Goal: Communication & Community: Answer question/provide support

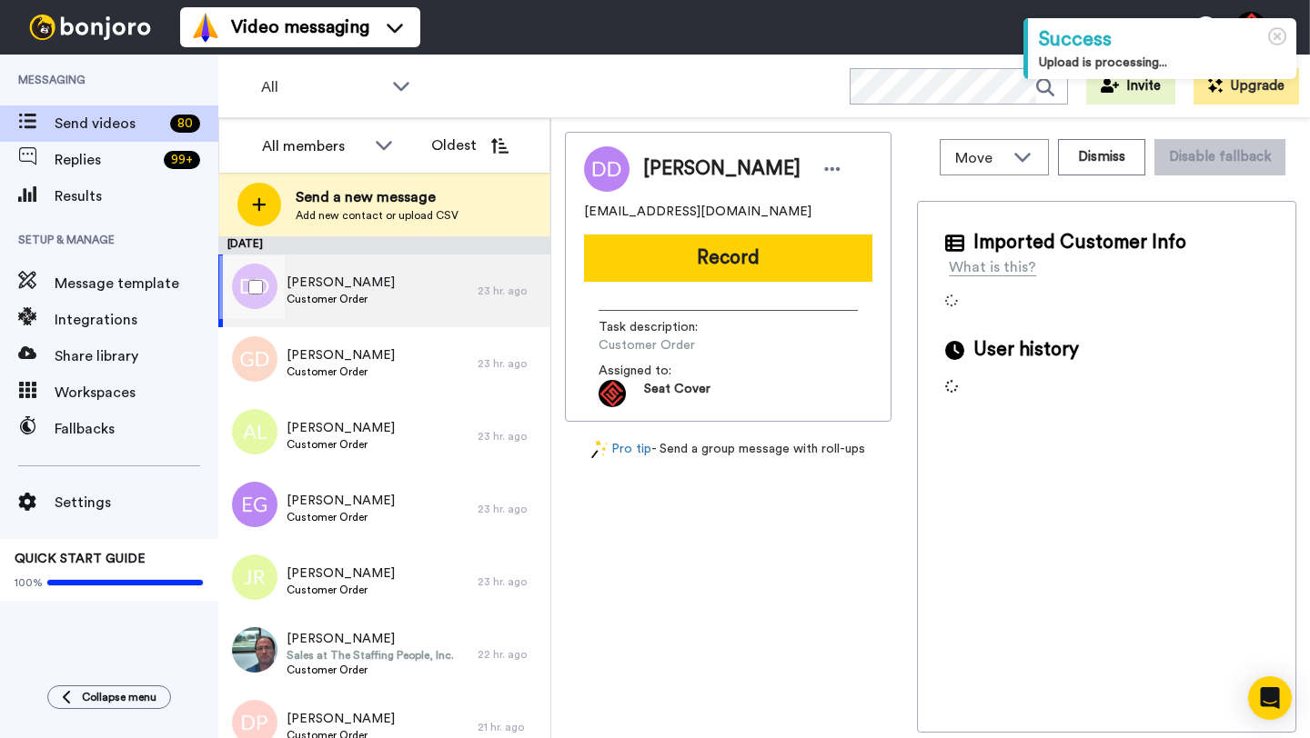
click at [413, 287] on div "Donald Dorst Customer Order" at bounding box center [347, 291] width 259 height 73
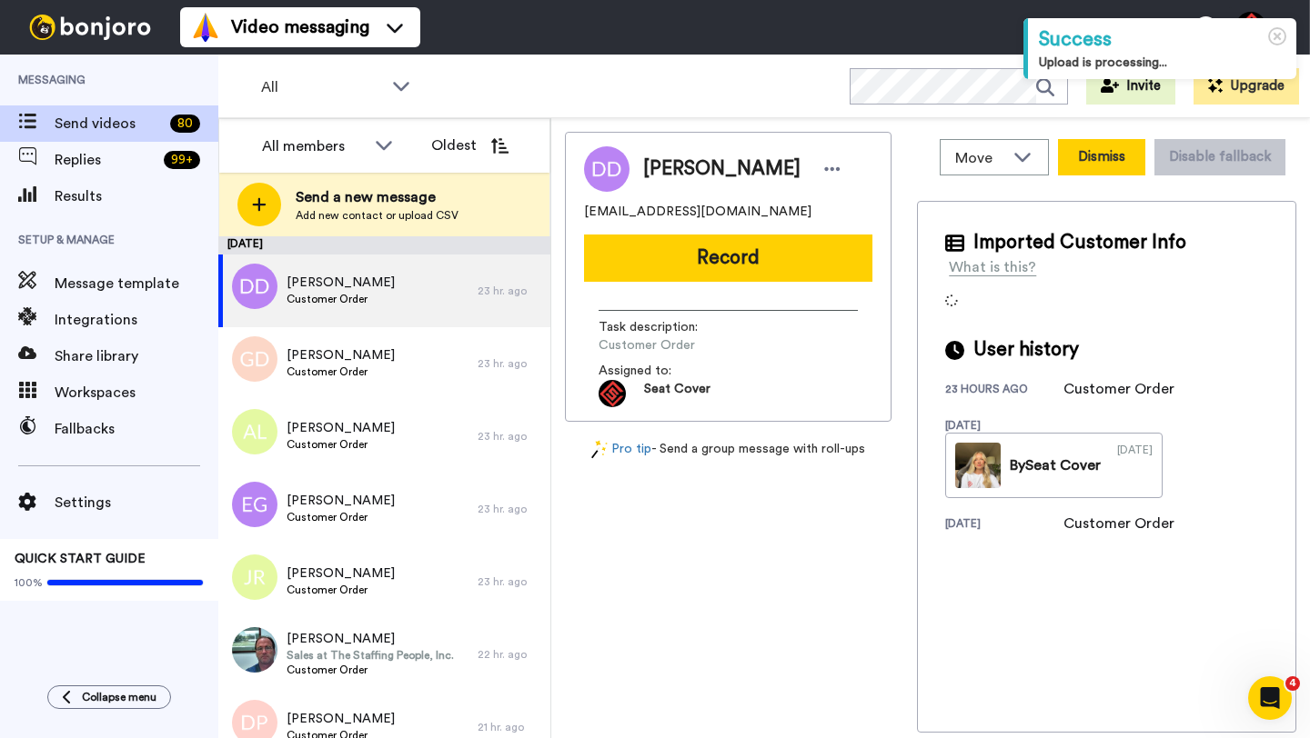
click at [1088, 166] on button "Dismiss" at bounding box center [1101, 157] width 87 height 36
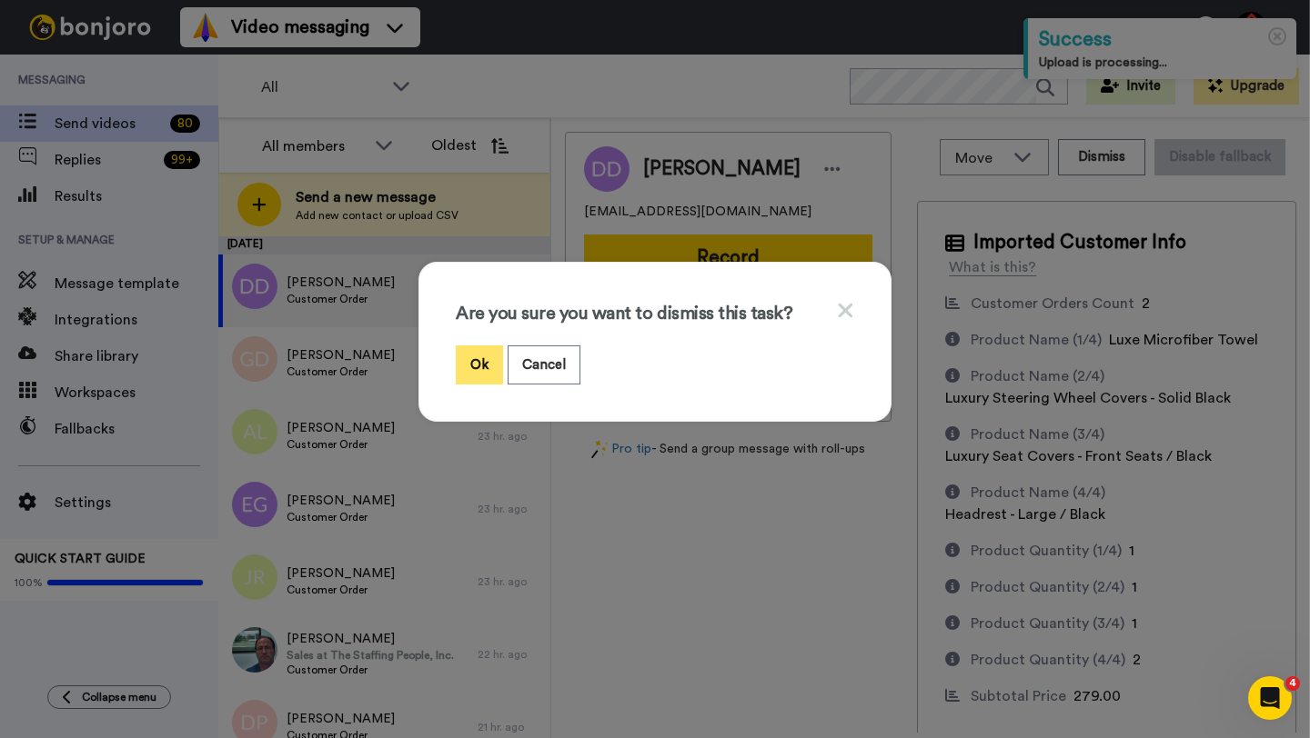
click at [474, 370] on button "Ok" at bounding box center [479, 365] width 47 height 39
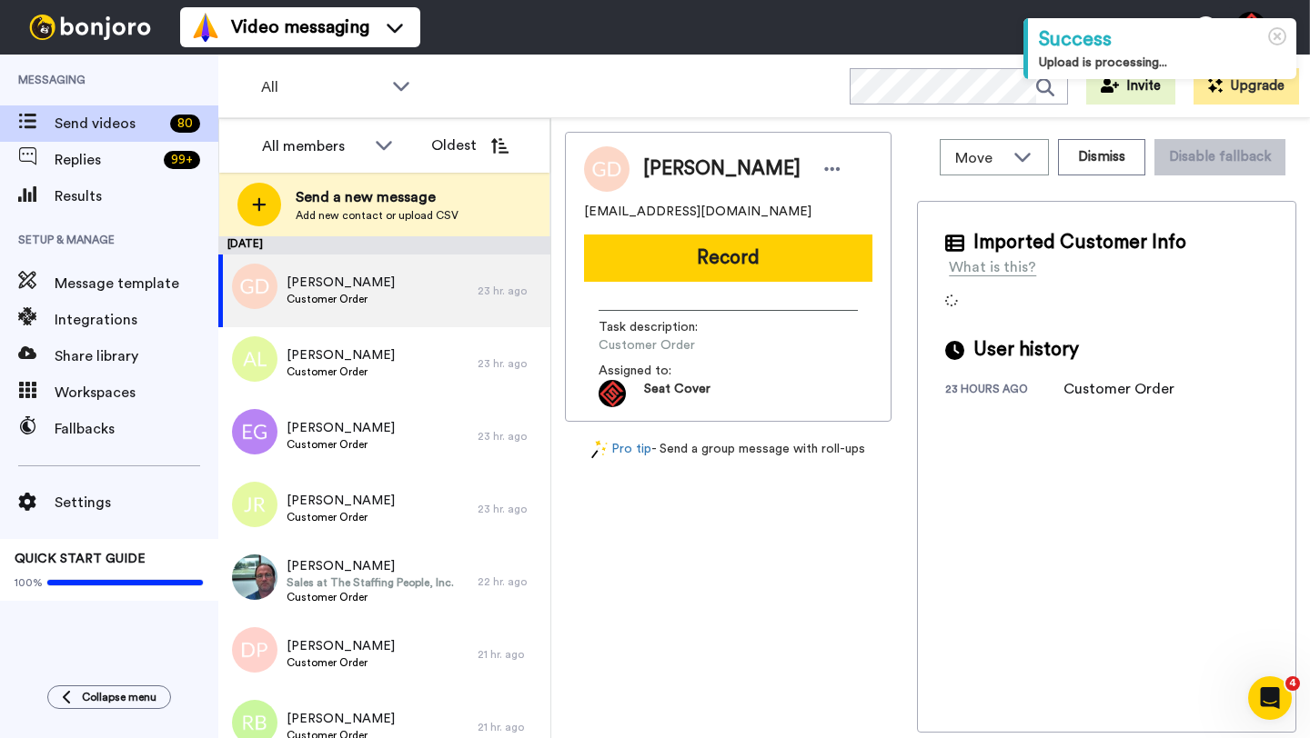
click at [670, 177] on span "Giuseppe DeAngelis" at bounding box center [721, 169] width 157 height 27
copy span "Giuseppe"
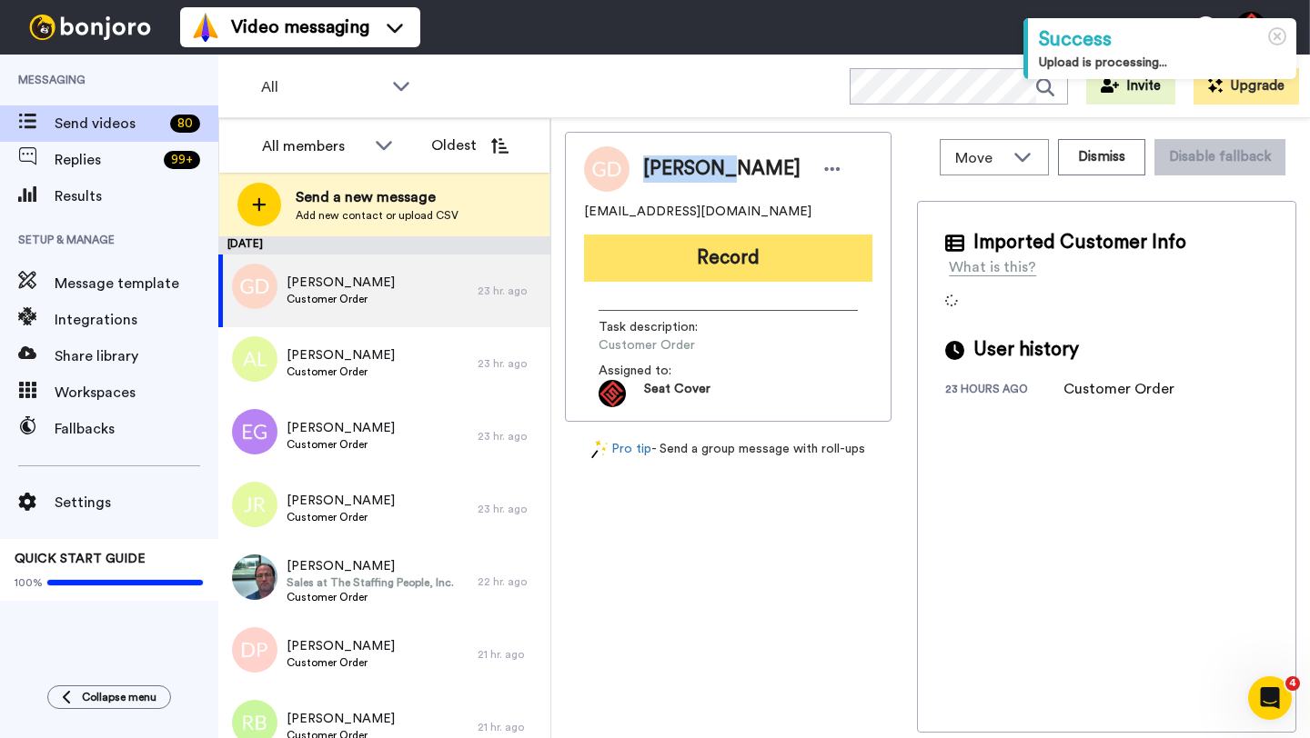
click at [691, 236] on button "Record" at bounding box center [728, 258] width 288 height 47
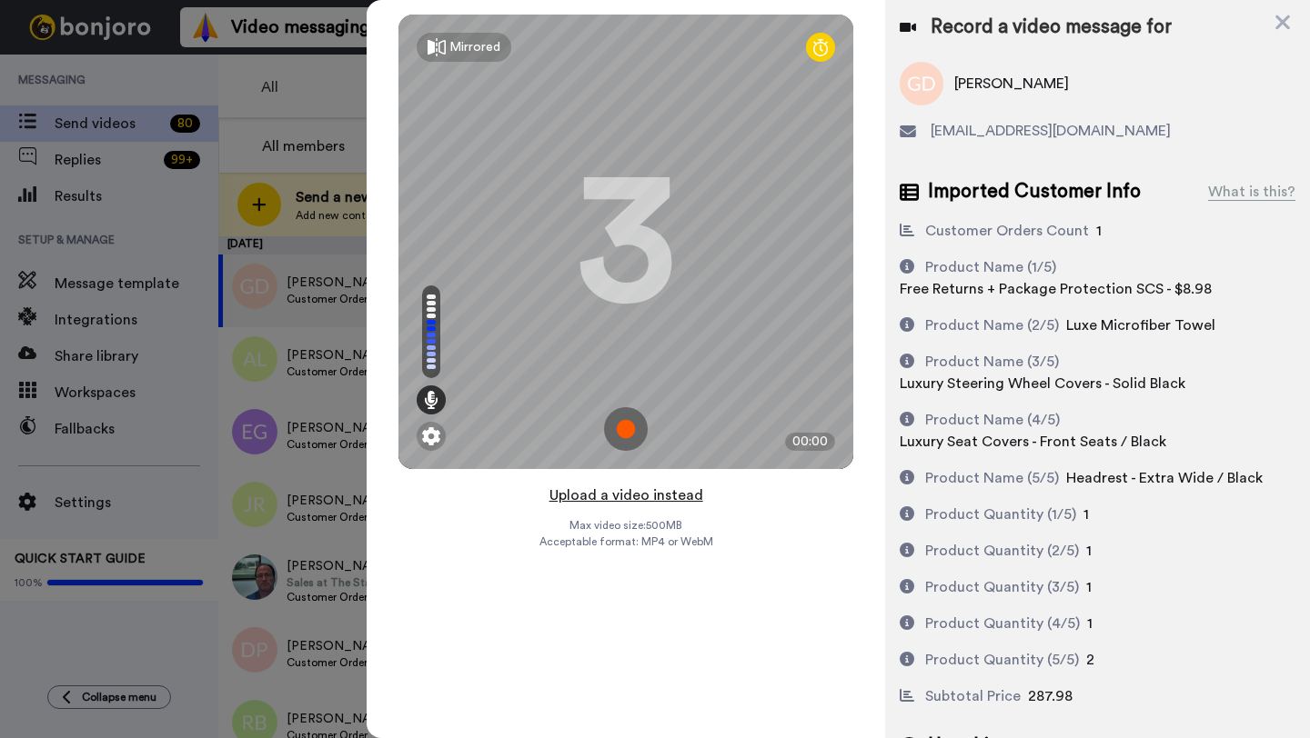
click at [623, 497] on button "Upload a video instead" at bounding box center [626, 496] width 165 height 24
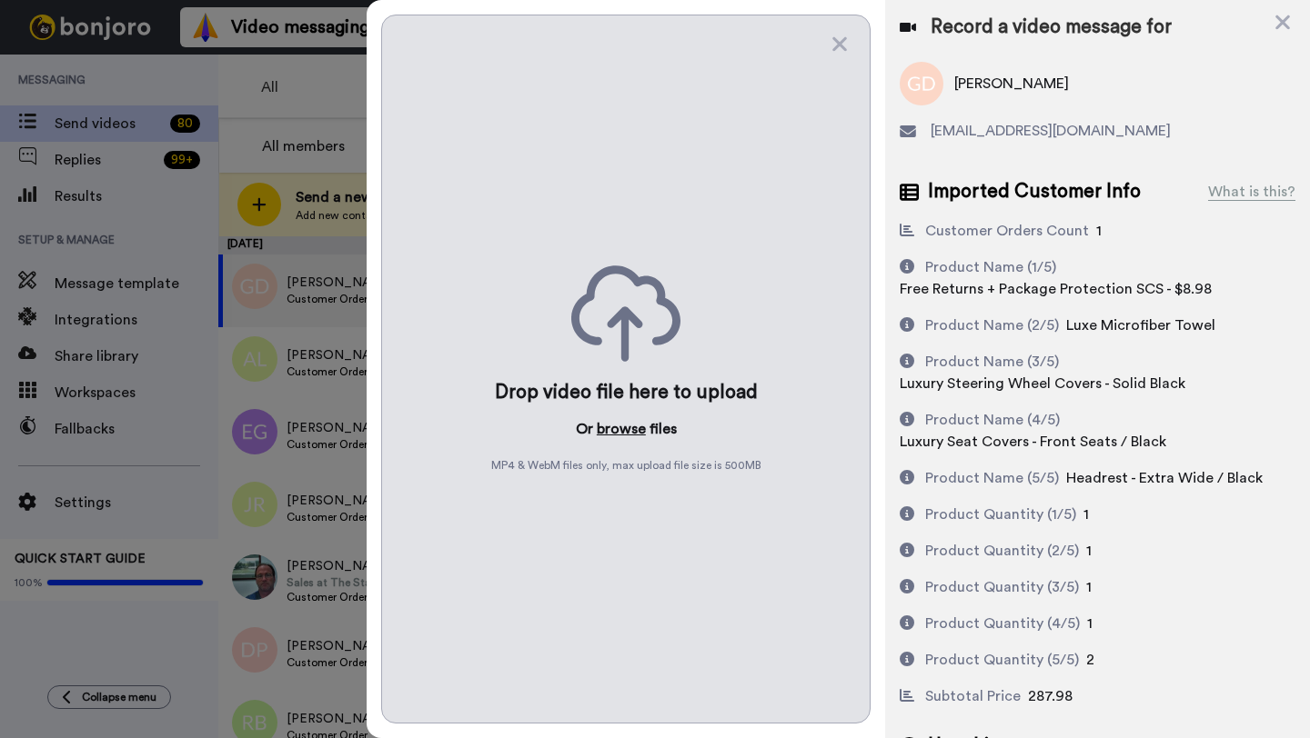
click at [612, 435] on button "browse" at bounding box center [621, 429] width 49 height 22
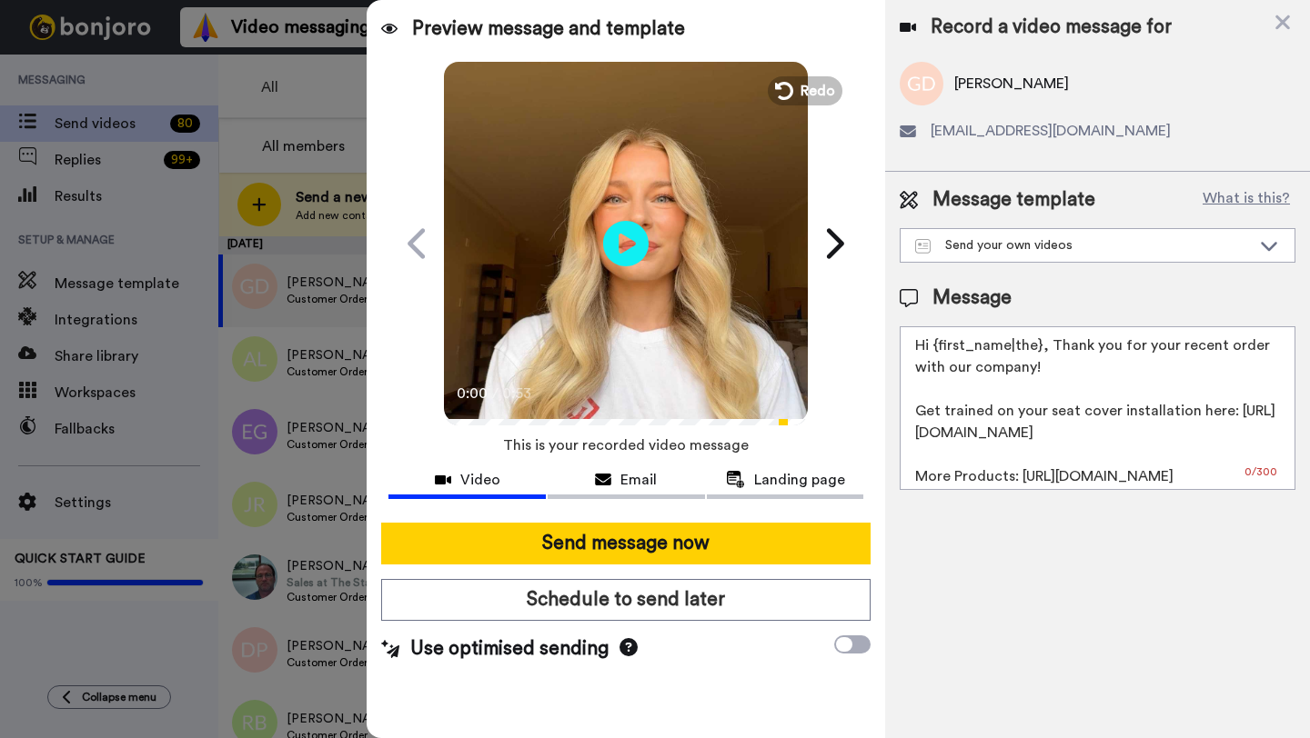
drag, startPoint x: 1037, startPoint y: 348, endPoint x: 932, endPoint y: 350, distance: 104.6
click at [932, 350] on textarea "Hi {first_name|the}, Thank you for your recent order with our company! Get trai…" at bounding box center [1097, 408] width 396 height 164
paste textarea "Giuseppe"
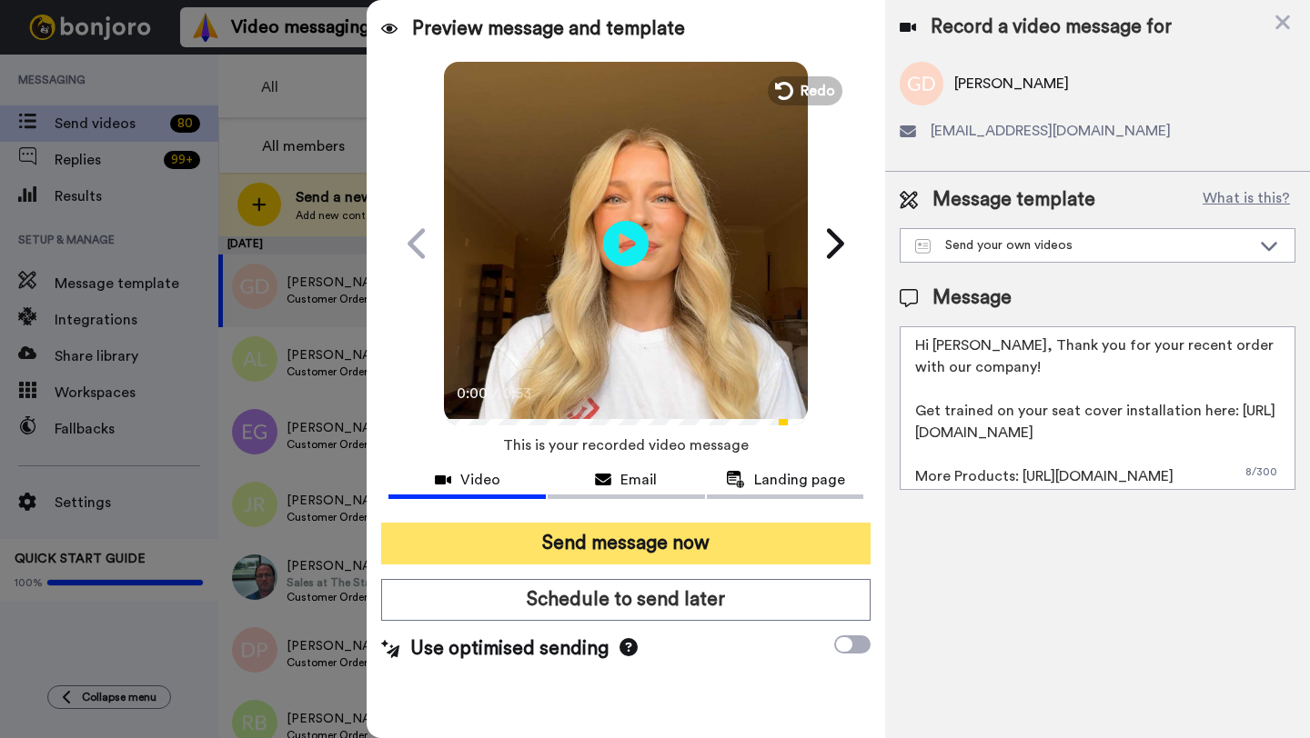
type textarea "Hi Giuseppe, Thank you for your recent order with our company! Get trained on y…"
click at [723, 527] on button "Send message now" at bounding box center [625, 544] width 489 height 42
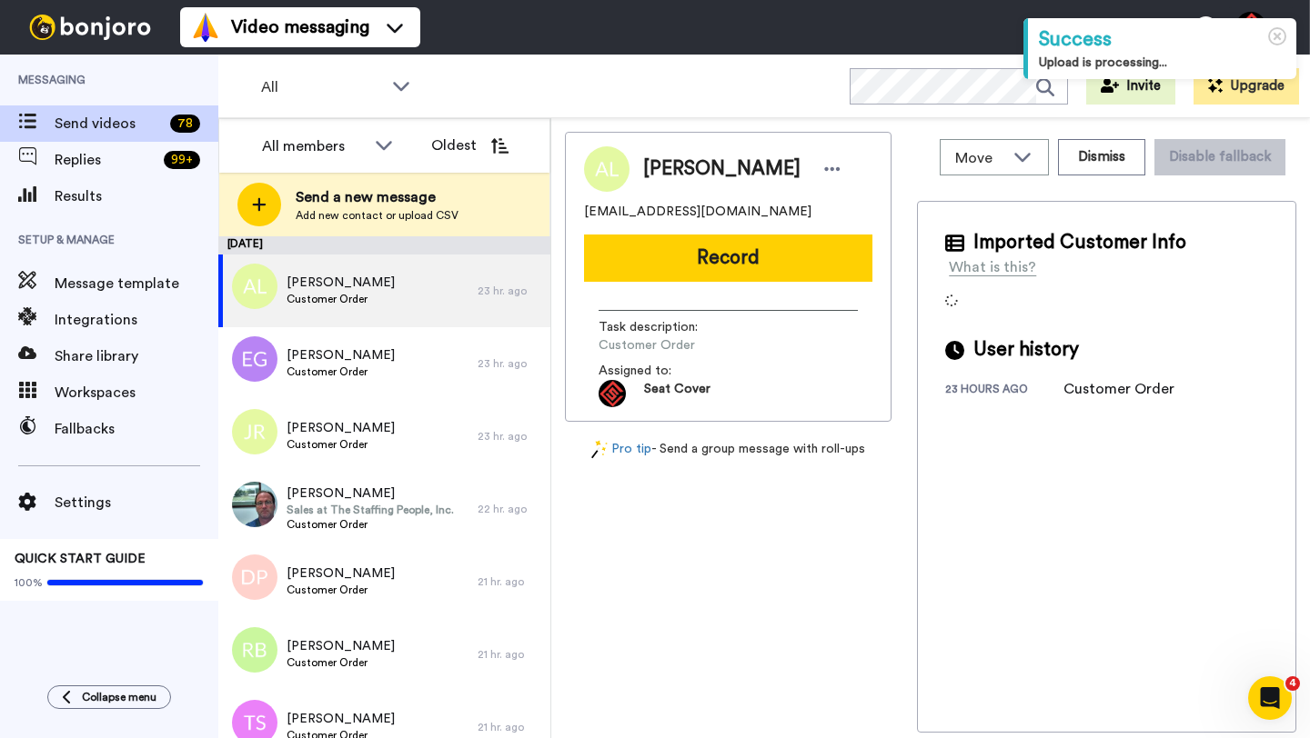
click at [670, 176] on span "Adam Layman" at bounding box center [721, 169] width 157 height 27
copy span "Adam"
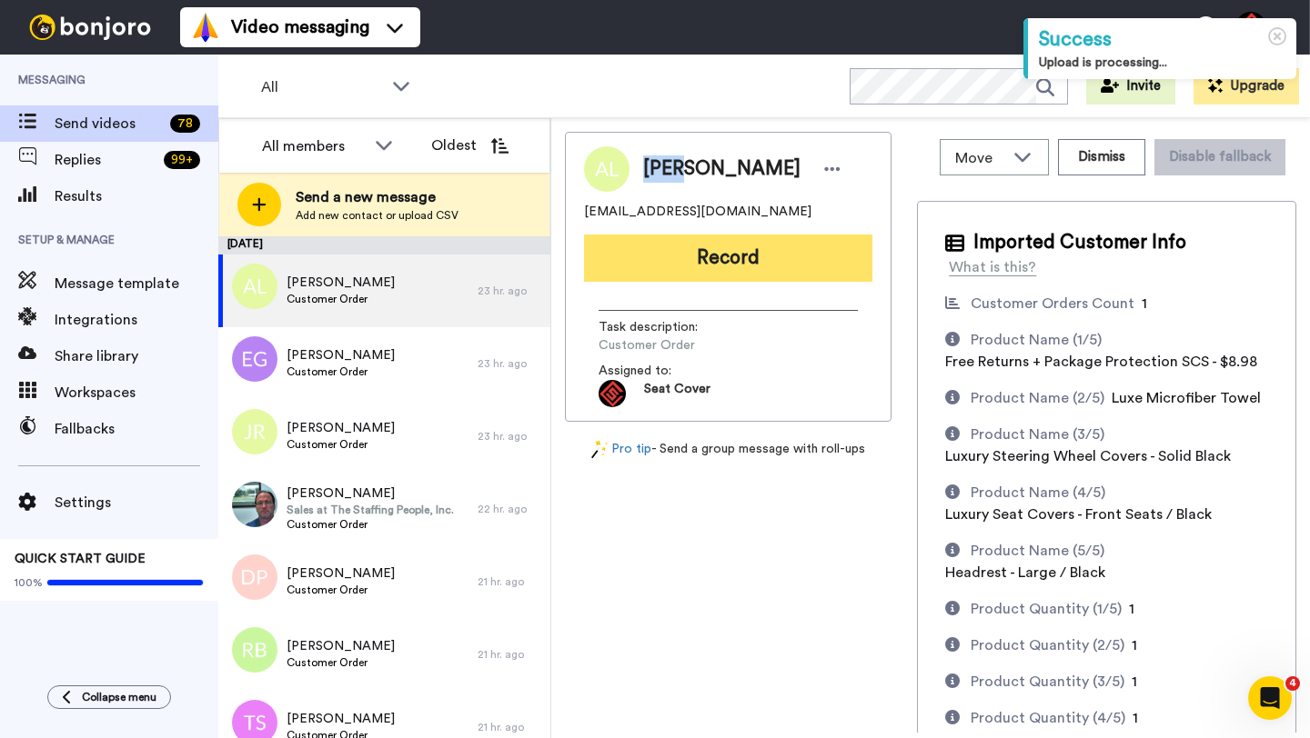
click at [713, 256] on button "Record" at bounding box center [728, 258] width 288 height 47
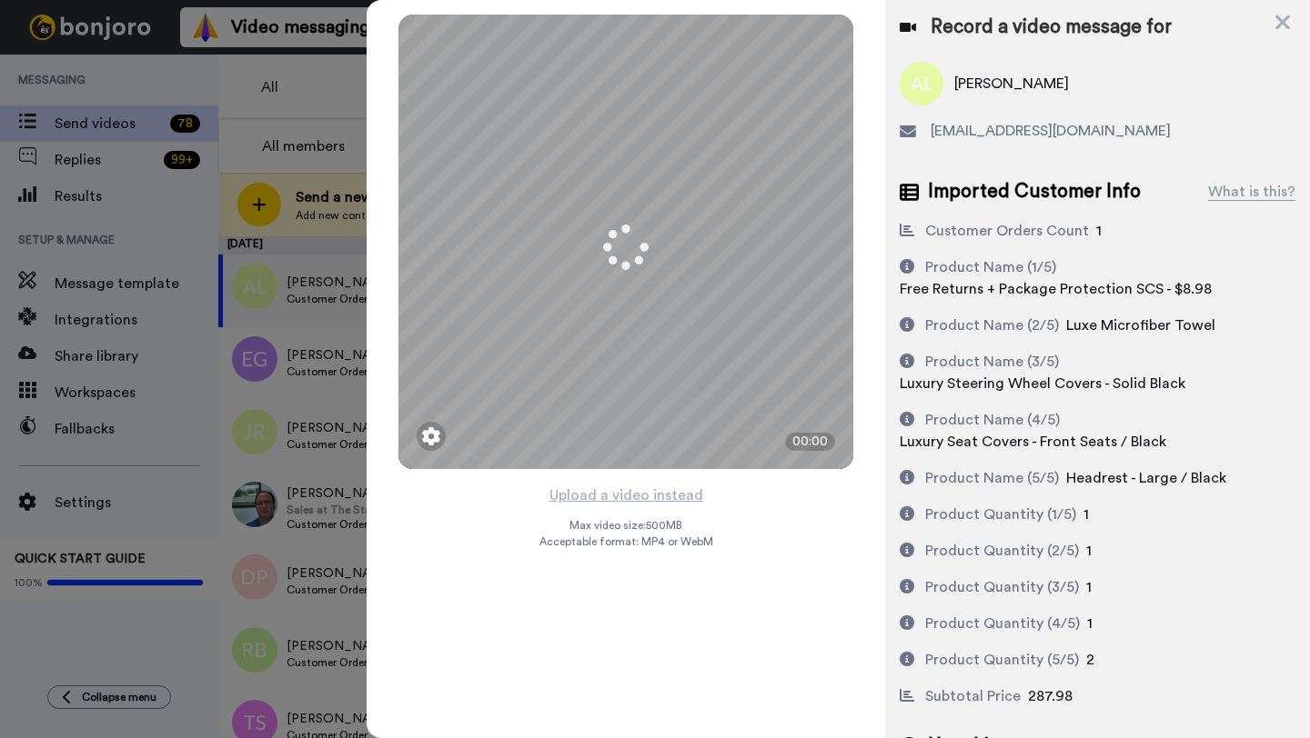
click at [607, 496] on button "Upload a video instead" at bounding box center [626, 496] width 165 height 24
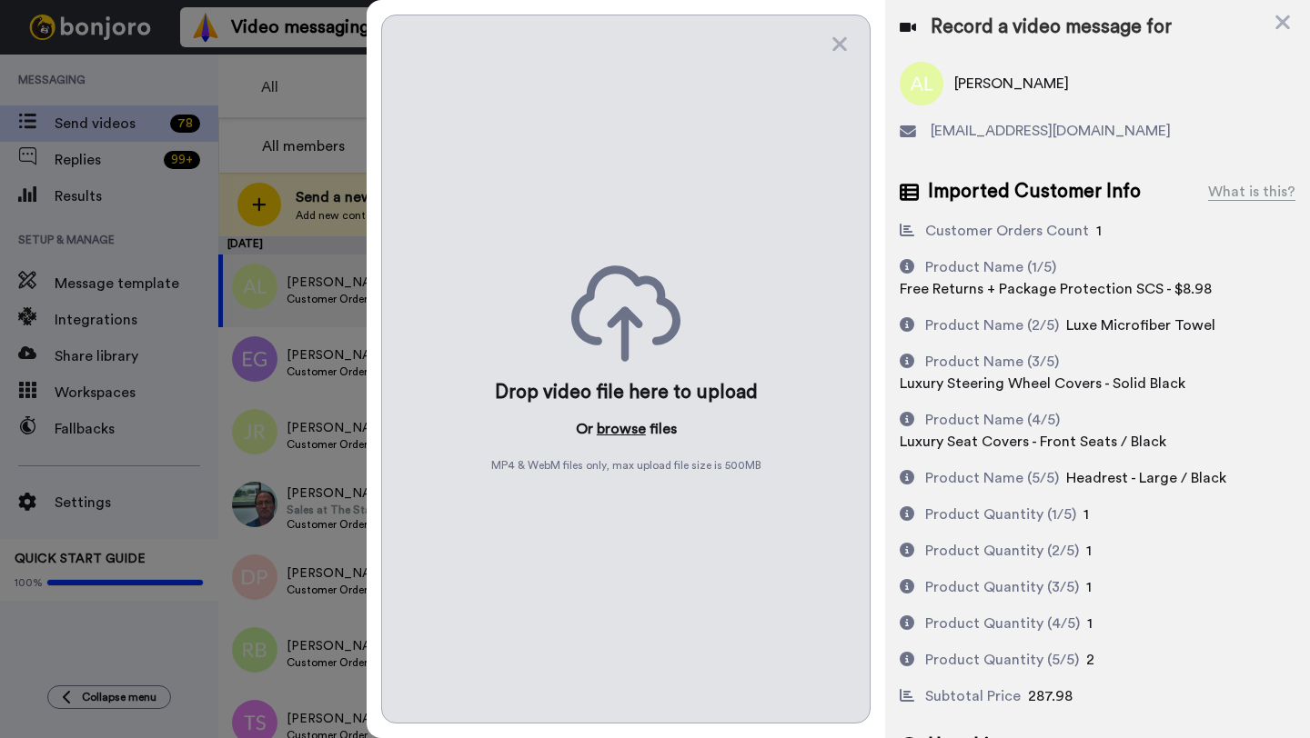
click at [616, 430] on button "browse" at bounding box center [621, 429] width 49 height 22
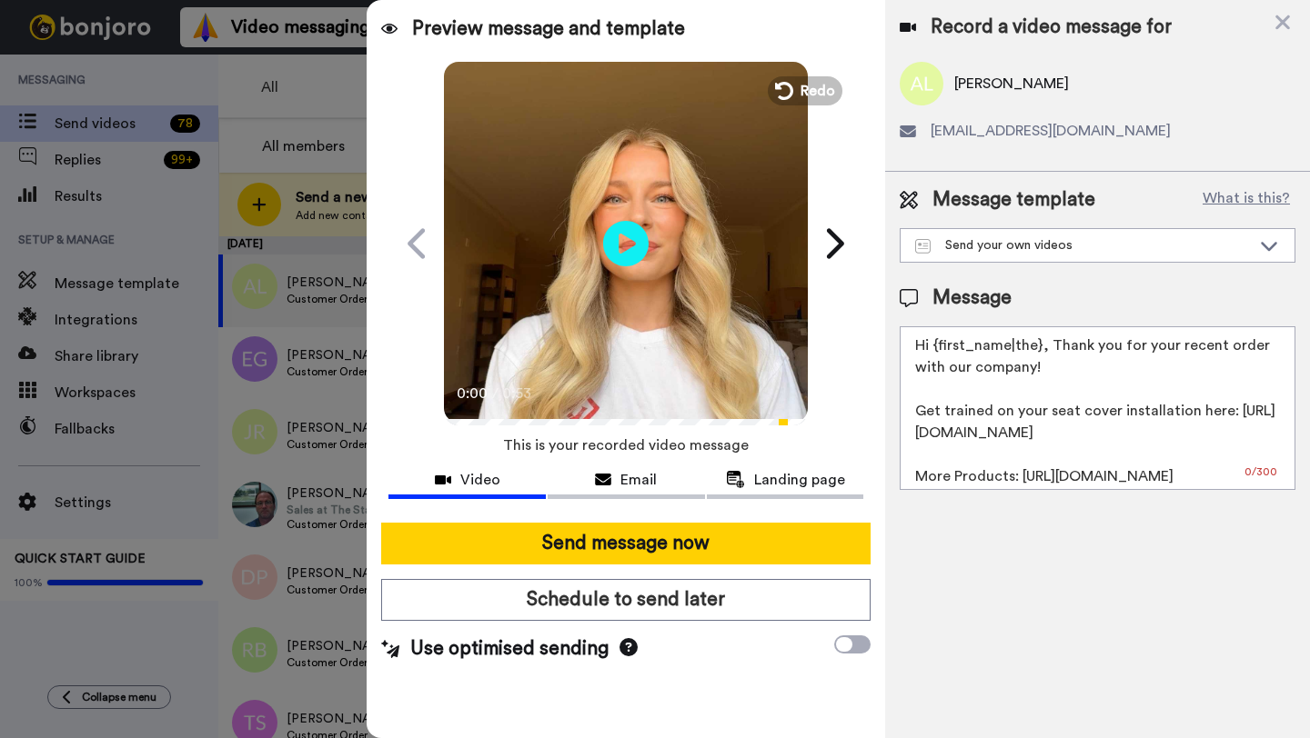
drag, startPoint x: 1038, startPoint y: 346, endPoint x: 936, endPoint y: 346, distance: 101.9
click at [936, 346] on textarea "Hi {first_name|the}, Thank you for your recent order with our company! Get trai…" at bounding box center [1097, 408] width 396 height 164
paste textarea "Adam"
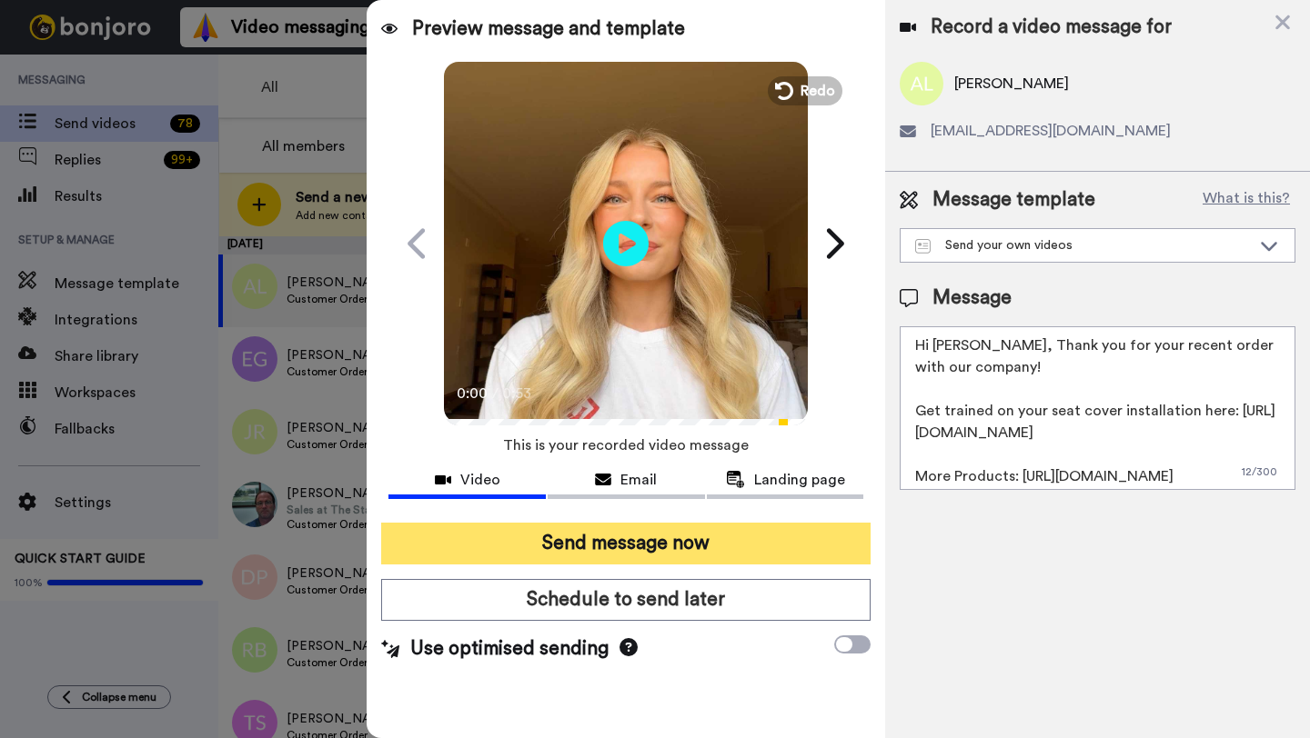
type textarea "Hi Adam, Thank you for your recent order with our company! Get trained on your …"
click at [710, 550] on button "Send message now" at bounding box center [625, 544] width 489 height 42
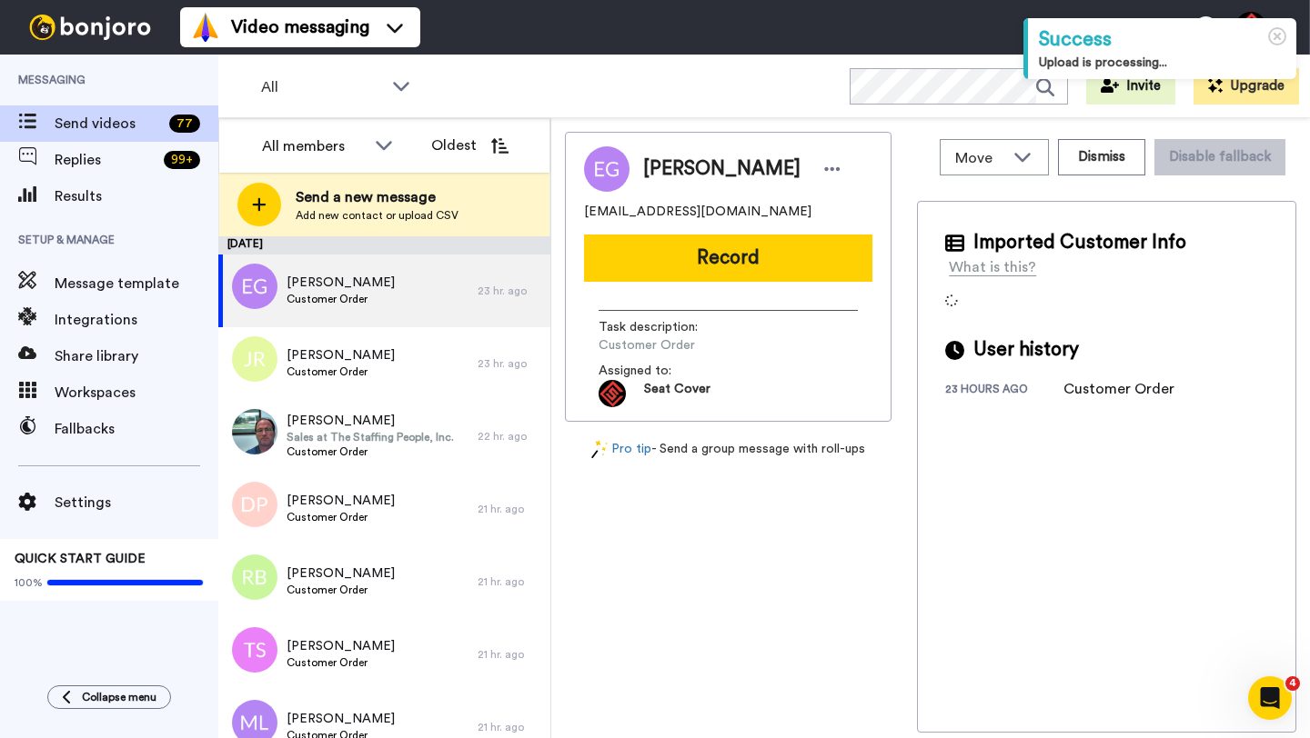
click at [663, 167] on span "Erin Garavaglia" at bounding box center [721, 169] width 157 height 27
copy span "Erin"
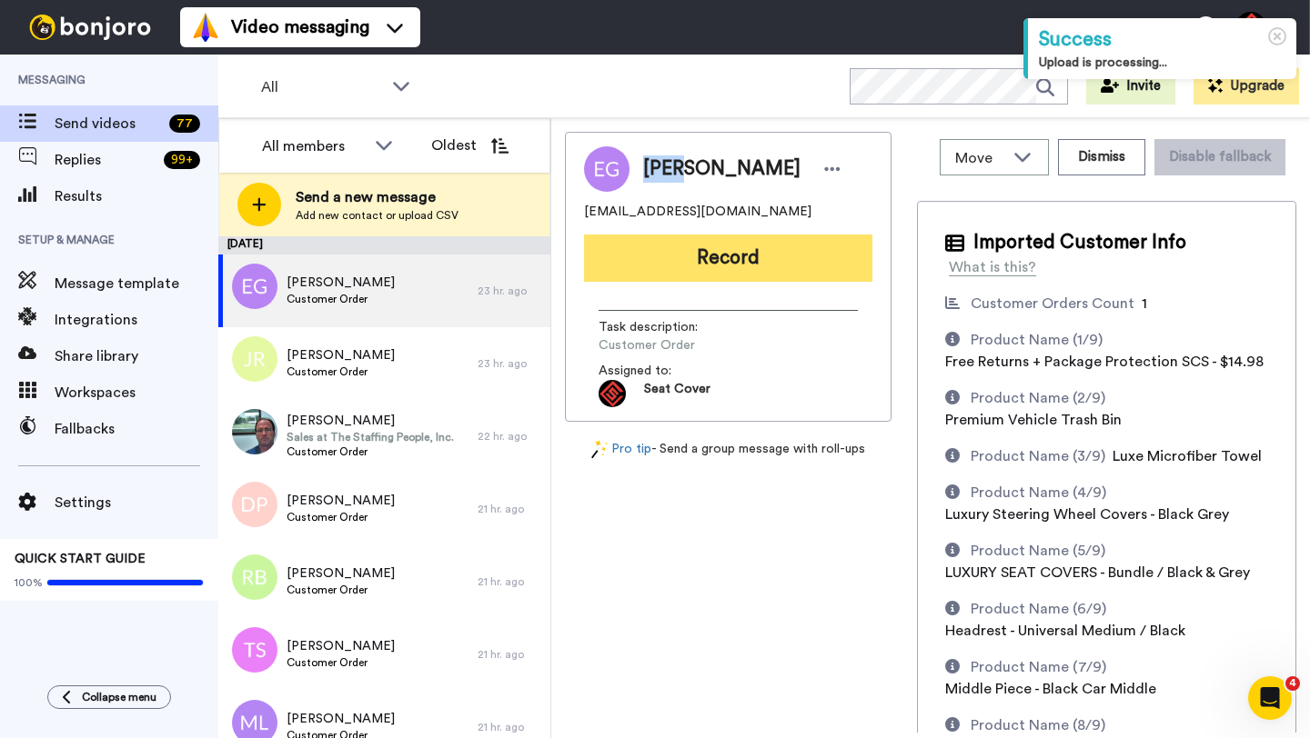
click at [718, 252] on button "Record" at bounding box center [728, 258] width 288 height 47
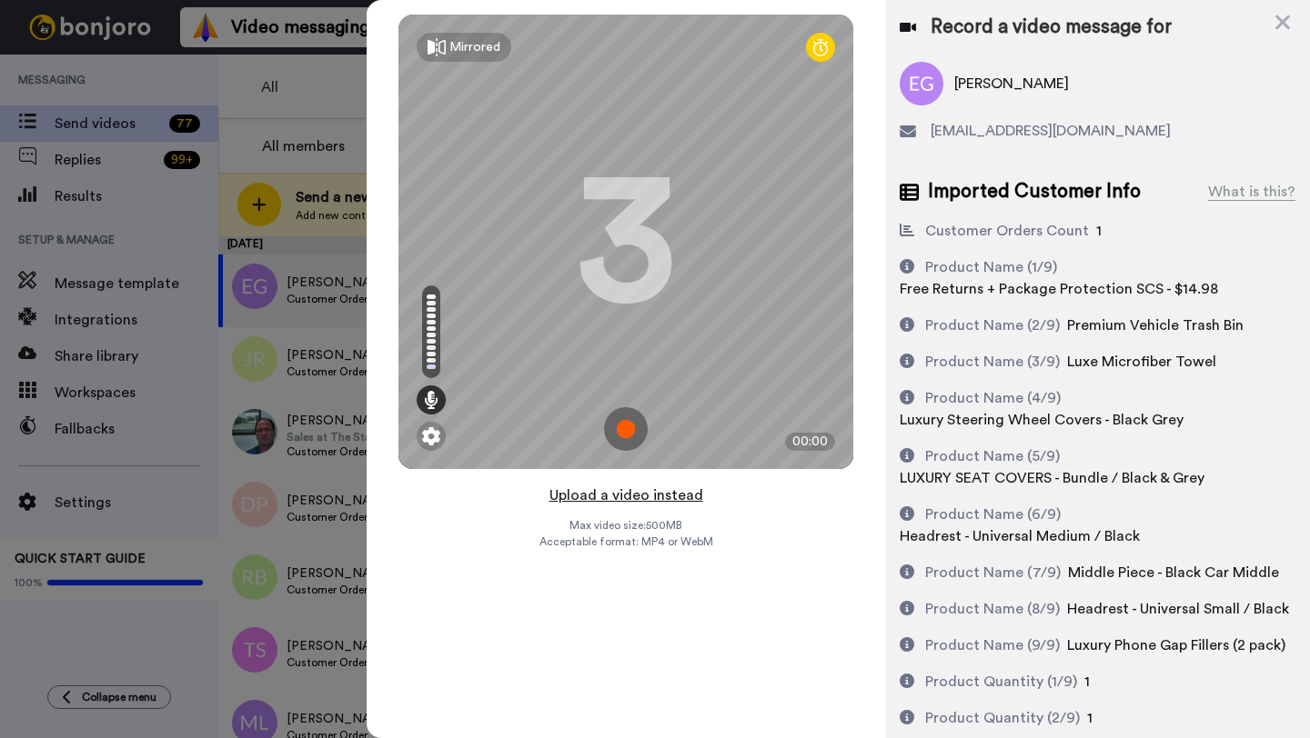
click at [631, 494] on button "Upload a video instead" at bounding box center [626, 496] width 165 height 24
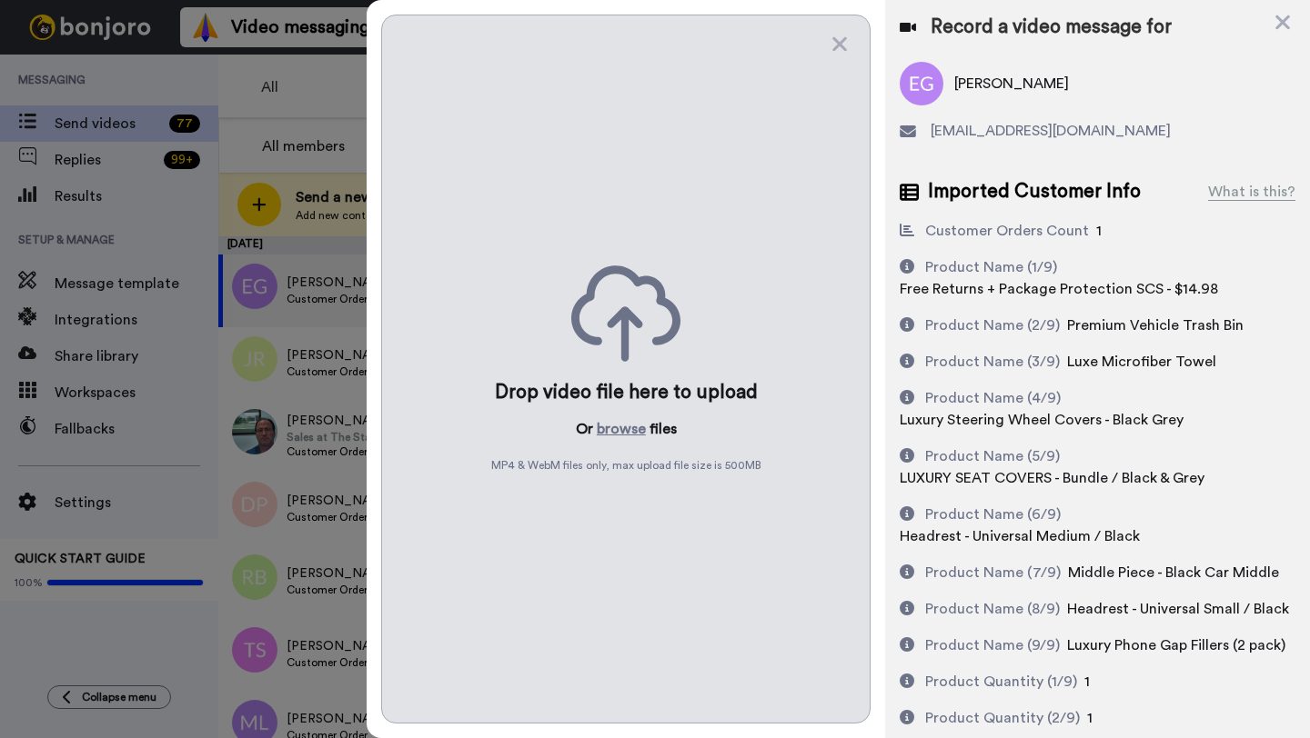
click at [614, 415] on div "Drop video file here to upload Or browse files MP4 & WebM files only, max uploa…" at bounding box center [625, 369] width 489 height 709
click at [614, 429] on button "browse" at bounding box center [621, 429] width 49 height 22
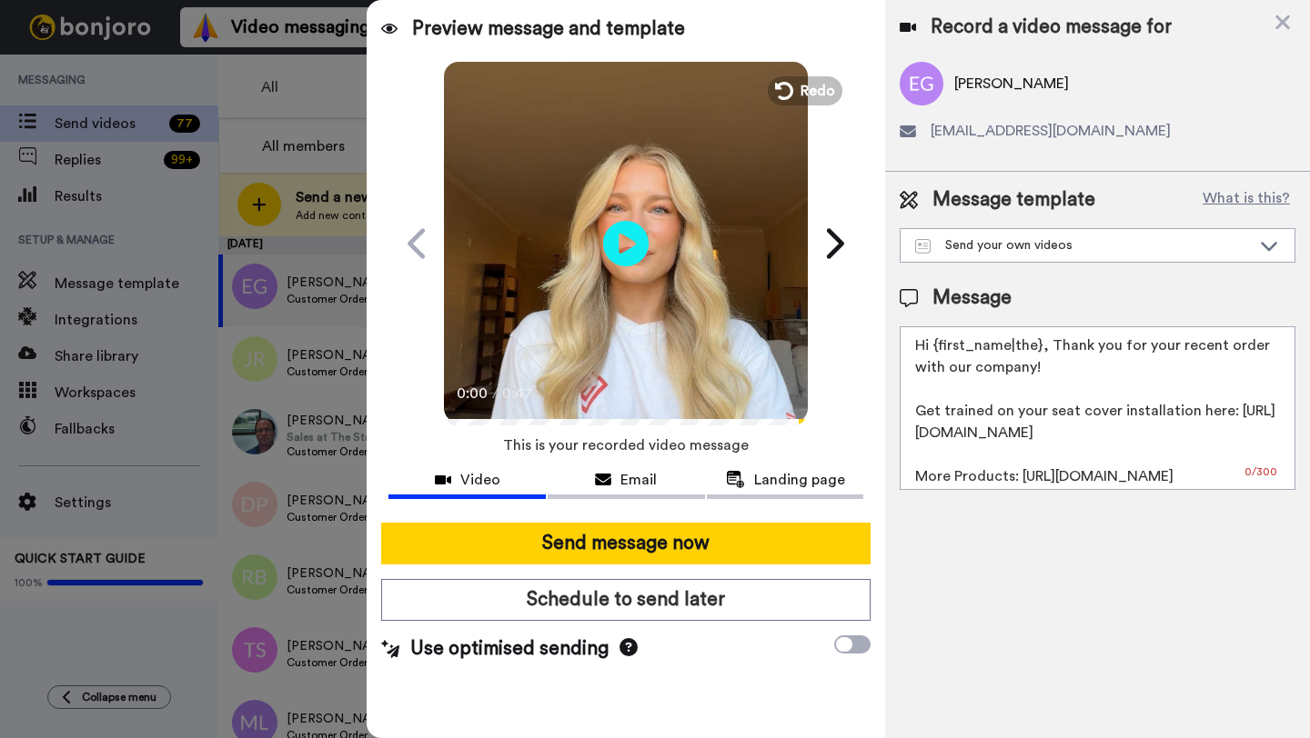
drag, startPoint x: 1038, startPoint y: 348, endPoint x: 933, endPoint y: 348, distance: 104.6
click at [933, 348] on textarea "Hi {first_name|the}, Thank you for your recent order with our company! Get trai…" at bounding box center [1097, 408] width 396 height 164
paste textarea "Erin"
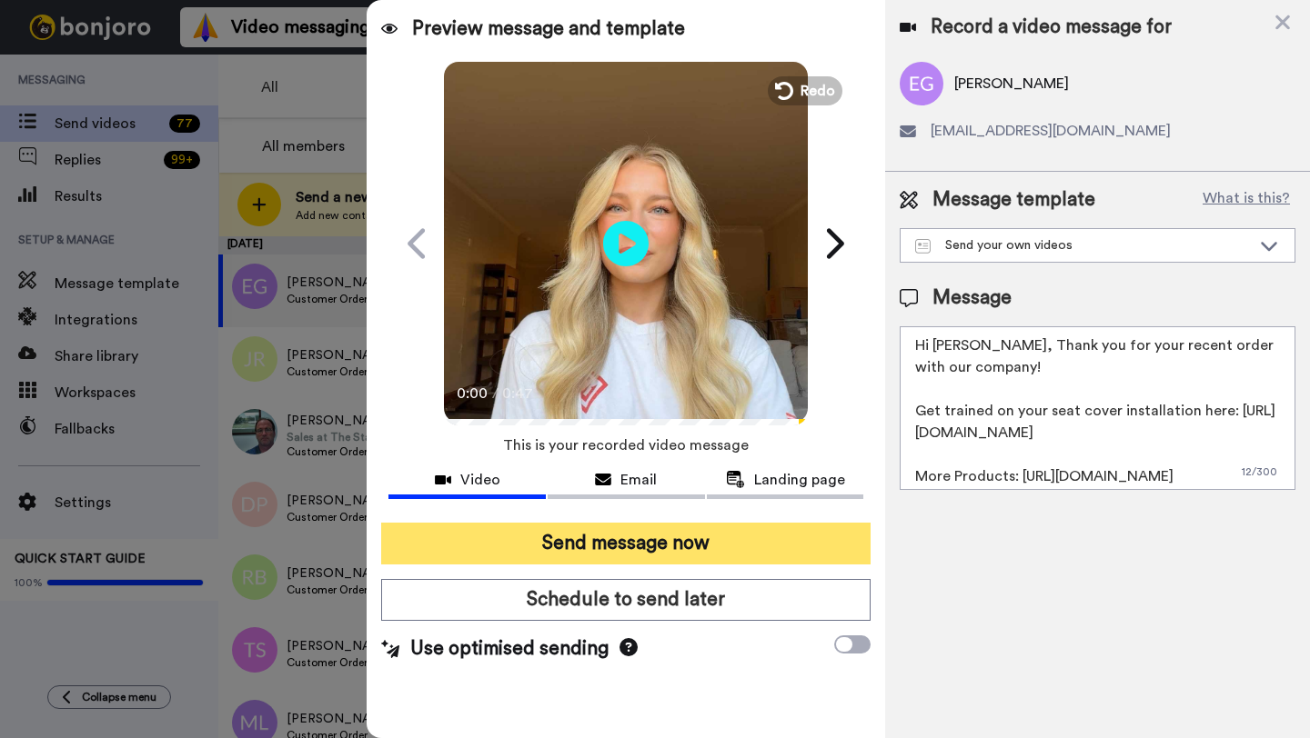
type textarea "Hi Erin, Thank you for your recent order with our company! Get trained on your …"
click at [738, 536] on button "Send message now" at bounding box center [625, 544] width 489 height 42
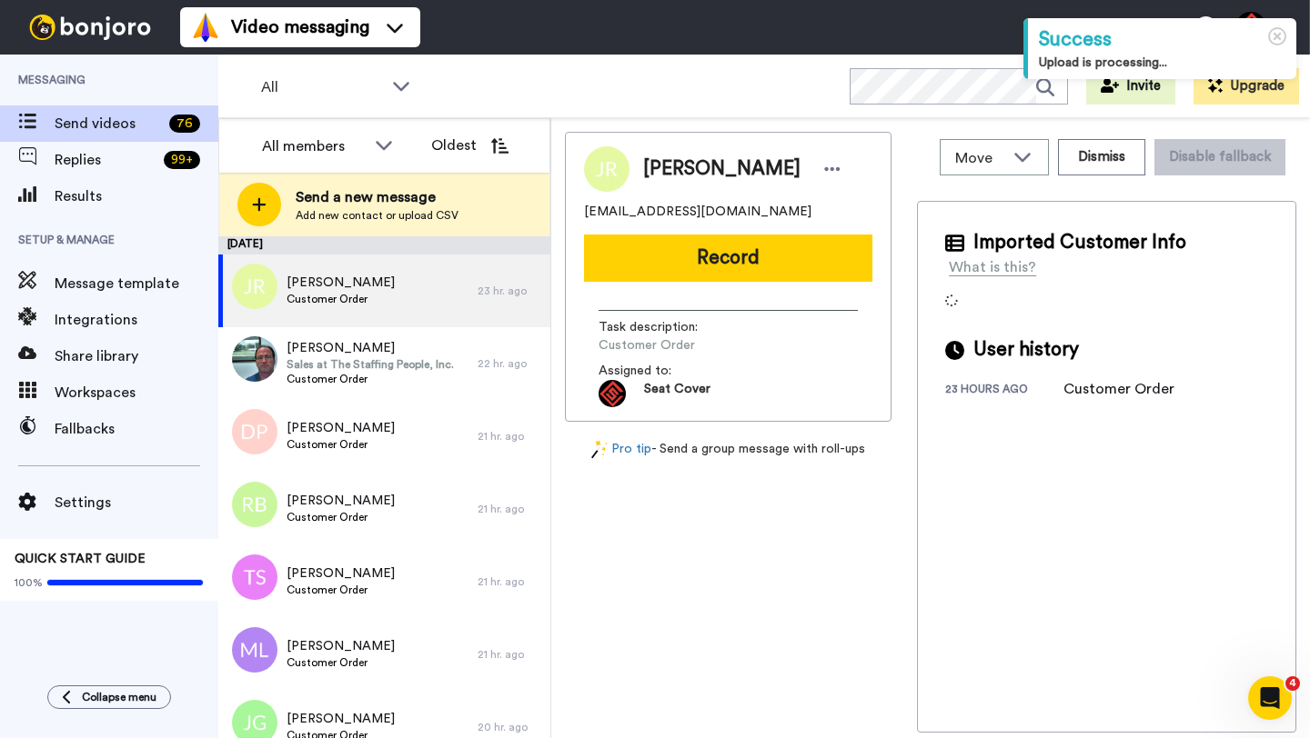
click at [672, 167] on span "[PERSON_NAME]" at bounding box center [721, 169] width 157 height 27
copy span "Jack"
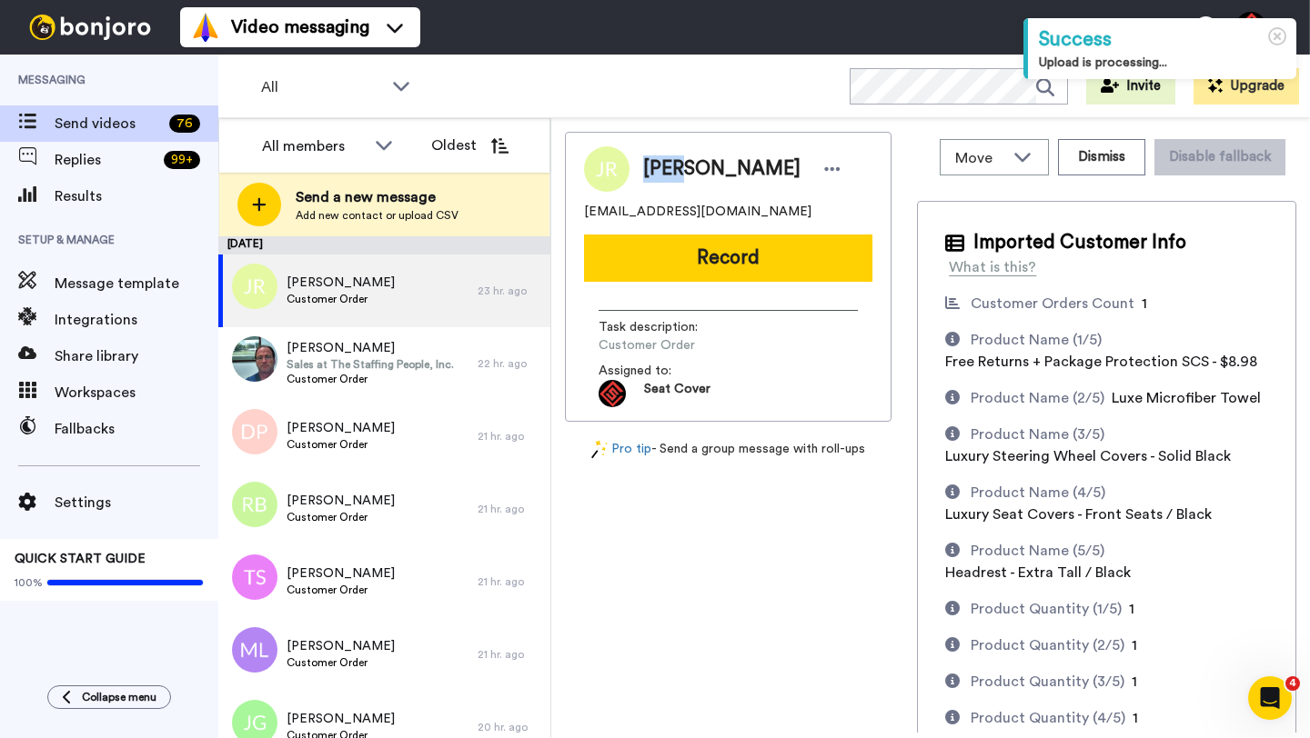
click at [700, 249] on button "Record" at bounding box center [728, 258] width 288 height 47
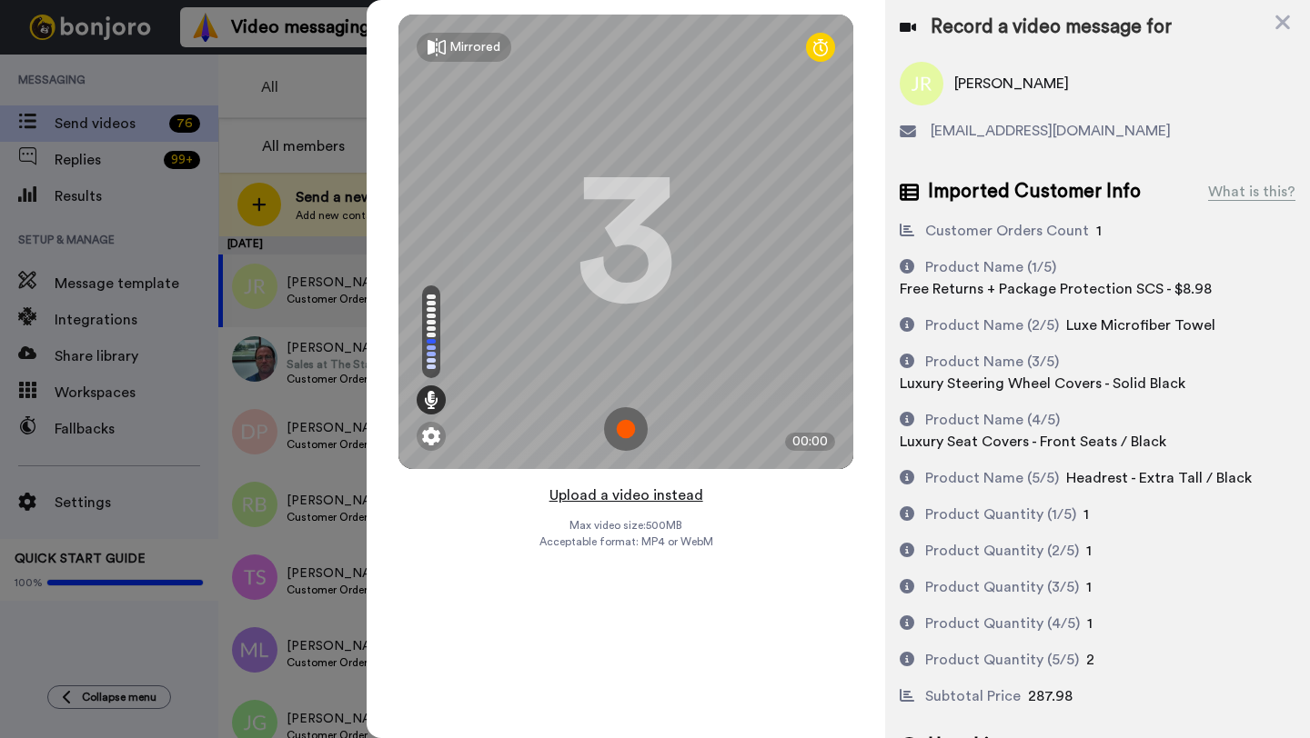
click at [621, 495] on button "Upload a video instead" at bounding box center [626, 496] width 165 height 24
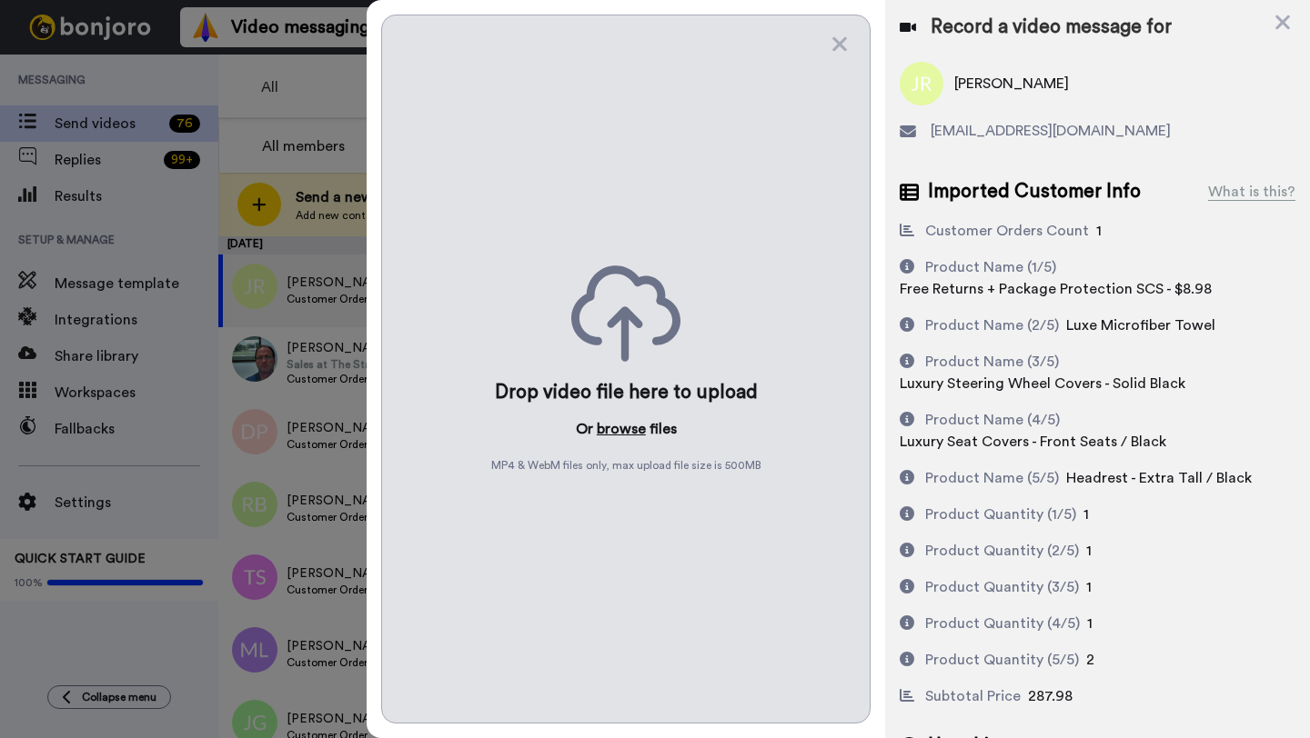
click at [623, 432] on button "browse" at bounding box center [621, 429] width 49 height 22
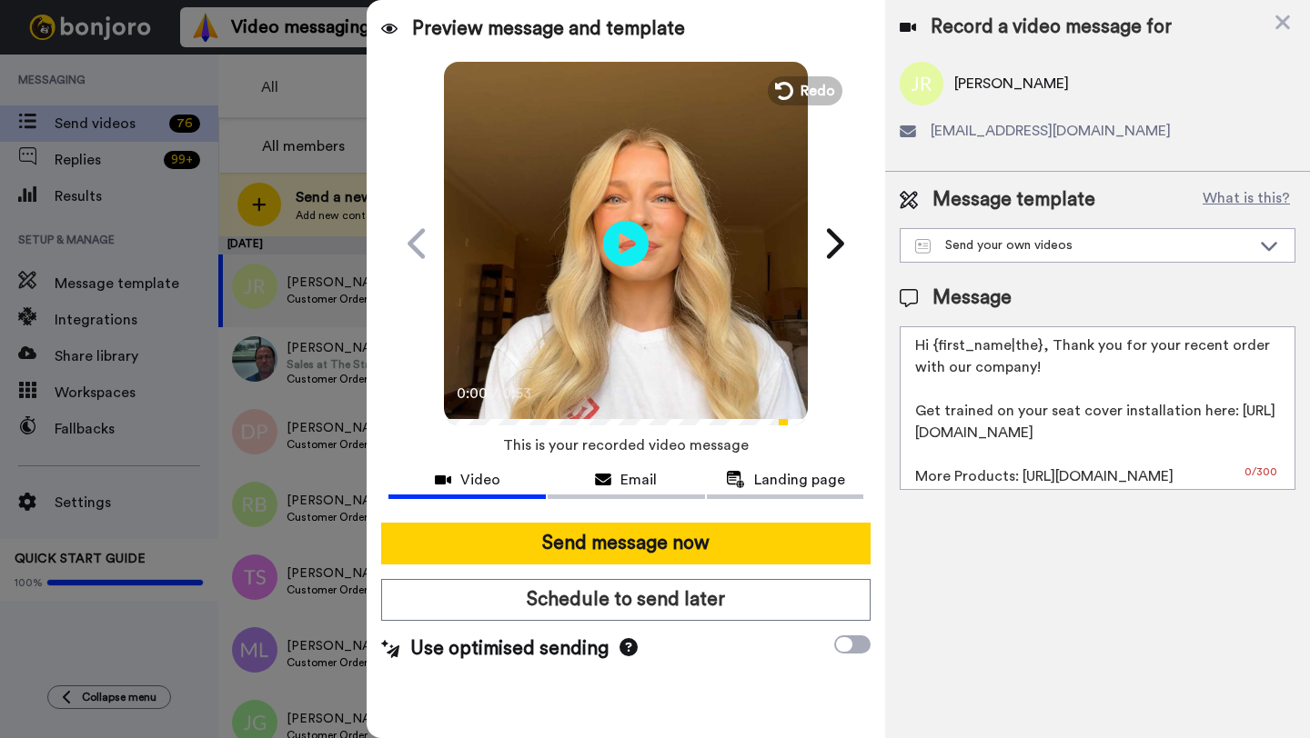
drag, startPoint x: 1039, startPoint y: 349, endPoint x: 933, endPoint y: 348, distance: 106.4
click at [933, 348] on textarea "Hi {first_name|the}, Thank you for your recent order with our company! Get trai…" at bounding box center [1097, 408] width 396 height 164
paste textarea "Jack"
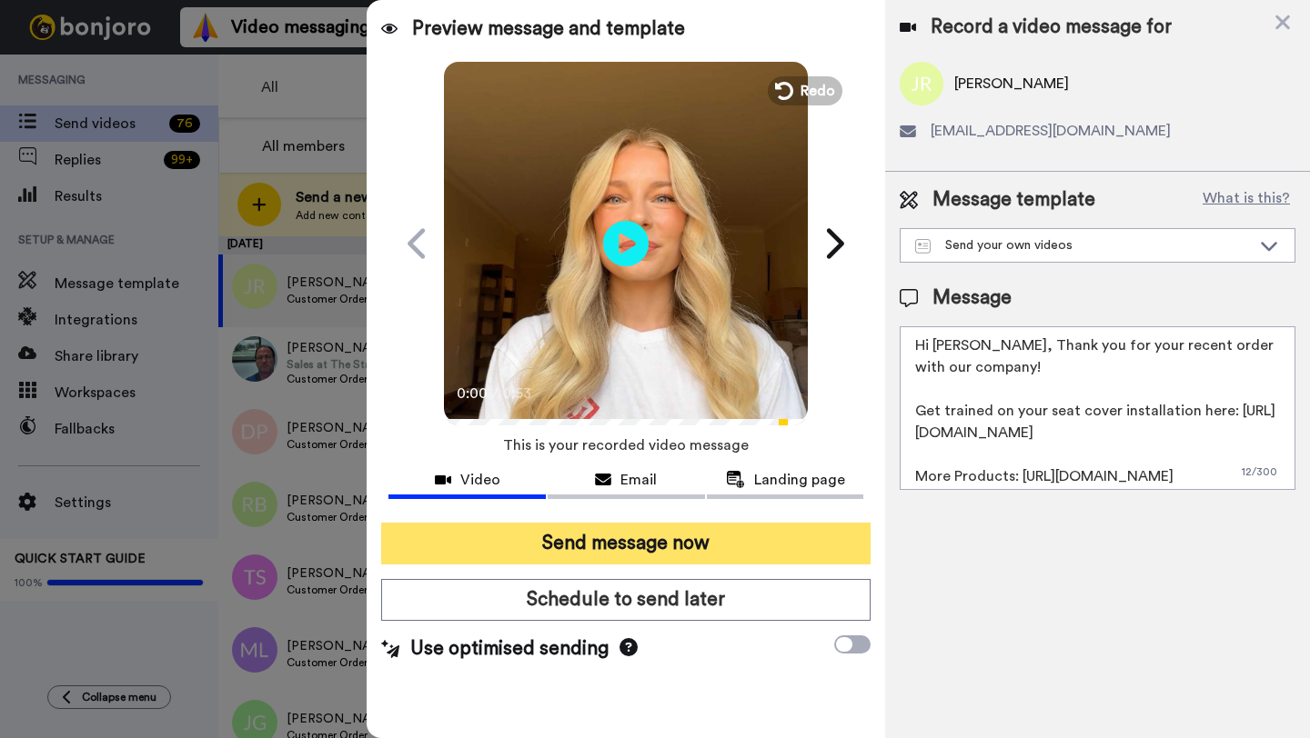
type textarea "Hi Jack, Thank you for your recent order with our company! Get trained on your …"
click at [647, 547] on button "Send message now" at bounding box center [625, 544] width 489 height 42
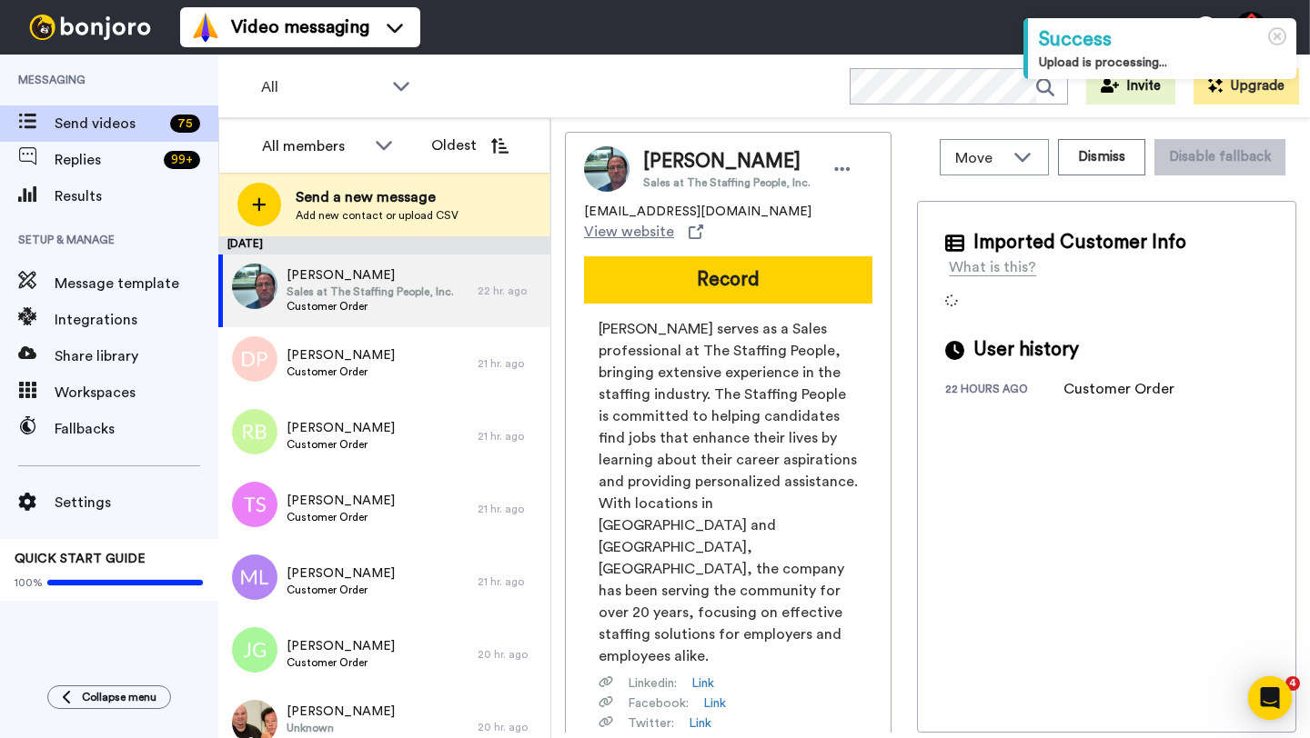
click at [658, 163] on span "[PERSON_NAME]" at bounding box center [726, 161] width 167 height 27
copy span "[PERSON_NAME]"
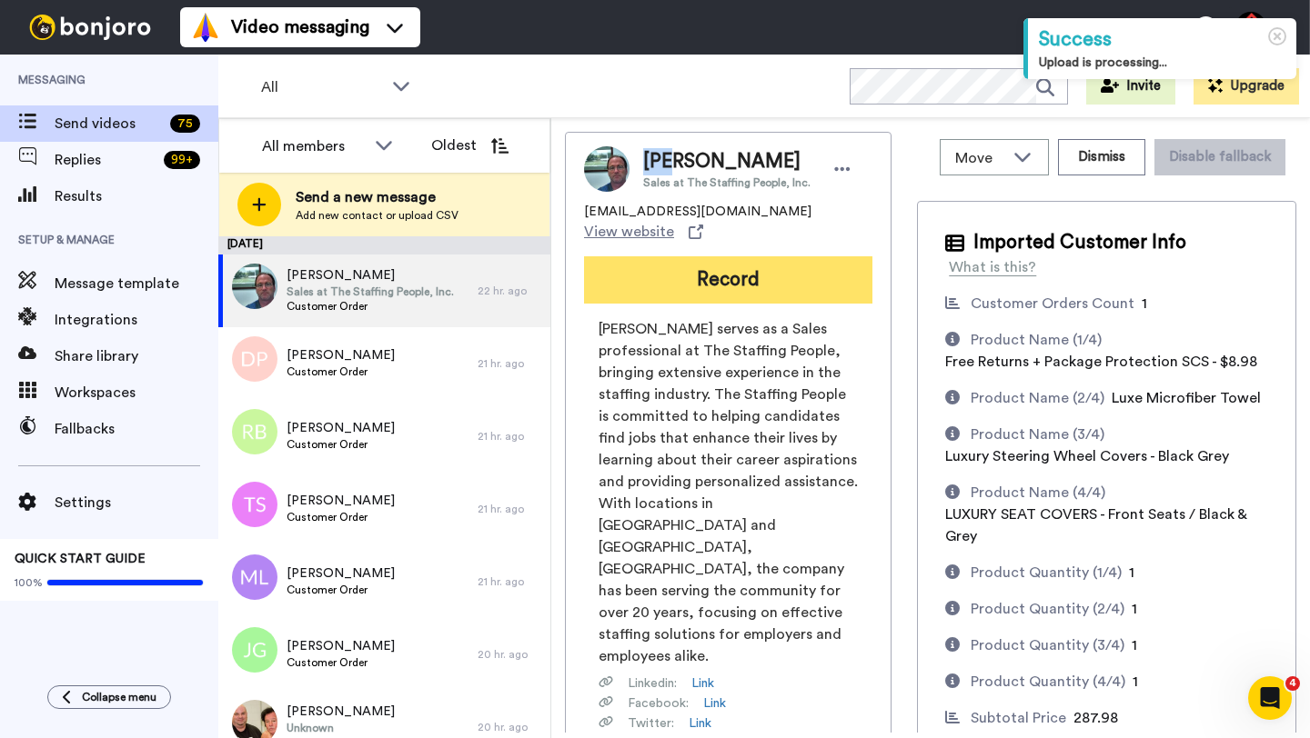
click at [696, 258] on button "Record" at bounding box center [728, 279] width 288 height 47
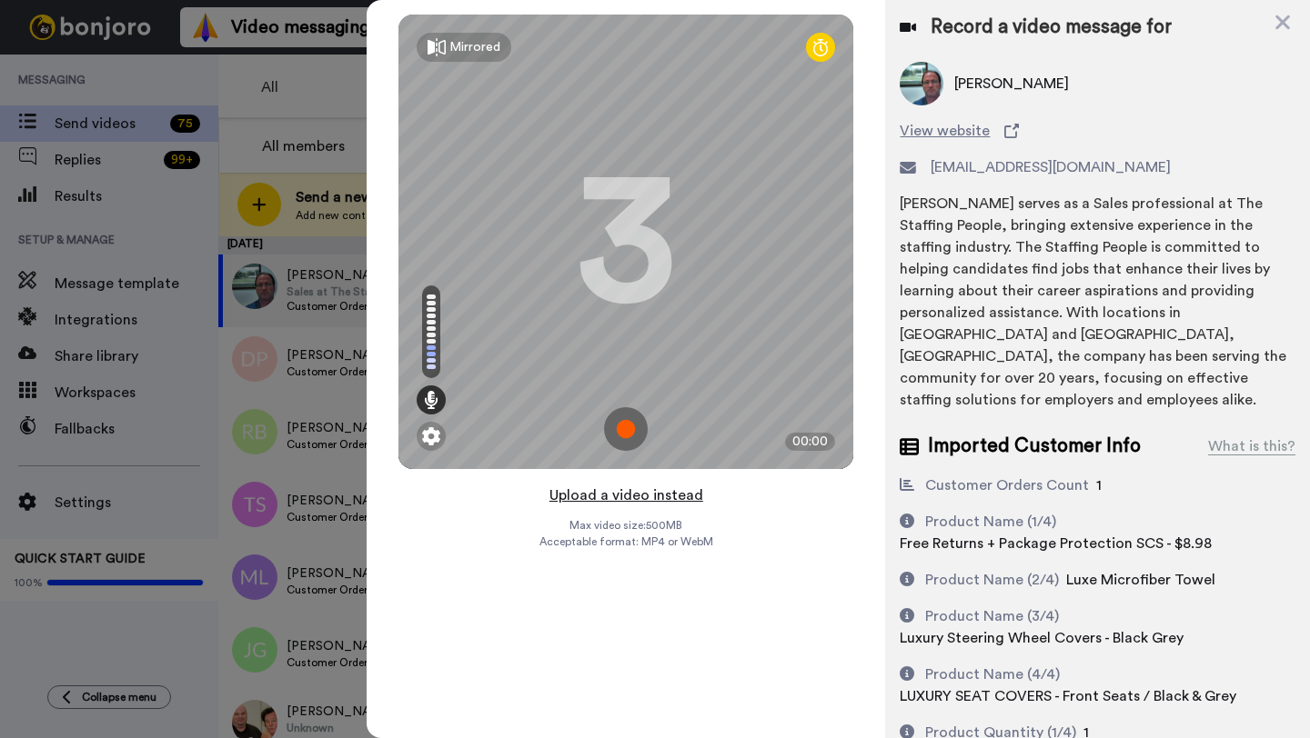
click at [618, 502] on button "Upload a video instead" at bounding box center [626, 496] width 165 height 24
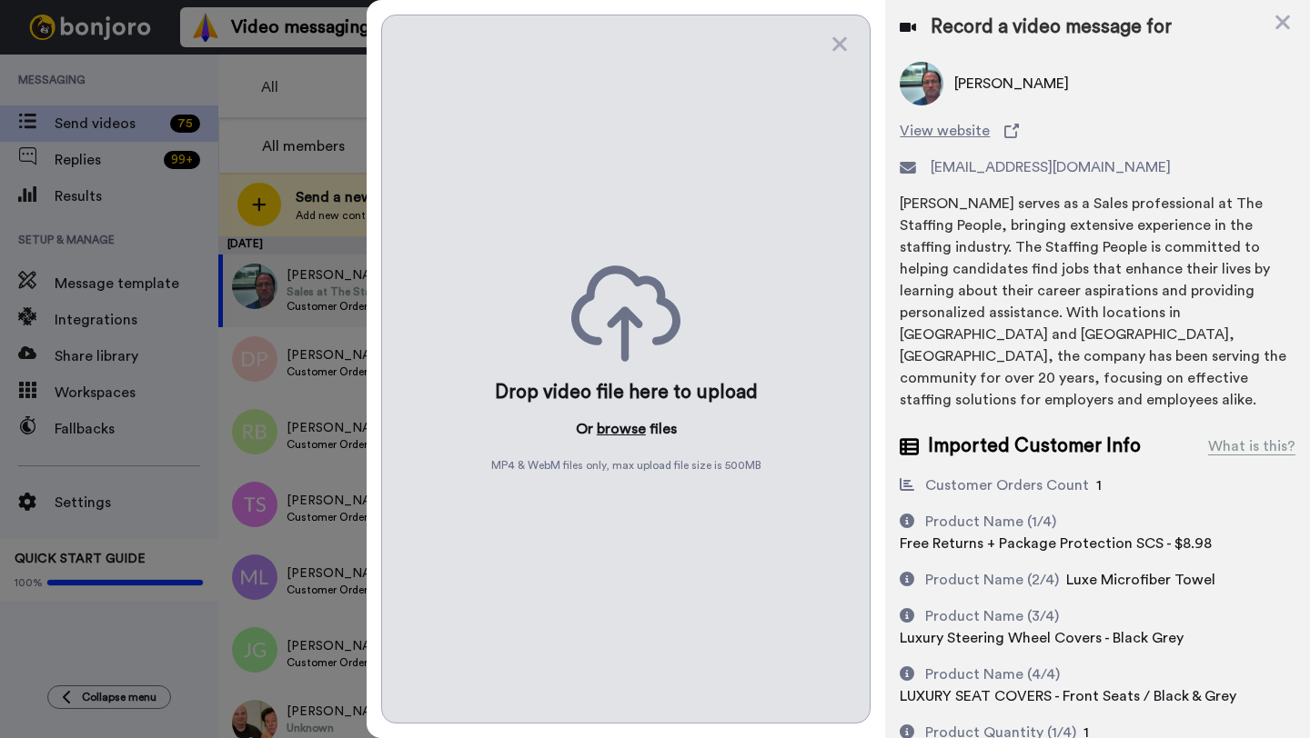
click at [607, 429] on button "browse" at bounding box center [621, 429] width 49 height 22
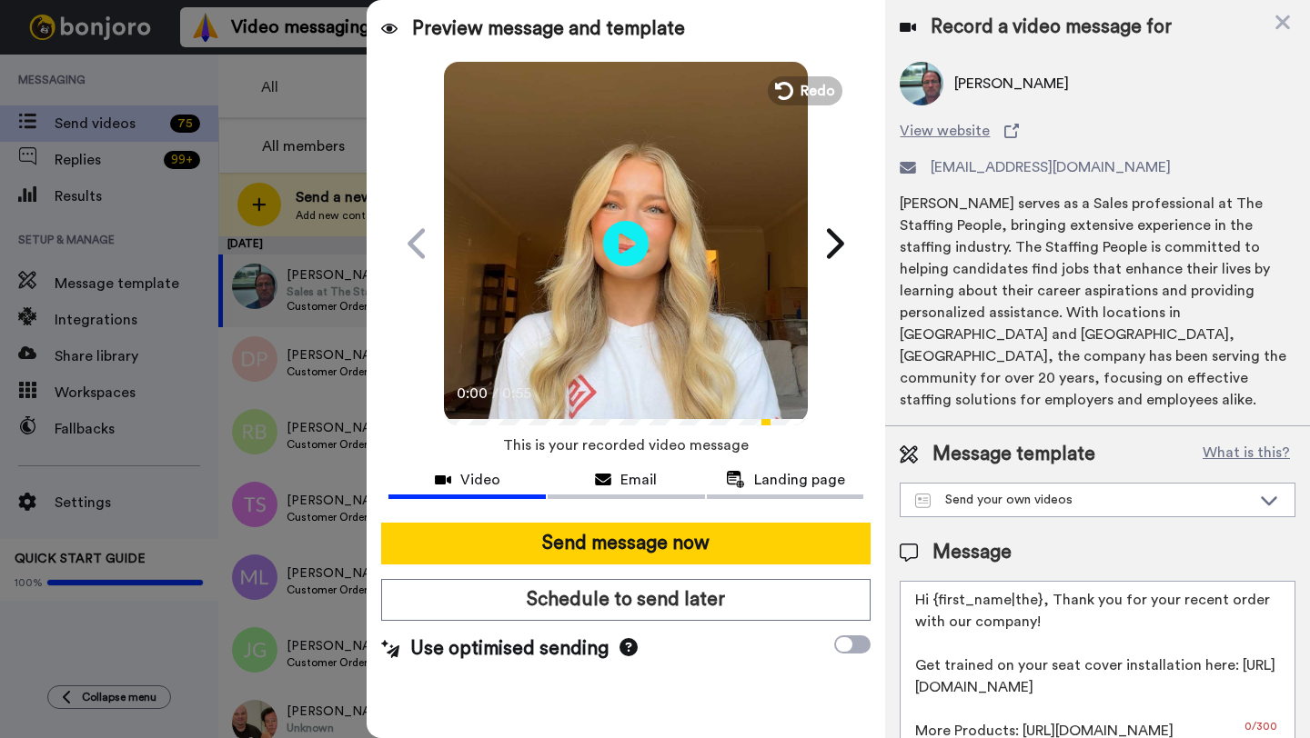
drag, startPoint x: 1039, startPoint y: 579, endPoint x: 932, endPoint y: 586, distance: 106.6
click at [932, 586] on textarea "Hi {first_name|the}, Thank you for your recent order with our company! Get trai…" at bounding box center [1097, 663] width 396 height 164
paste textarea "Tim"
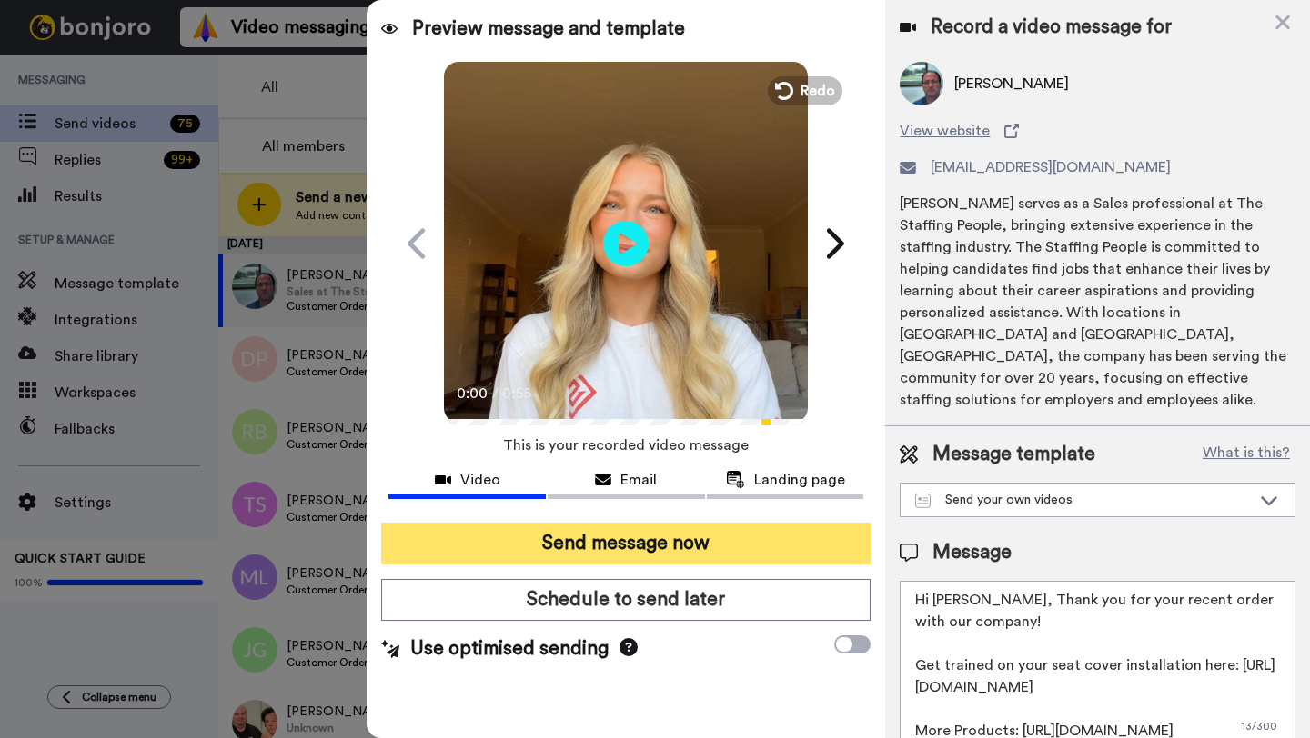
type textarea "Hi Tim, Thank you for your recent order with our company! Get trained on your s…"
click at [756, 551] on button "Send message now" at bounding box center [625, 544] width 489 height 42
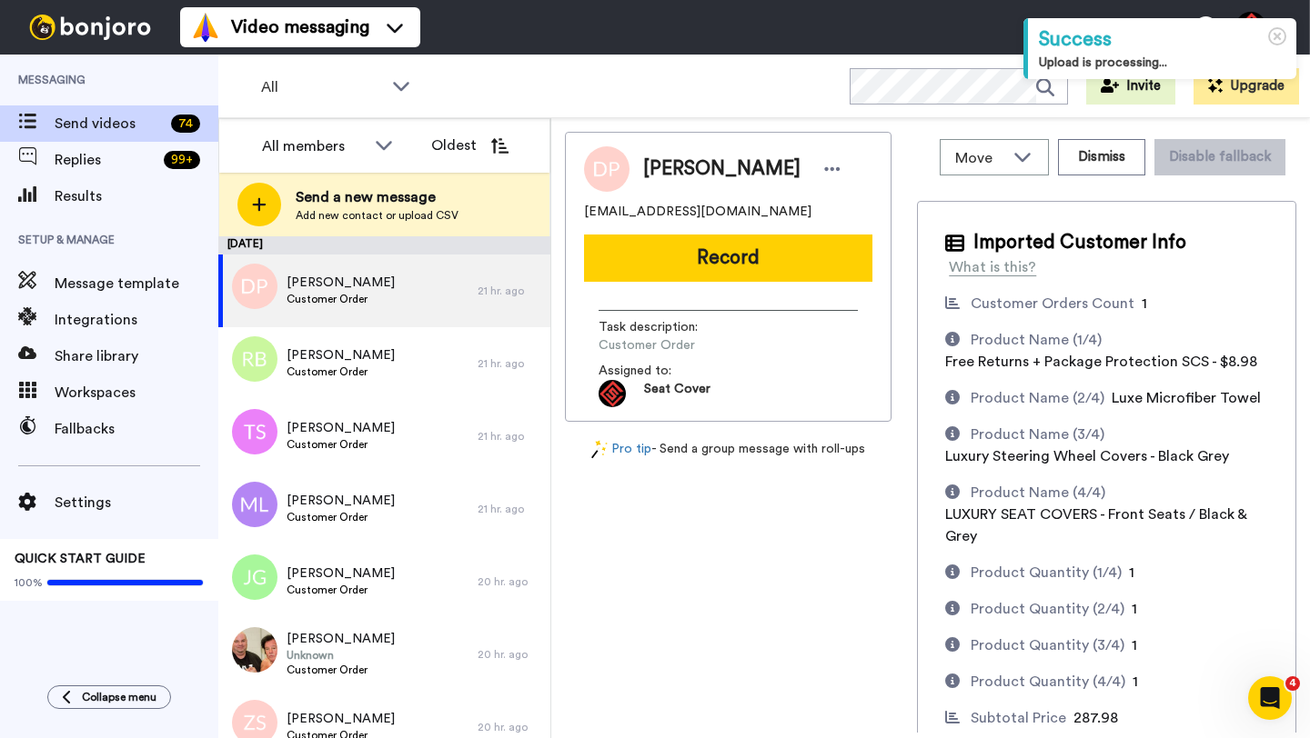
click at [664, 168] on span "[PERSON_NAME]" at bounding box center [721, 169] width 157 height 27
copy span "[PERSON_NAME]"
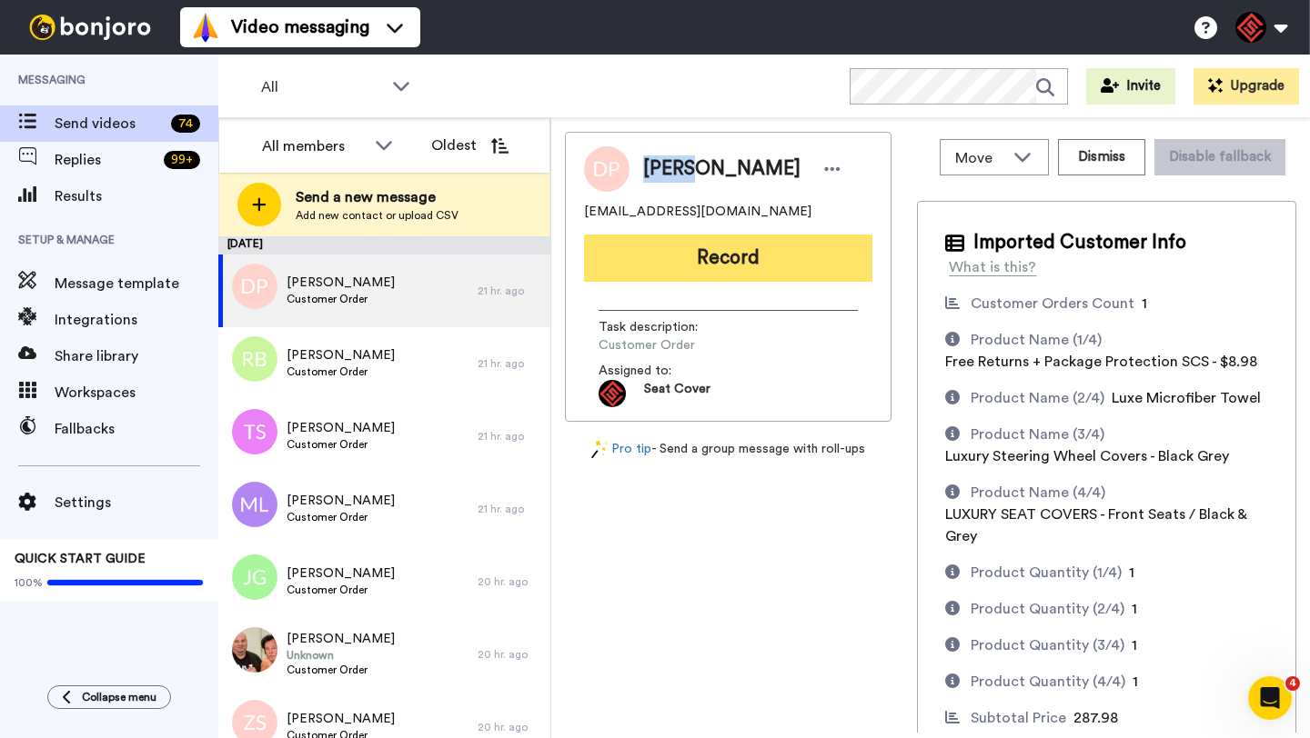
click at [686, 278] on button "Record" at bounding box center [728, 258] width 288 height 47
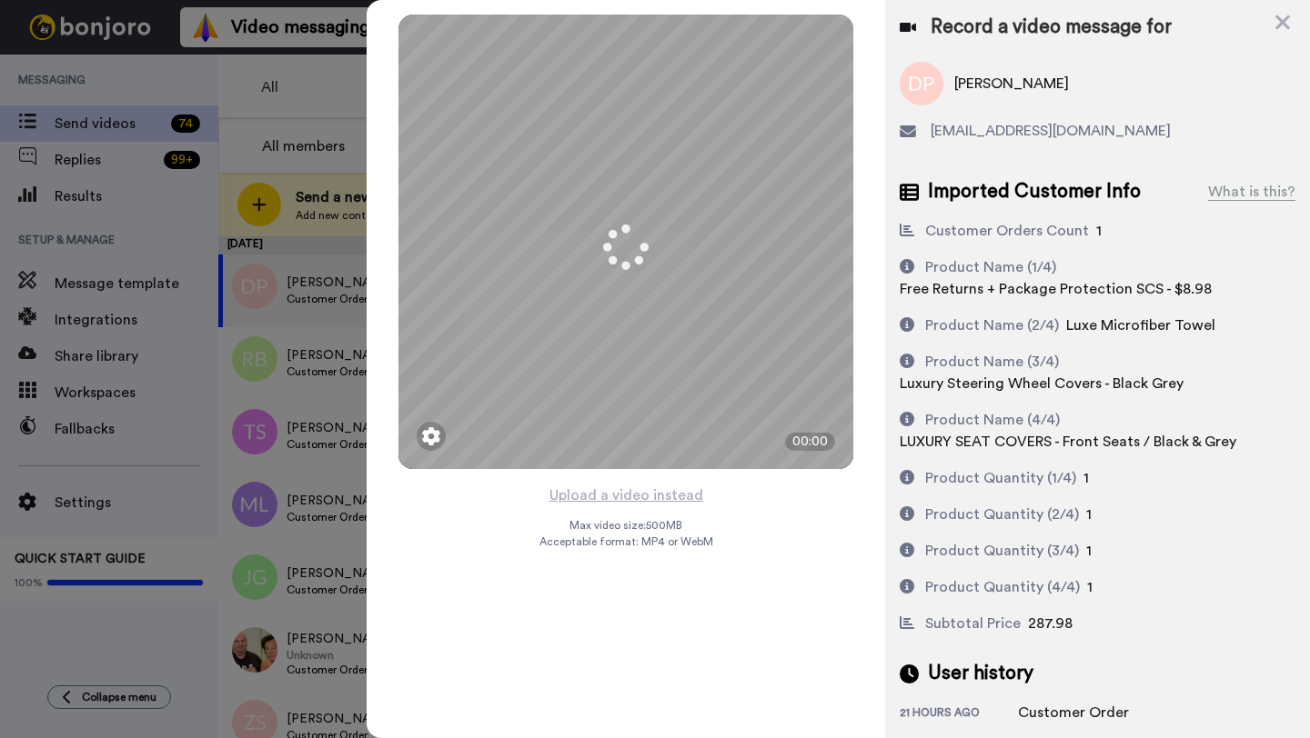
click at [618, 490] on button "Upload a video instead" at bounding box center [626, 496] width 165 height 24
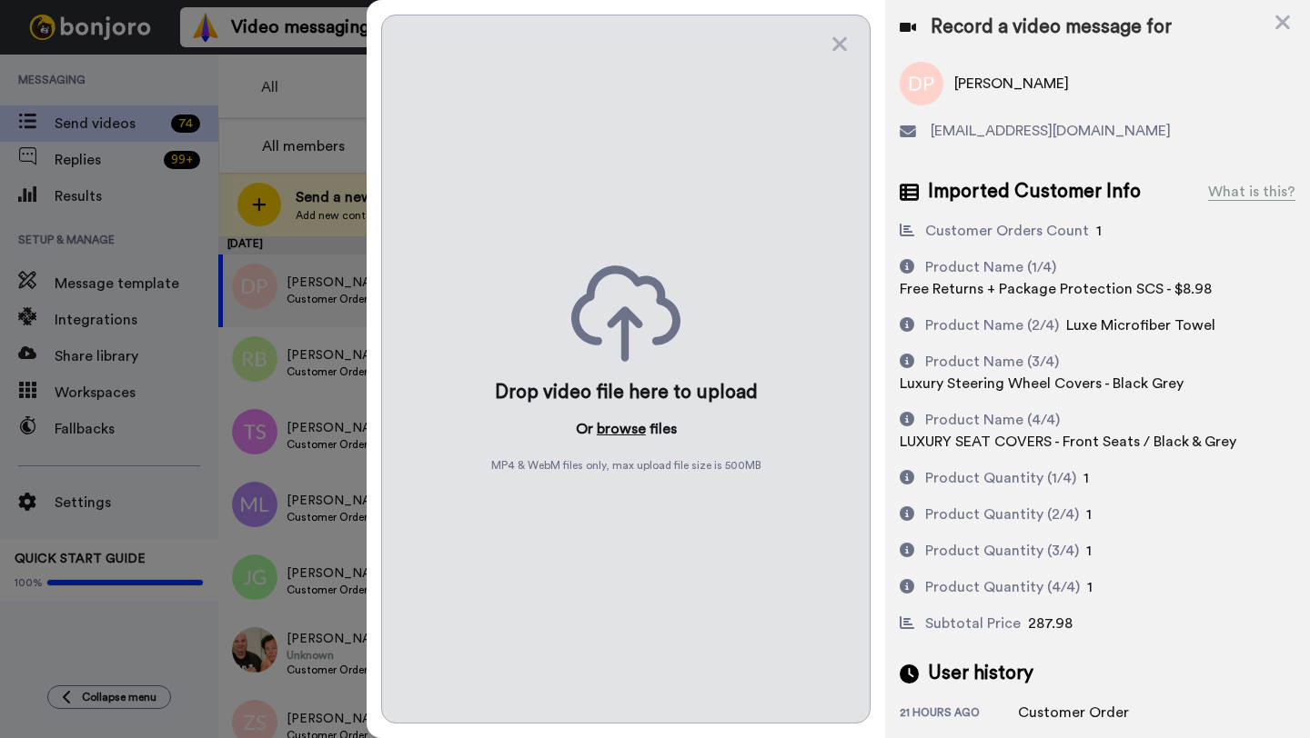
click at [613, 427] on button "browse" at bounding box center [621, 429] width 49 height 22
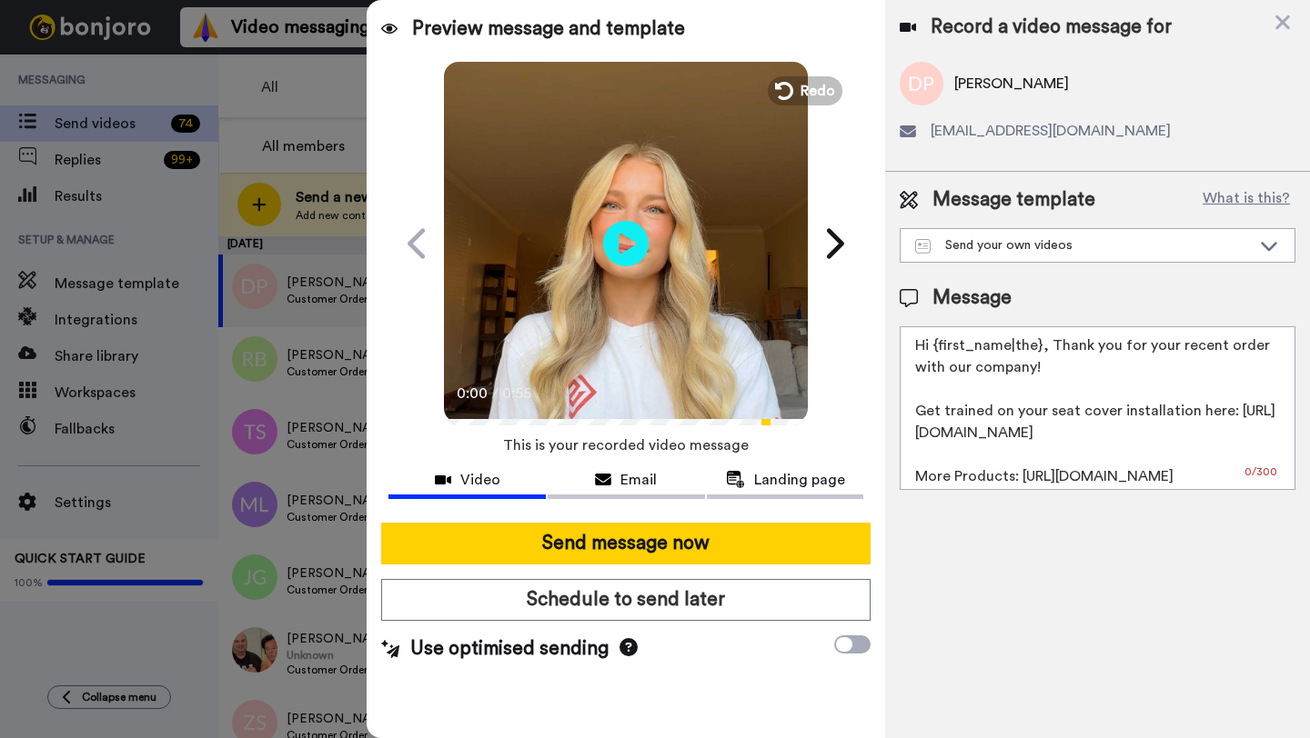
drag, startPoint x: 1038, startPoint y: 353, endPoint x: 931, endPoint y: 354, distance: 106.4
click at [931, 354] on textarea "Hi {first_name|the}, Thank you for your recent order with our company! Get trai…" at bounding box center [1097, 408] width 396 height 164
paste textarea "David"
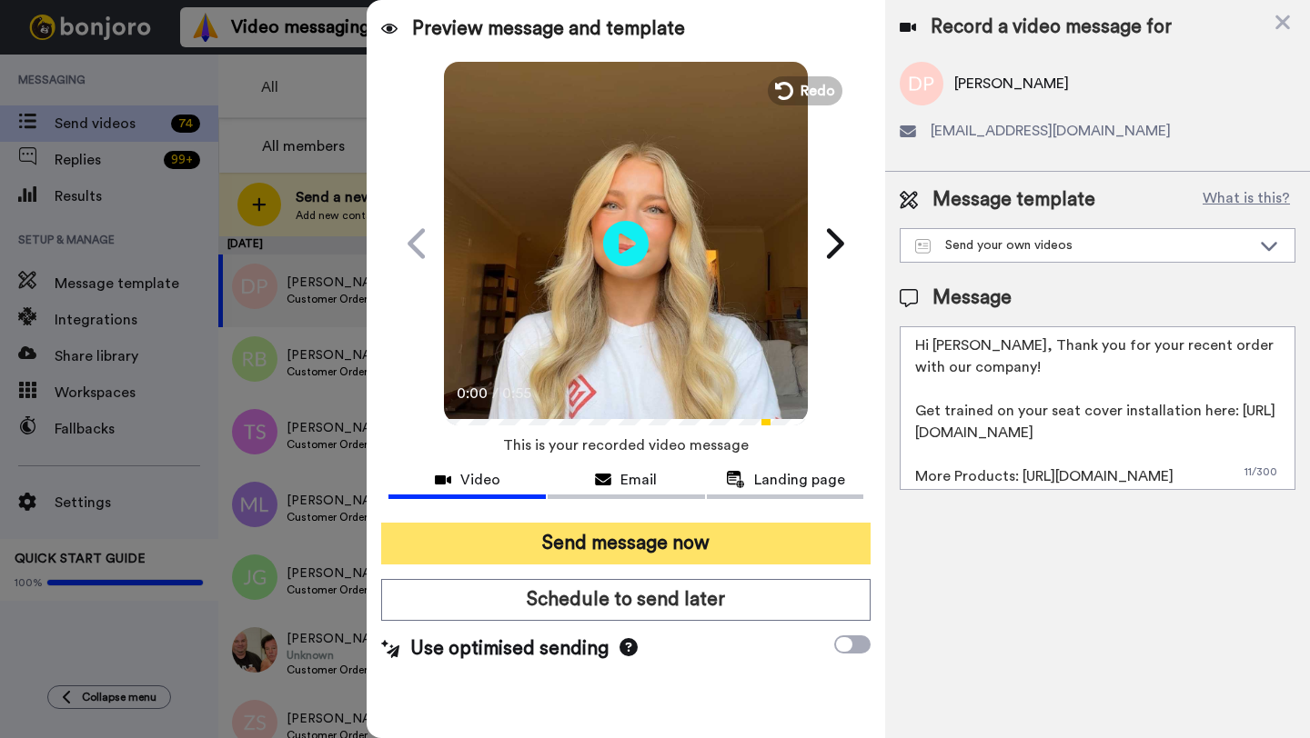
type textarea "Hi David, Thank you for your recent order with our company! Get trained on your…"
click at [708, 559] on button "Send message now" at bounding box center [625, 544] width 489 height 42
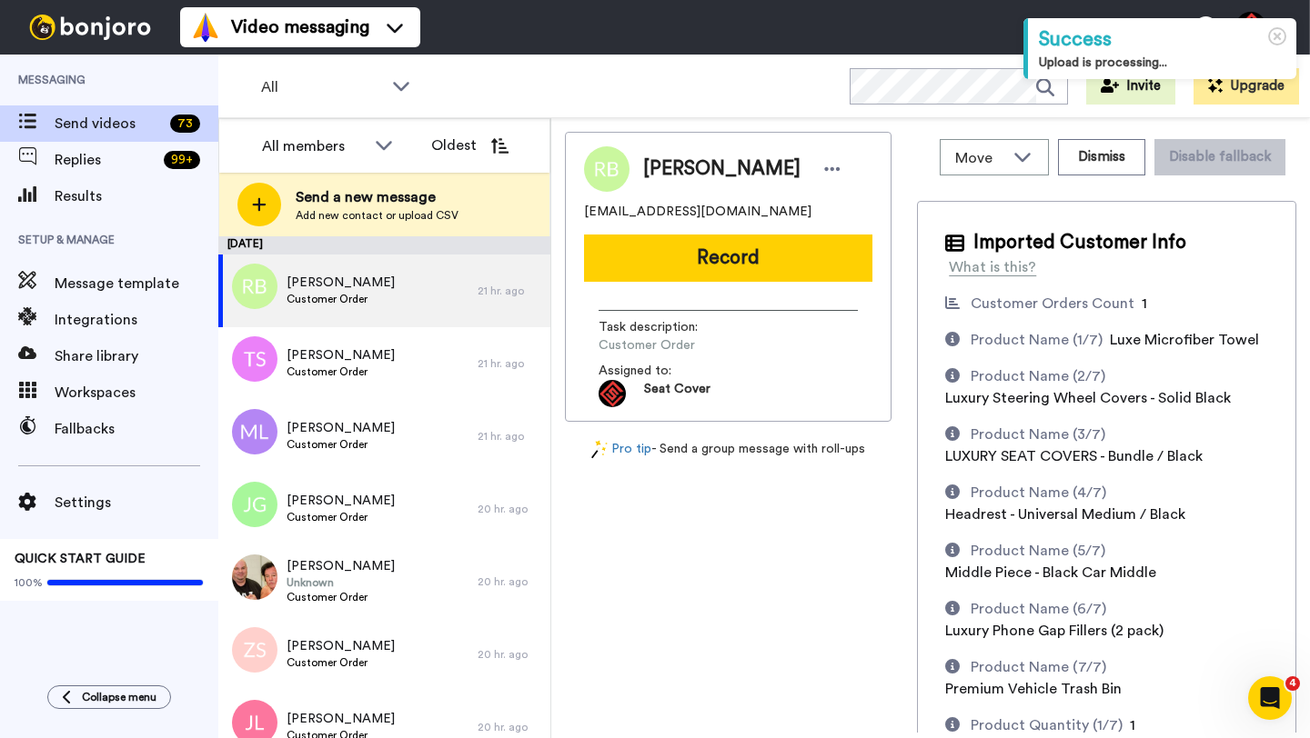
click at [666, 164] on span "[PERSON_NAME]" at bounding box center [721, 169] width 157 height 27
copy span "[PERSON_NAME]"
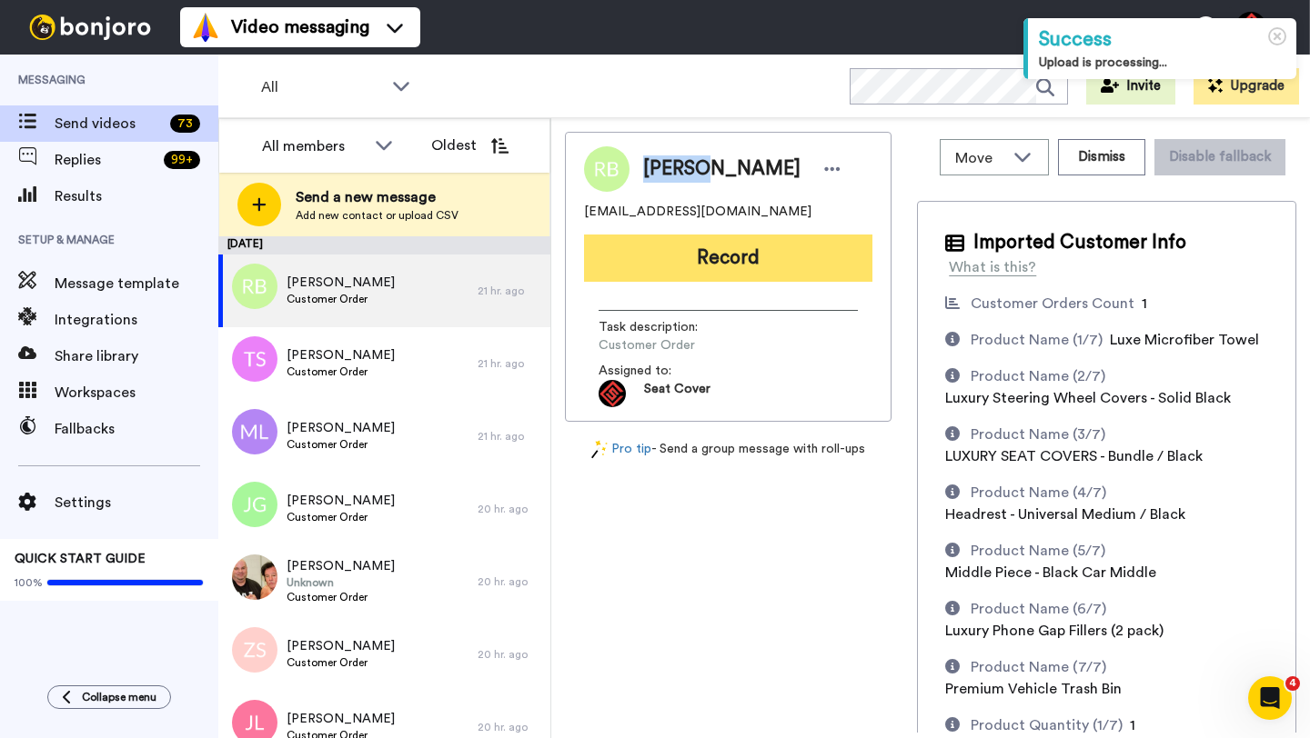
click at [700, 262] on button "Record" at bounding box center [728, 258] width 288 height 47
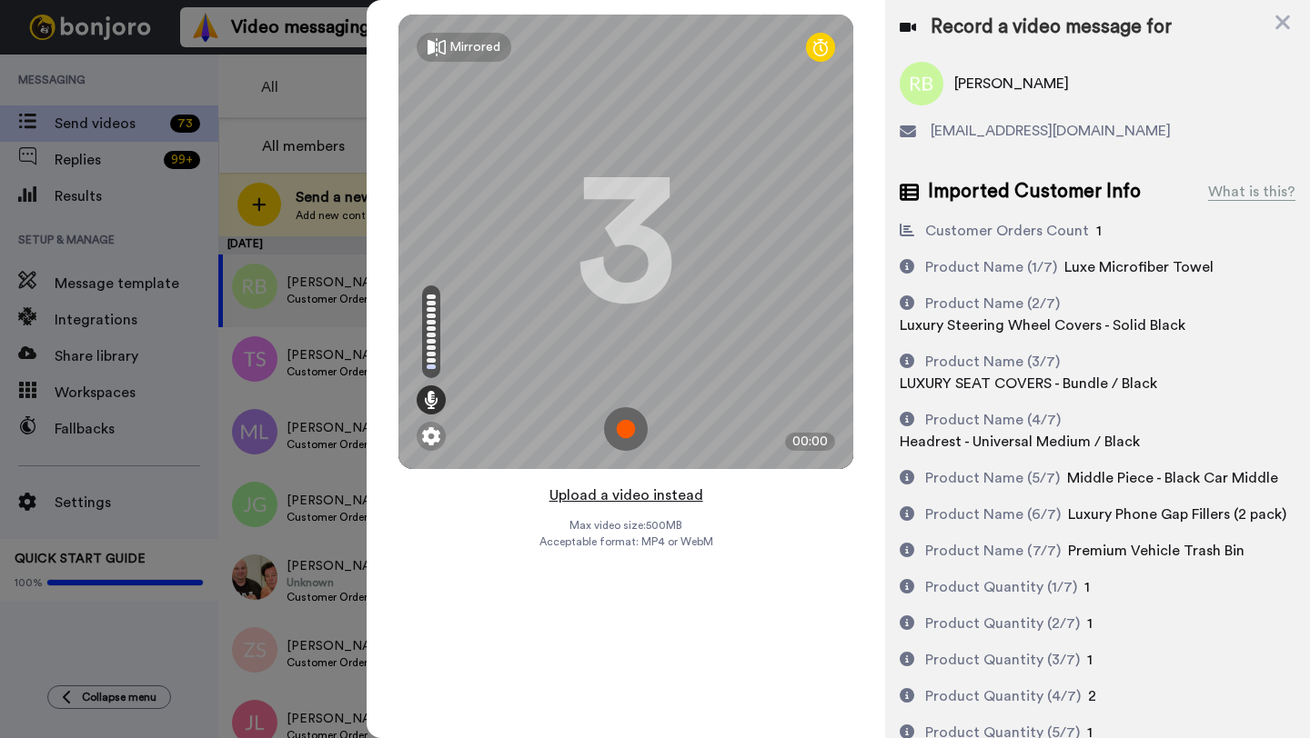
click at [622, 500] on button "Upload a video instead" at bounding box center [626, 496] width 165 height 24
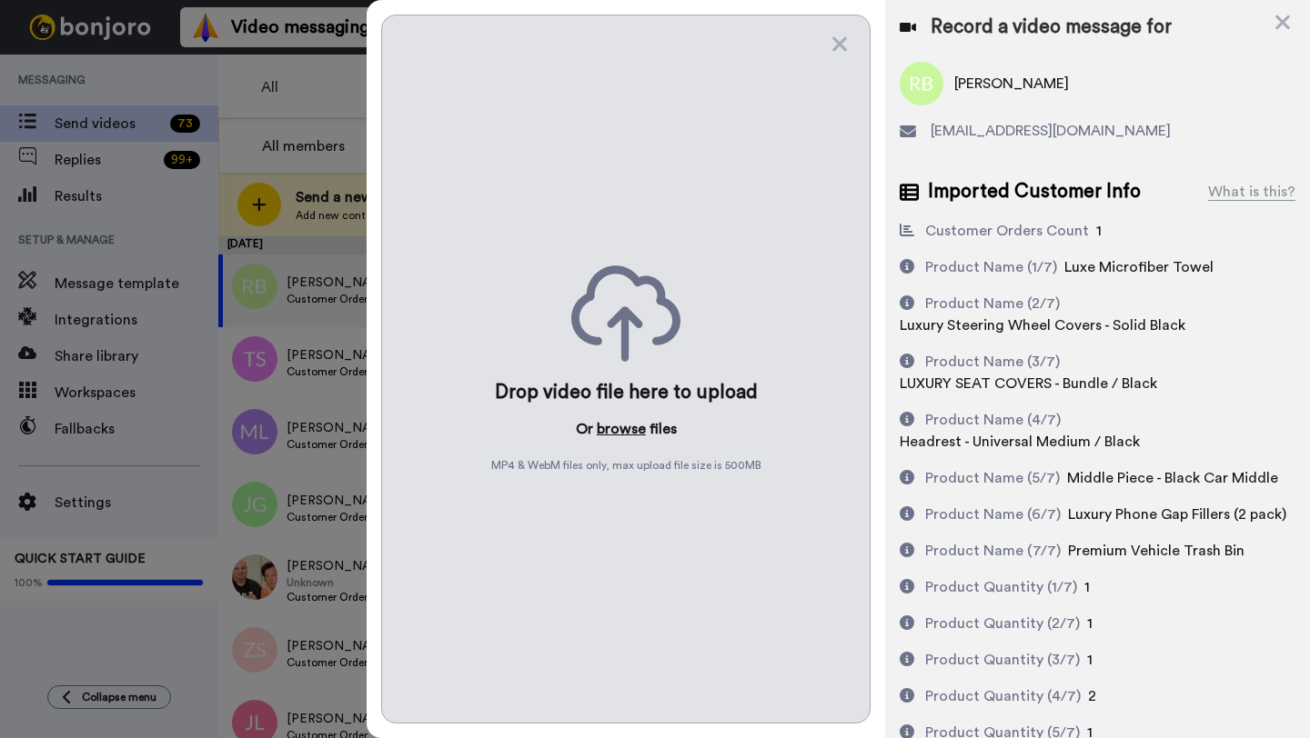
click at [615, 435] on button "browse" at bounding box center [621, 429] width 49 height 22
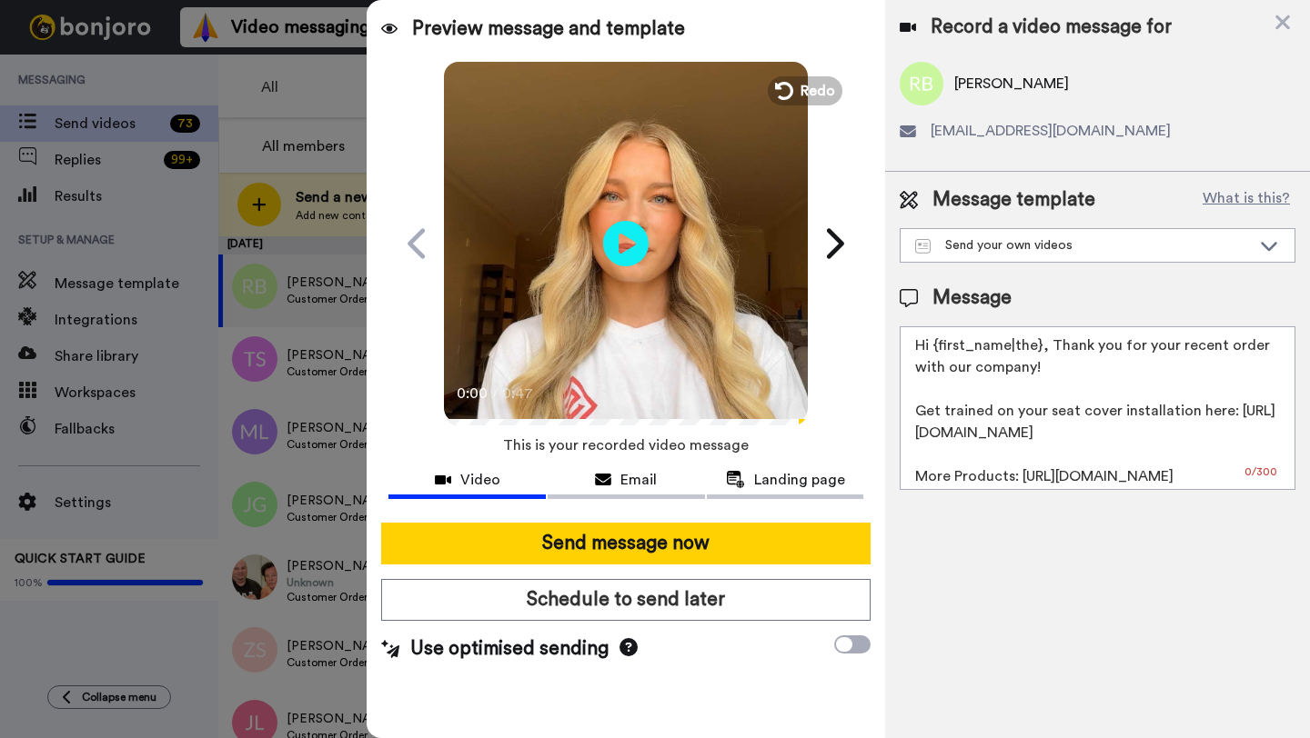
drag, startPoint x: 1039, startPoint y: 347, endPoint x: 933, endPoint y: 348, distance: 105.5
click at [933, 348] on textarea "Hi {first_name|the}, Thank you for your recent order with our company! Get trai…" at bounding box center [1097, 408] width 396 height 164
paste textarea "Robert"
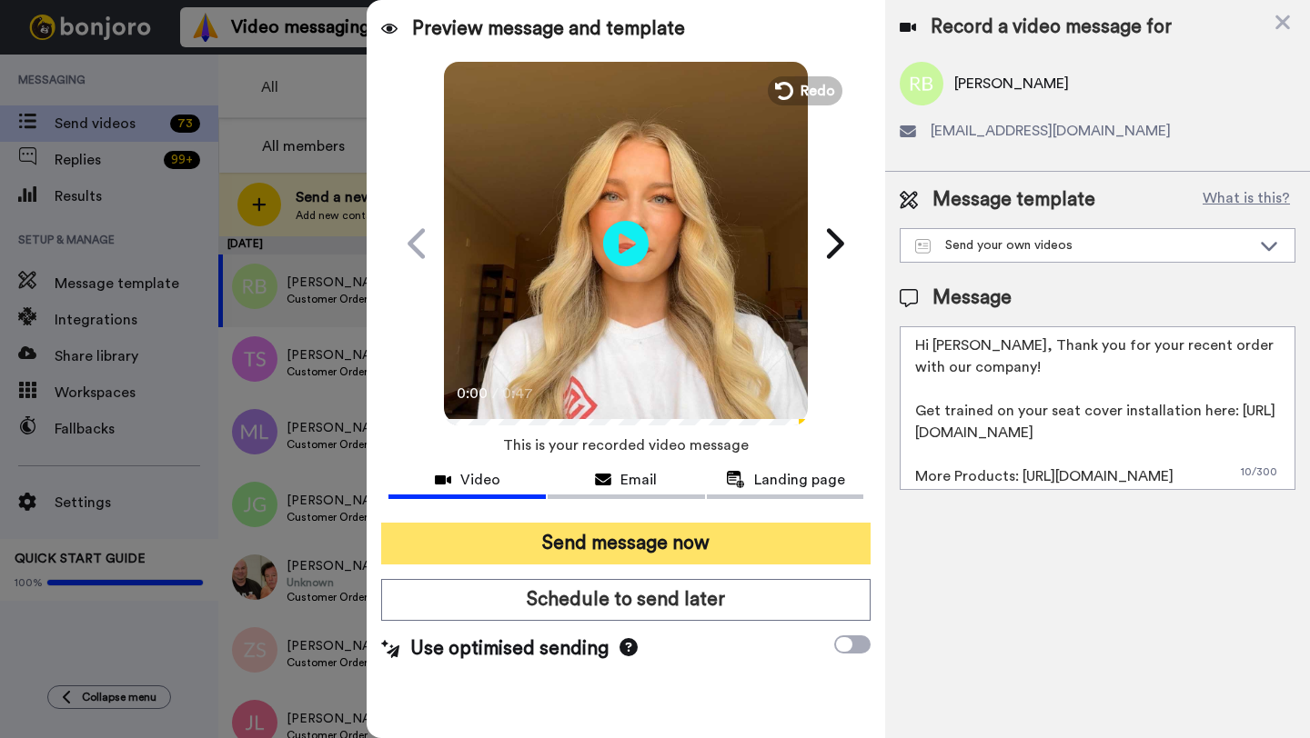
type textarea "Hi Robert, Thank you for your recent order with our company! Get trained on you…"
click at [726, 545] on button "Send message now" at bounding box center [625, 544] width 489 height 42
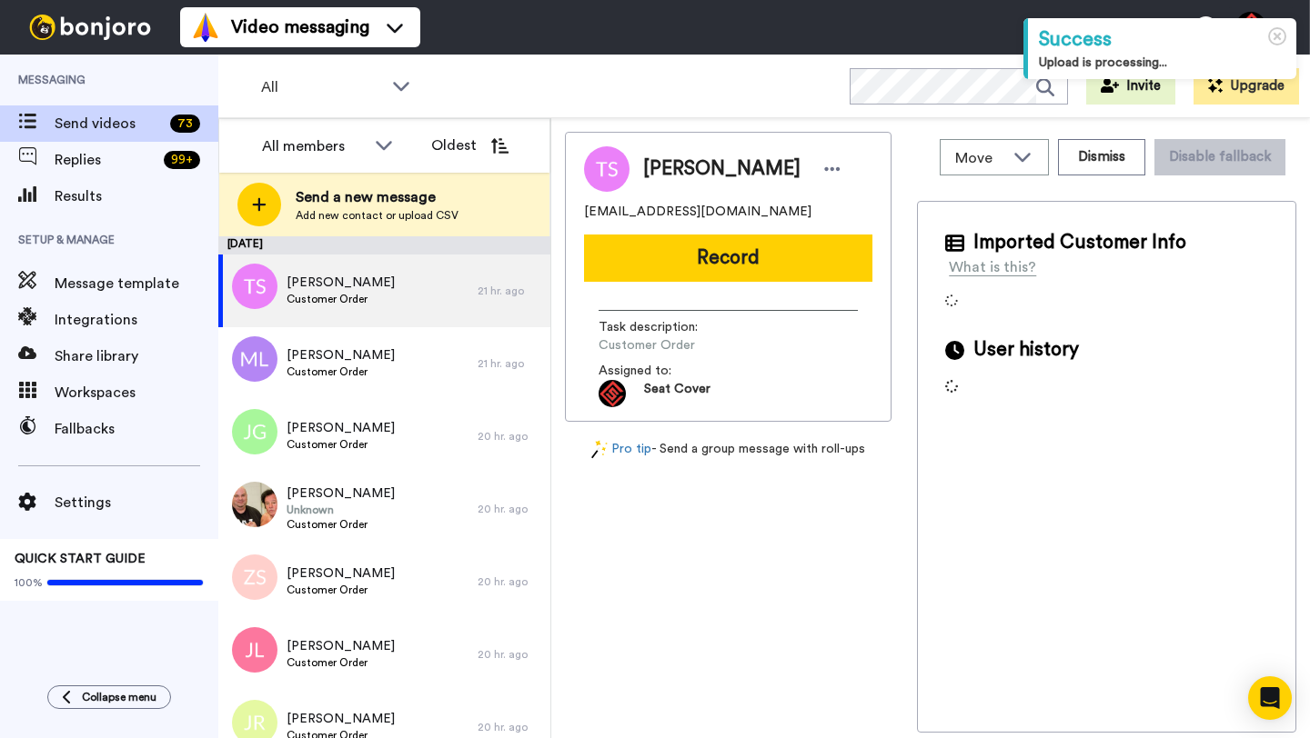
click at [671, 165] on span "Tyler Schrock" at bounding box center [721, 169] width 157 height 27
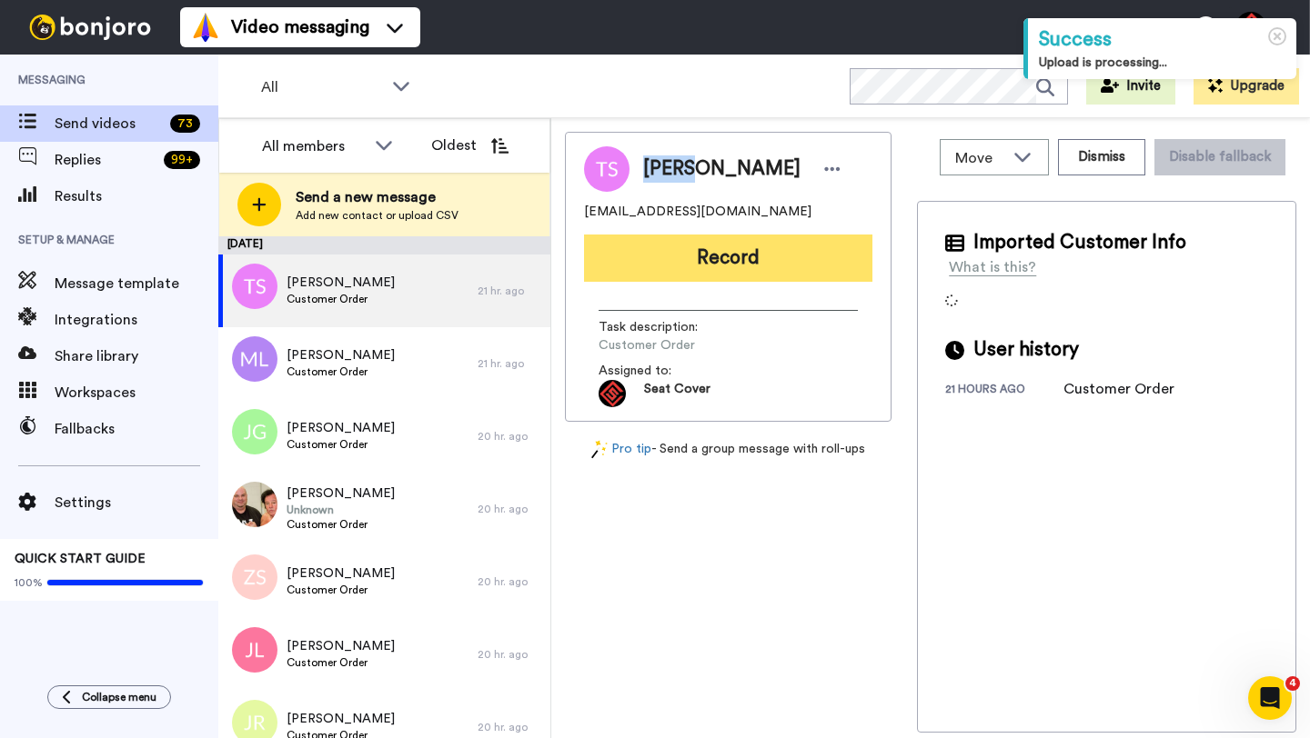
click at [674, 249] on button "Record" at bounding box center [728, 258] width 288 height 47
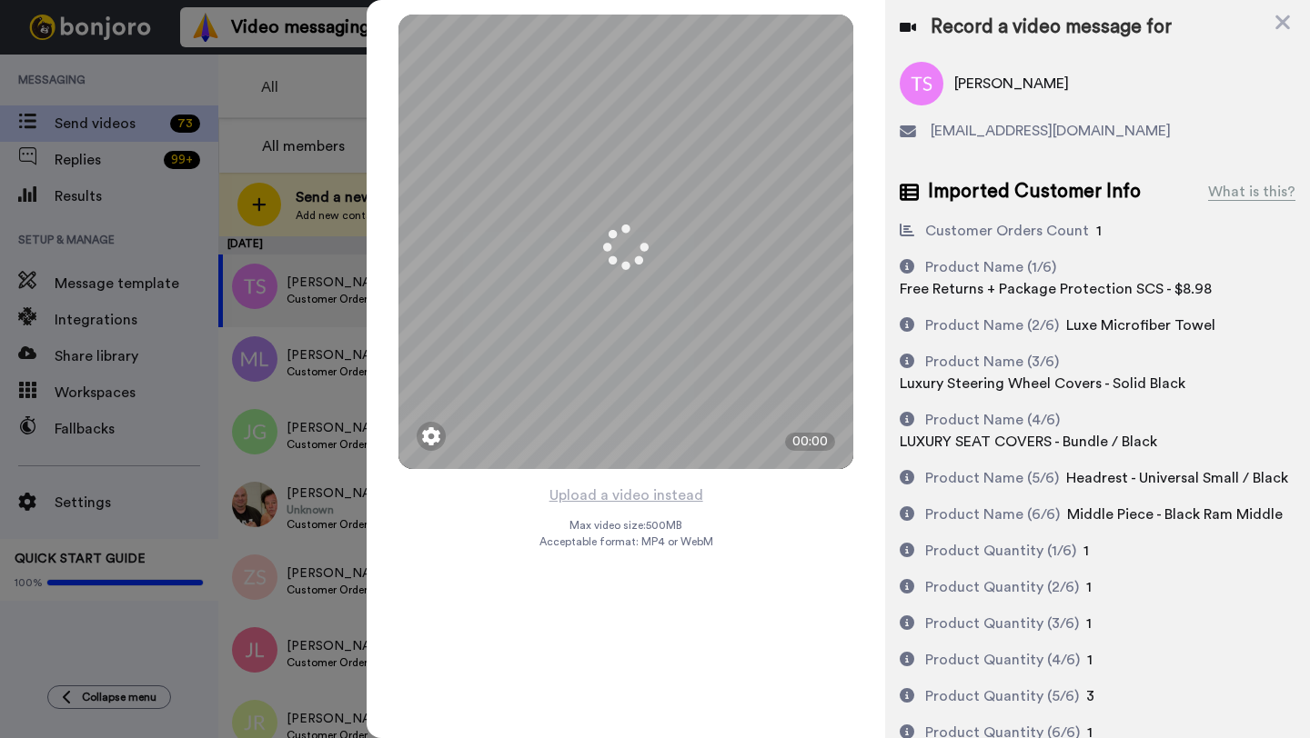
click at [633, 492] on button "Upload a video instead" at bounding box center [626, 496] width 165 height 24
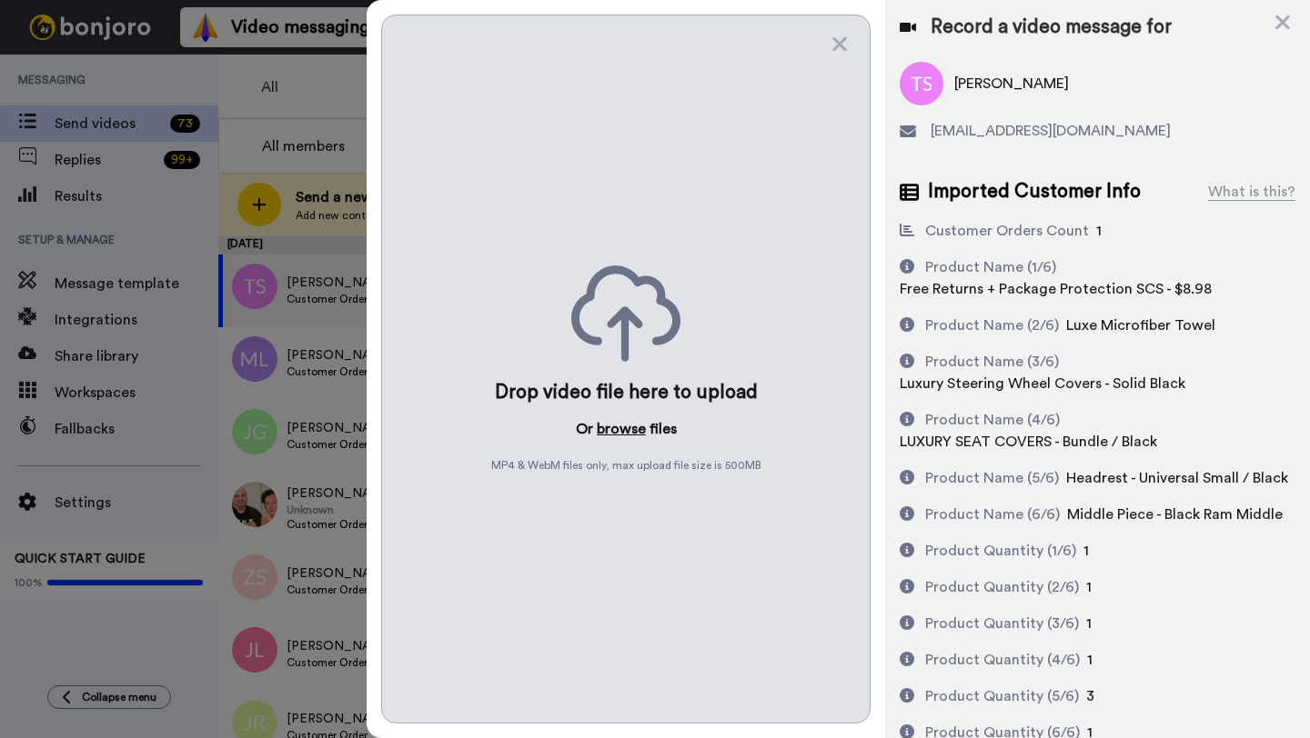
click at [617, 436] on button "browse" at bounding box center [621, 429] width 49 height 22
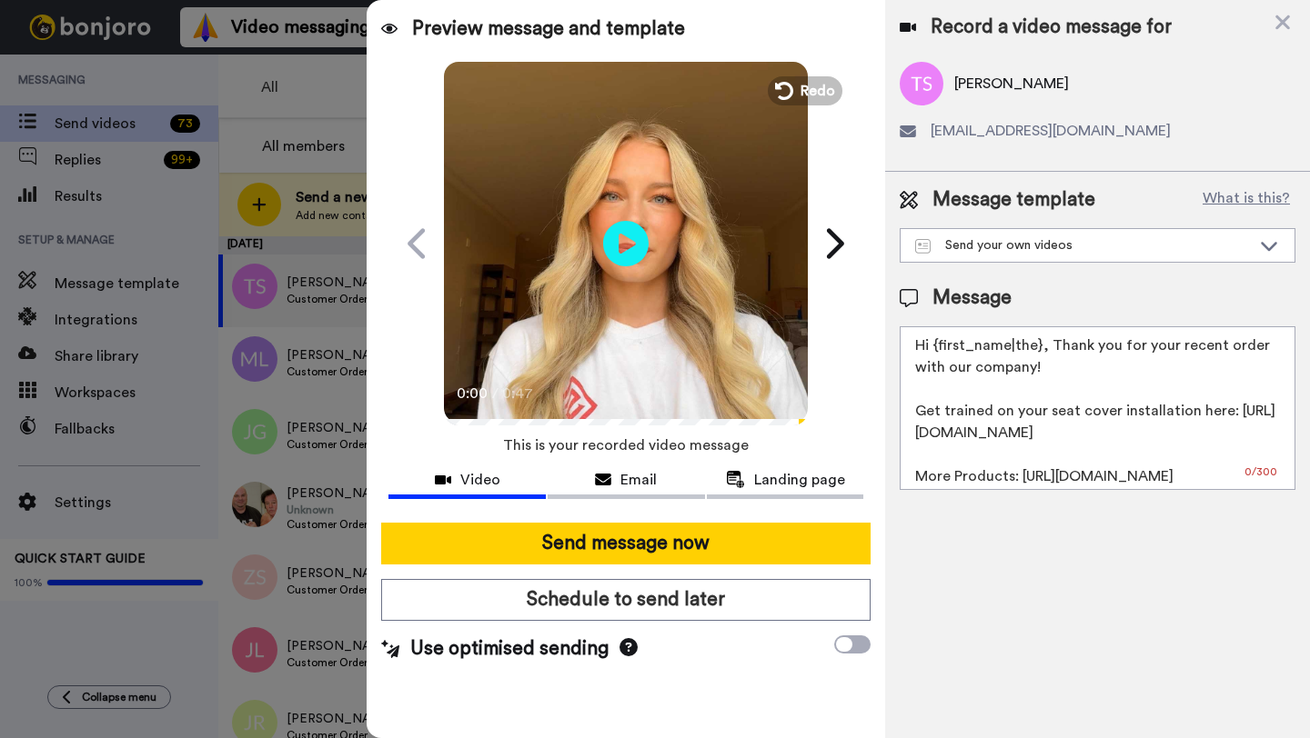
drag, startPoint x: 1038, startPoint y: 348, endPoint x: 931, endPoint y: 349, distance: 106.4
click at [931, 349] on textarea "Hi {first_name|the}, Thank you for your recent order with our company! Get trai…" at bounding box center [1097, 408] width 396 height 164
paste textarea "Tyler"
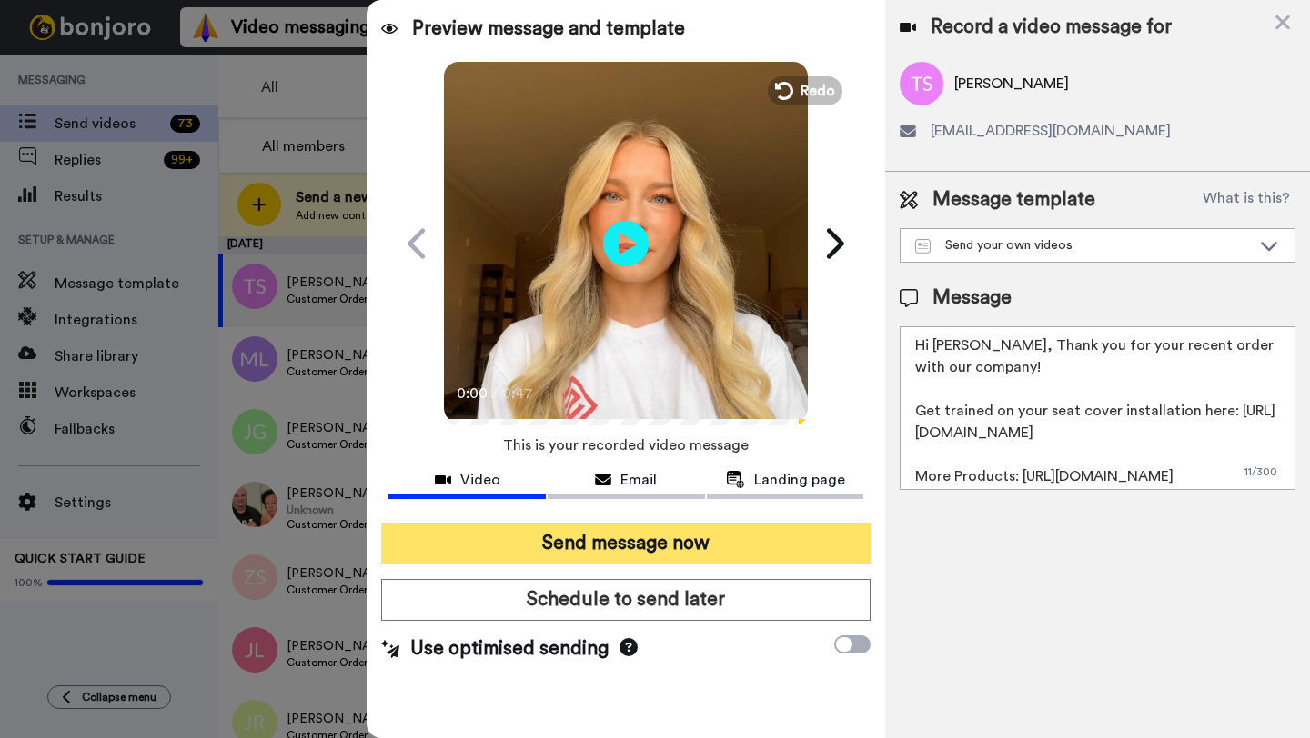
type textarea "Hi Tyler, Thank you for your recent order with our company! Get trained on your…"
click at [695, 552] on button "Send message now" at bounding box center [625, 544] width 489 height 42
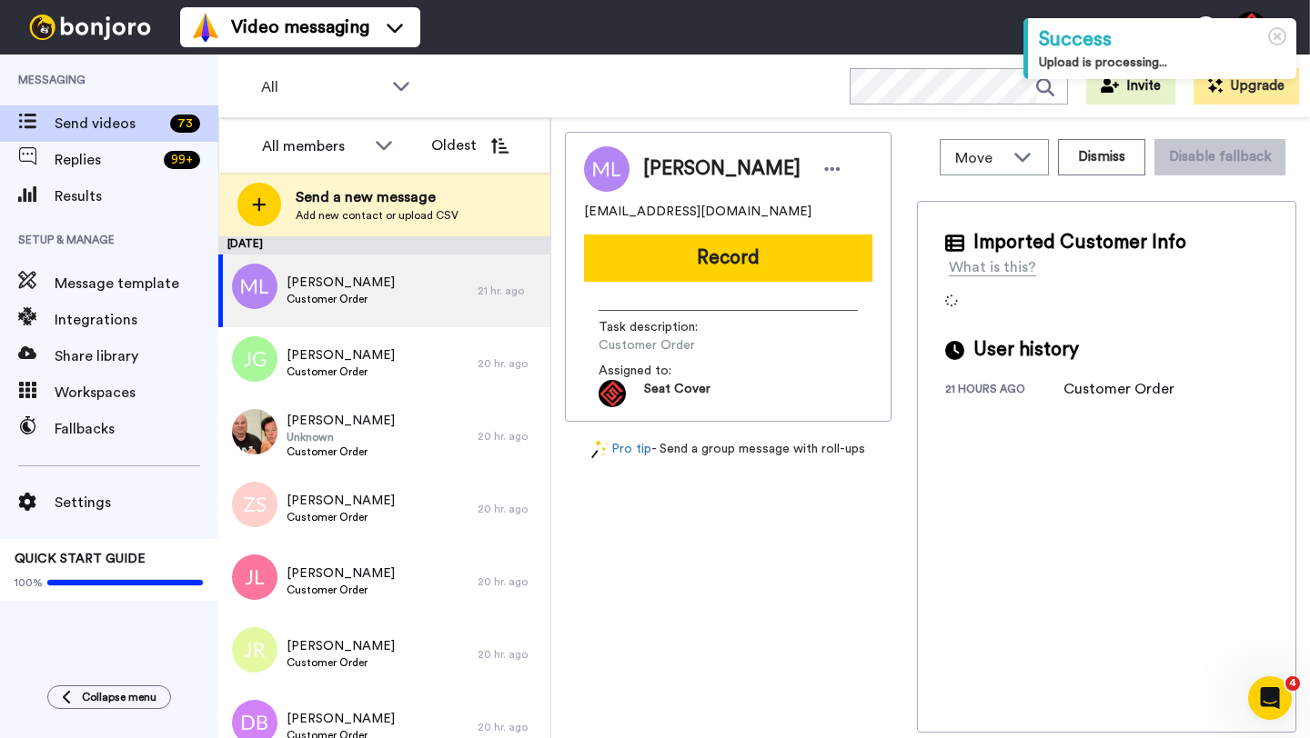
click at [663, 169] on span "[PERSON_NAME]" at bounding box center [721, 169] width 157 height 27
copy span "[PERSON_NAME]"
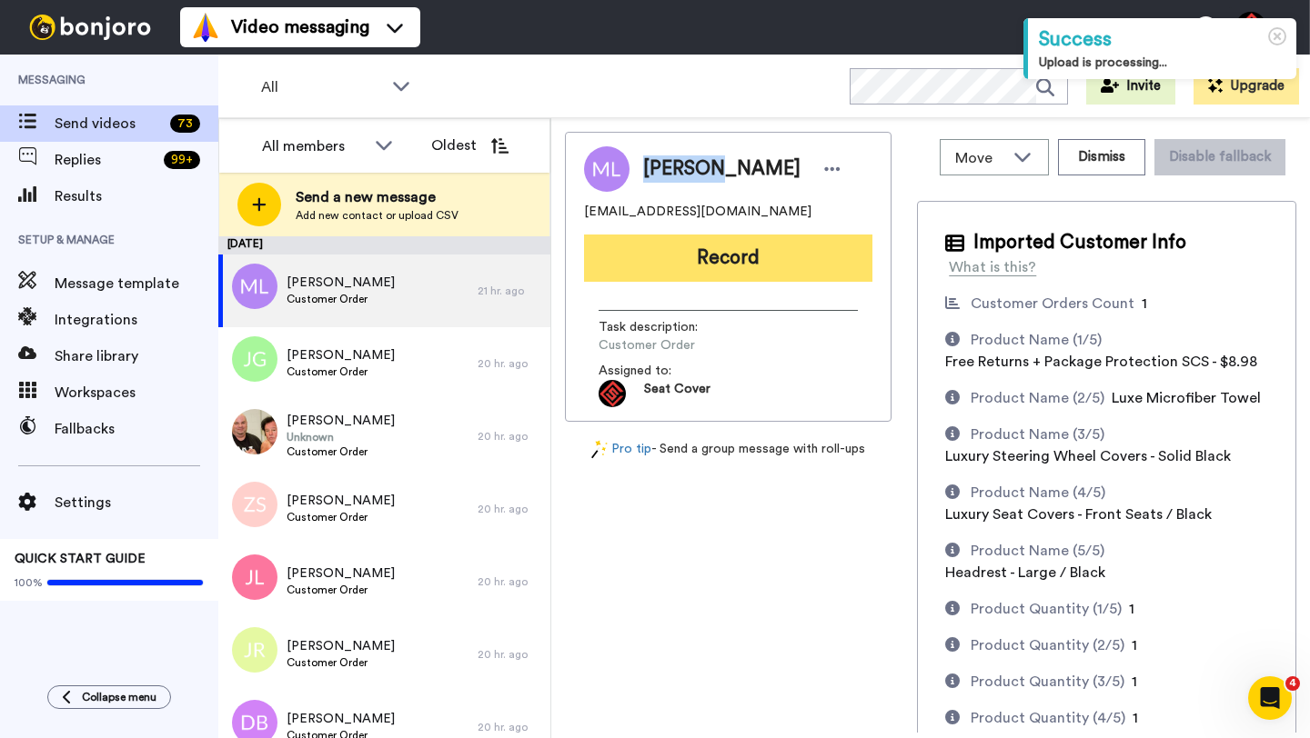
click at [687, 264] on button "Record" at bounding box center [728, 258] width 288 height 47
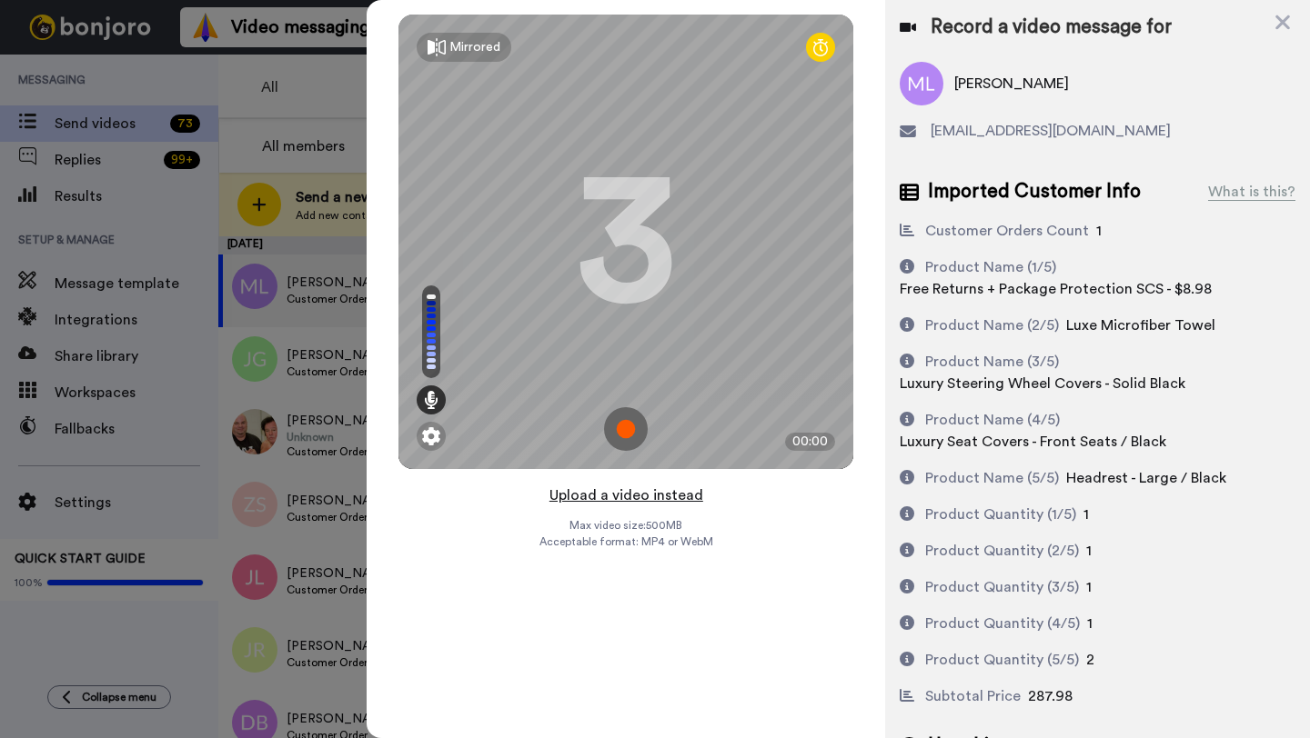
click at [628, 495] on button "Upload a video instead" at bounding box center [626, 496] width 165 height 24
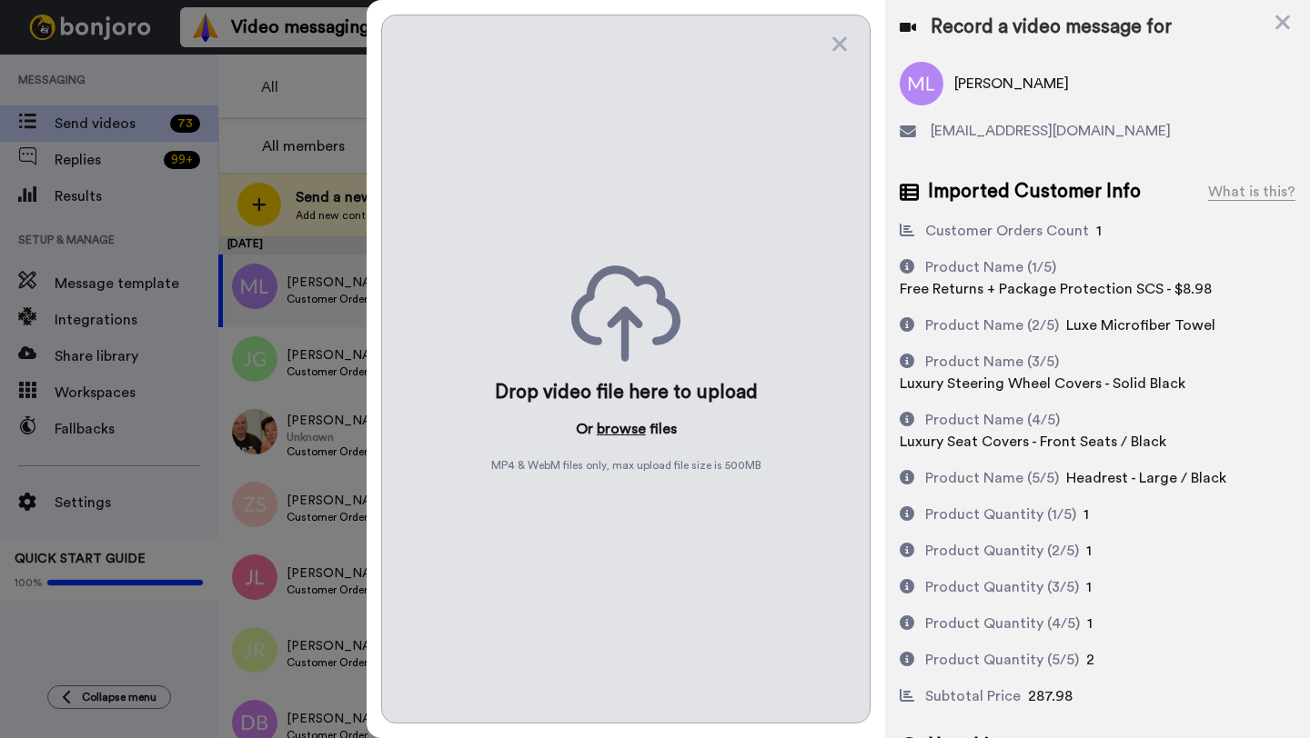
click at [622, 421] on button "browse" at bounding box center [621, 429] width 49 height 22
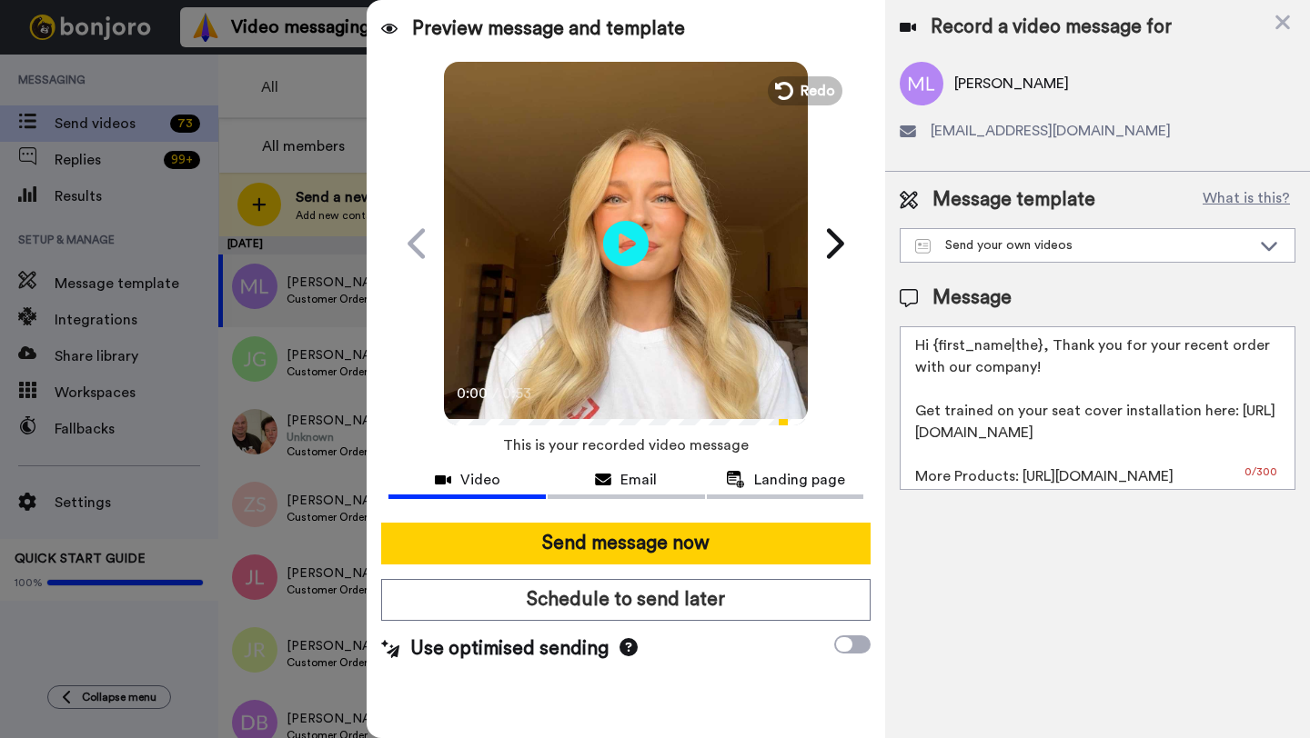
drag, startPoint x: 1039, startPoint y: 348, endPoint x: 935, endPoint y: 348, distance: 104.6
click at [935, 348] on textarea "Hi {first_name|the}, Thank you for your recent order with our company! Get trai…" at bounding box center [1097, 408] width 396 height 164
paste textarea "Matthew"
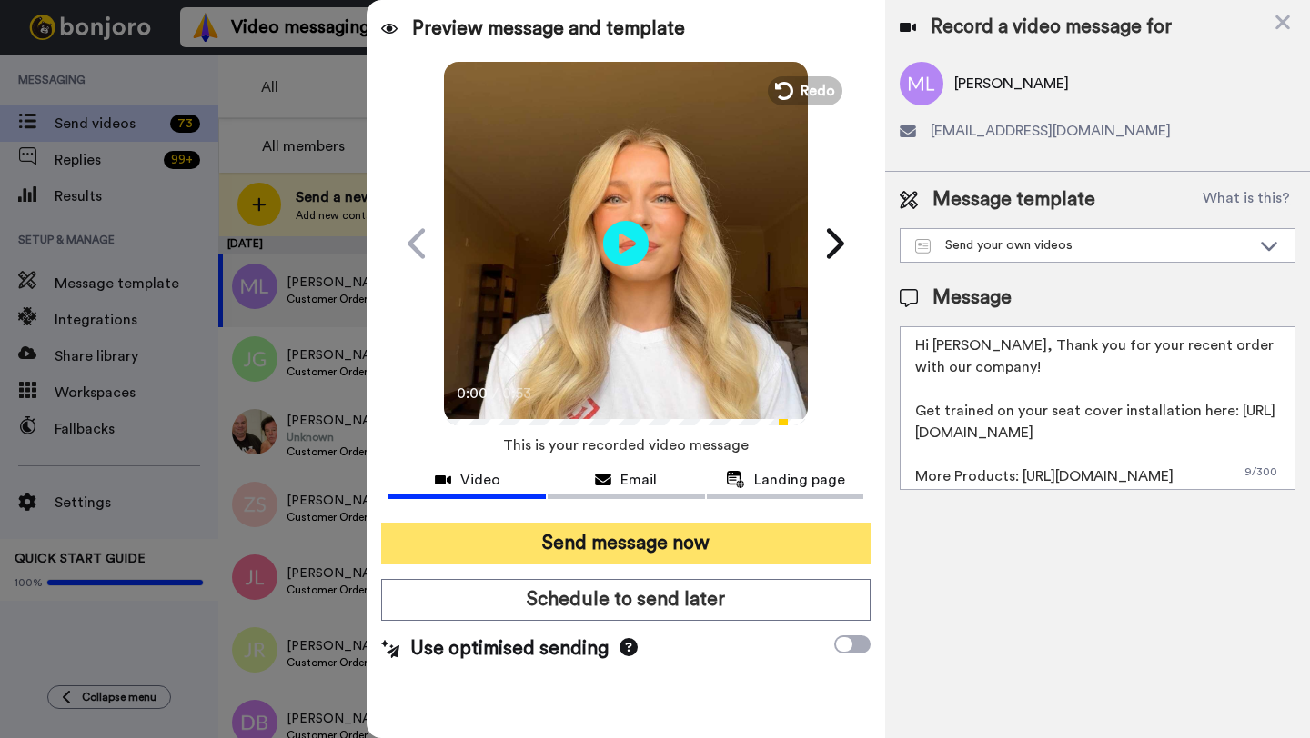
type textarea "Hi Matthew, Thank you for your recent order with our company! Get trained on yo…"
click at [698, 537] on button "Send message now" at bounding box center [625, 544] width 489 height 42
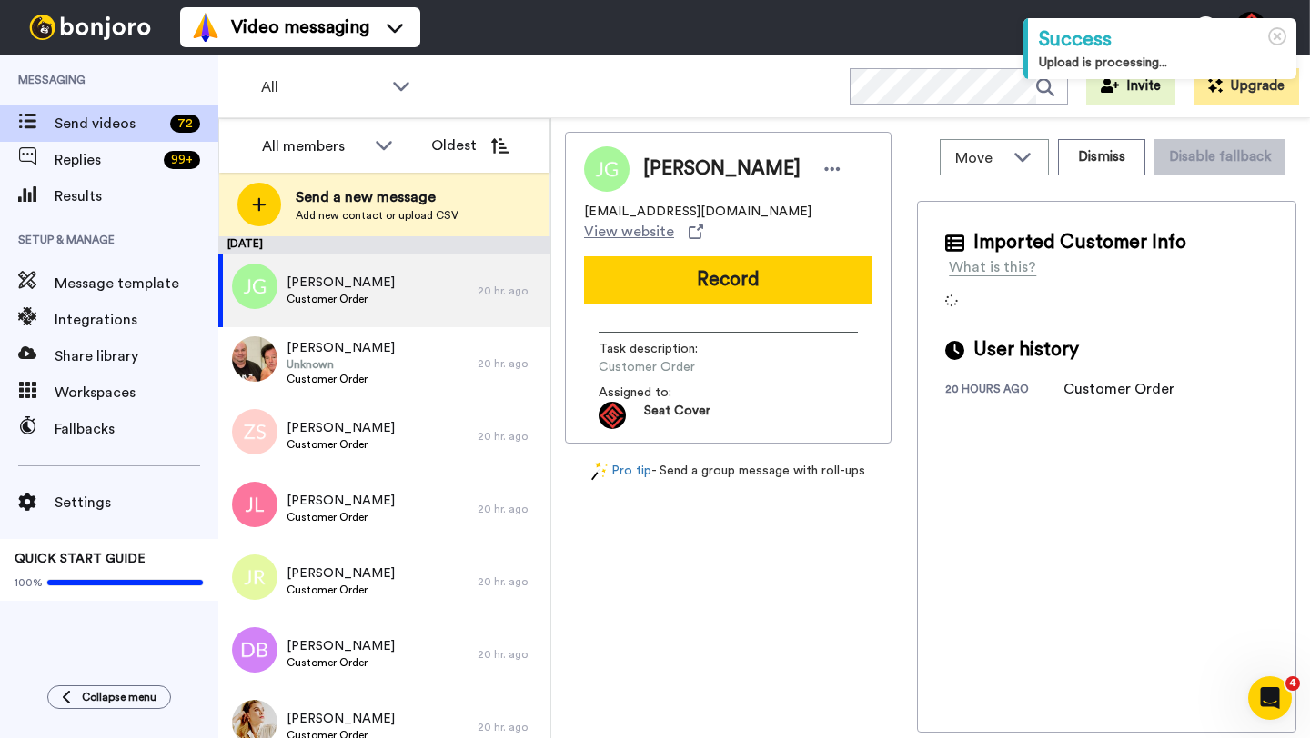
click at [664, 178] on span "[PERSON_NAME]" at bounding box center [721, 169] width 157 height 27
copy span "[DEMOGRAPHIC_DATA]"
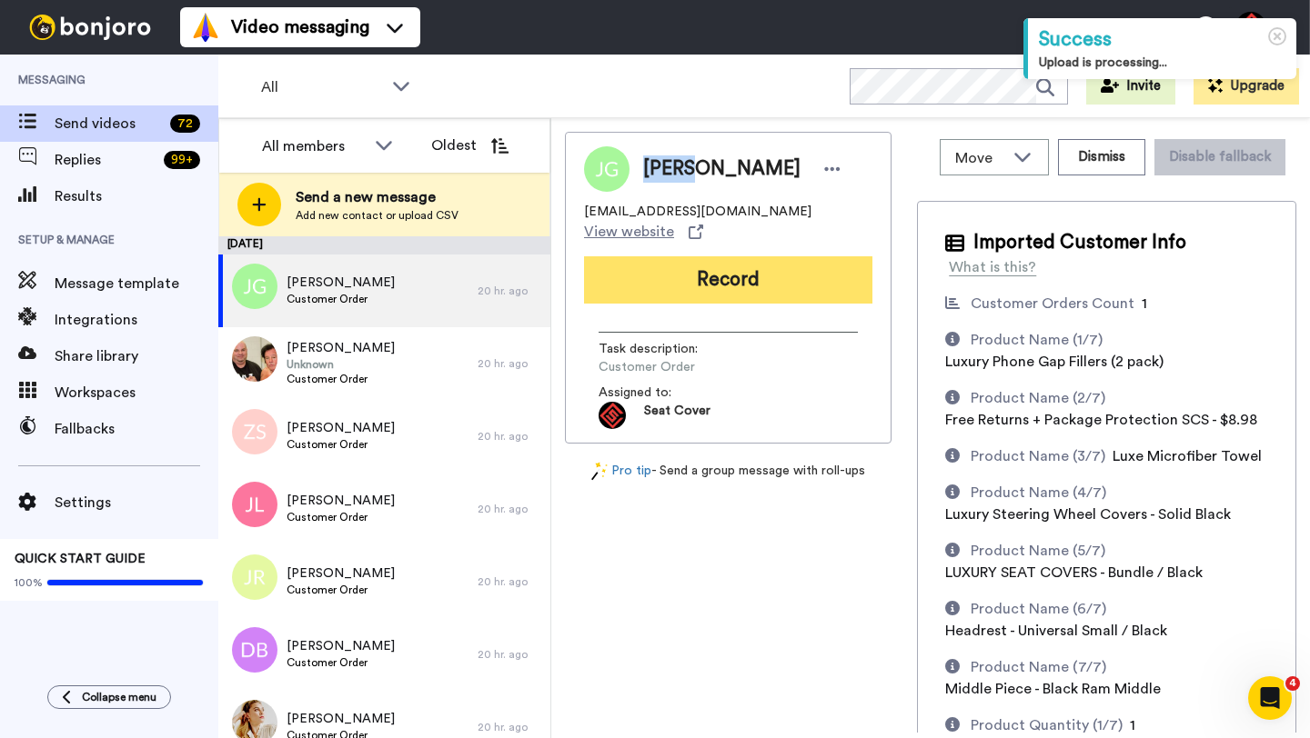
click at [694, 256] on button "Record" at bounding box center [728, 279] width 288 height 47
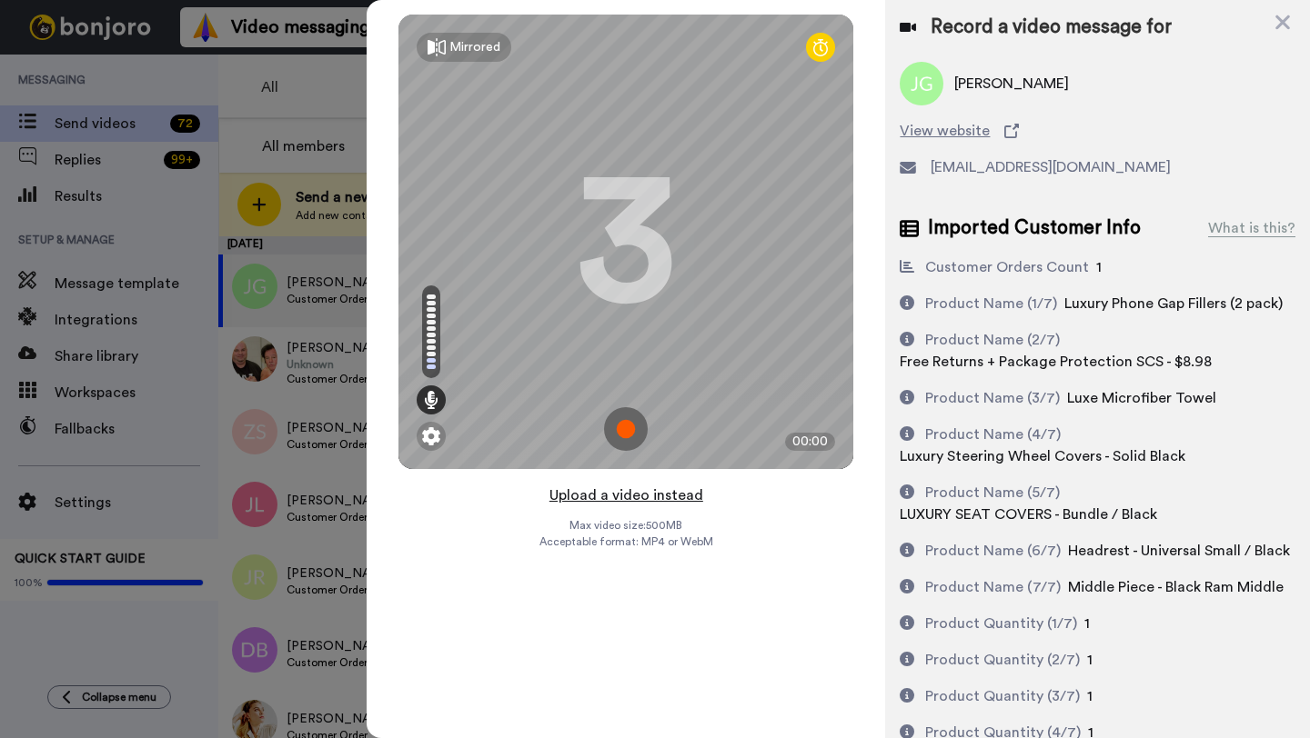
click at [615, 496] on button "Upload a video instead" at bounding box center [626, 496] width 165 height 24
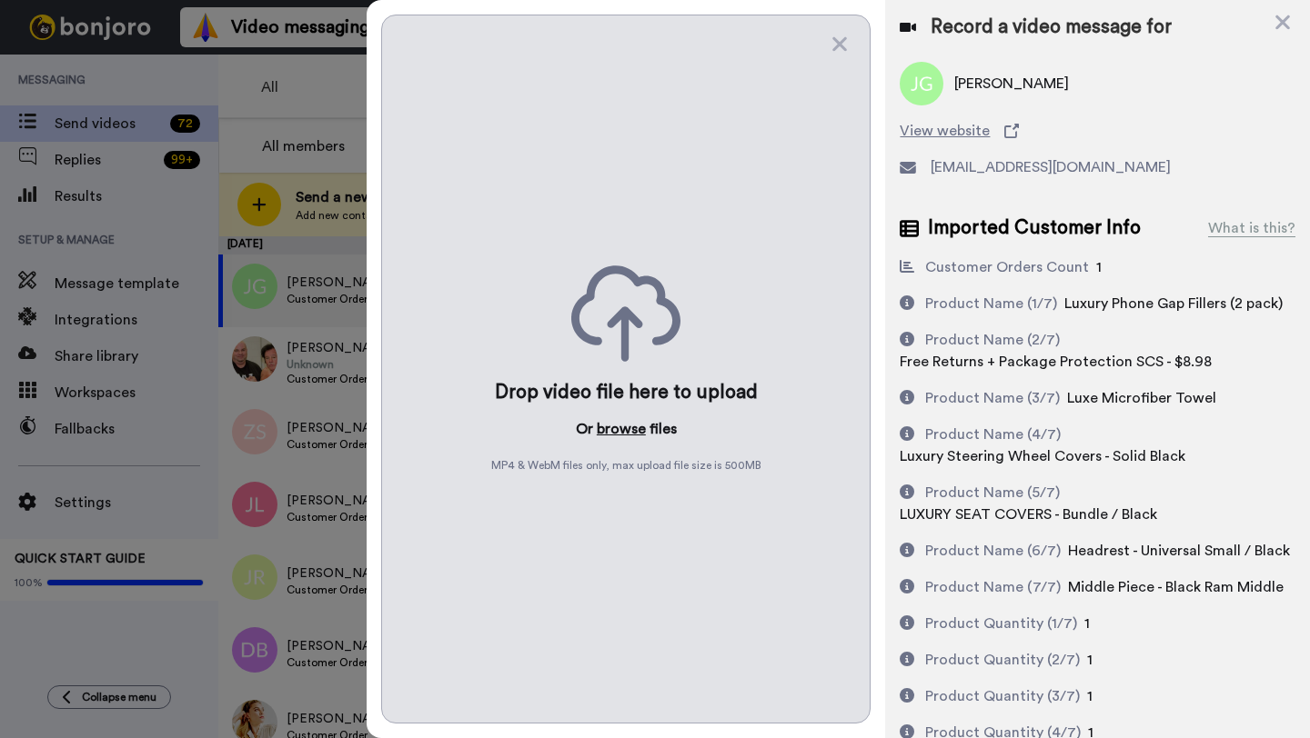
click at [611, 429] on button "browse" at bounding box center [621, 429] width 49 height 22
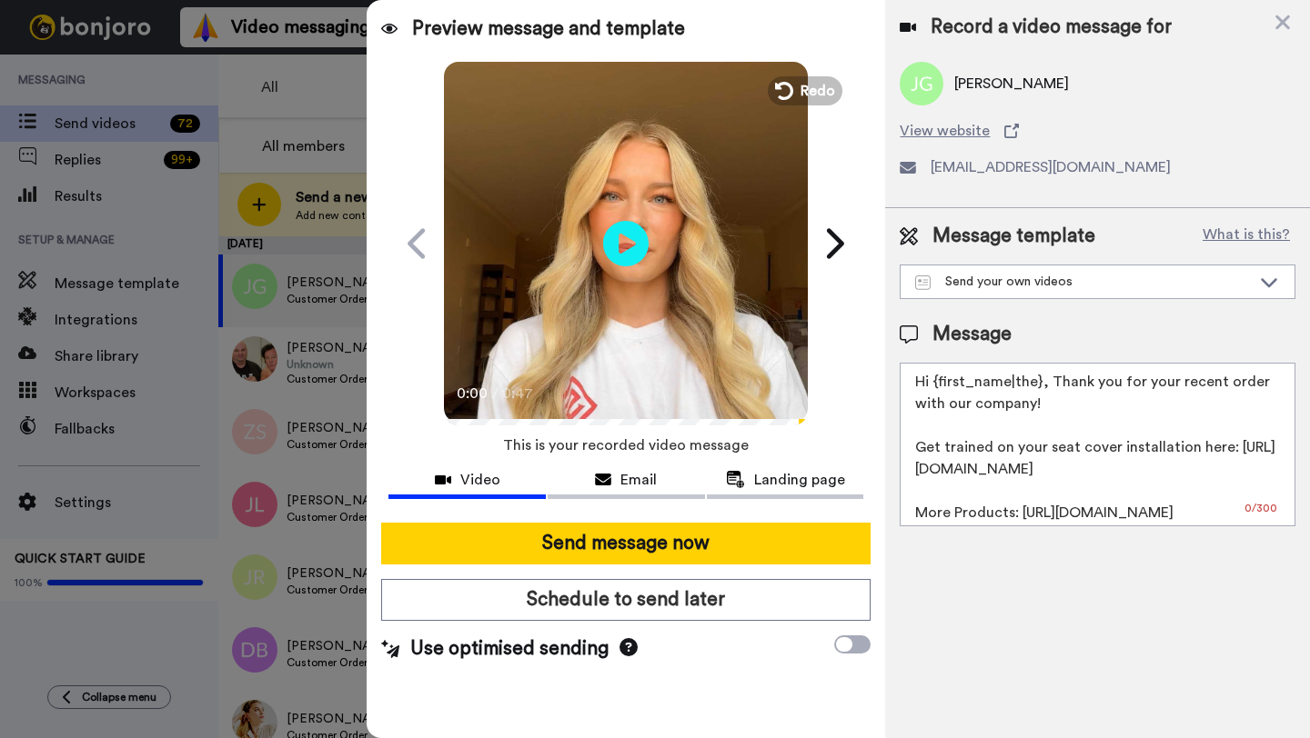
drag, startPoint x: 1040, startPoint y: 387, endPoint x: 938, endPoint y: 387, distance: 102.8
click at [938, 387] on textarea "Hi {first_name|the}, Thank you for your recent order with our company! Get trai…" at bounding box center [1097, 445] width 396 height 164
paste textarea "Jesus"
type textarea "Hi Jesus, Thank you for your recent order with our company! Get trained on your…"
click at [739, 567] on div "Send message now Schedule to send later Use optimised sending" at bounding box center [625, 592] width 518 height 169
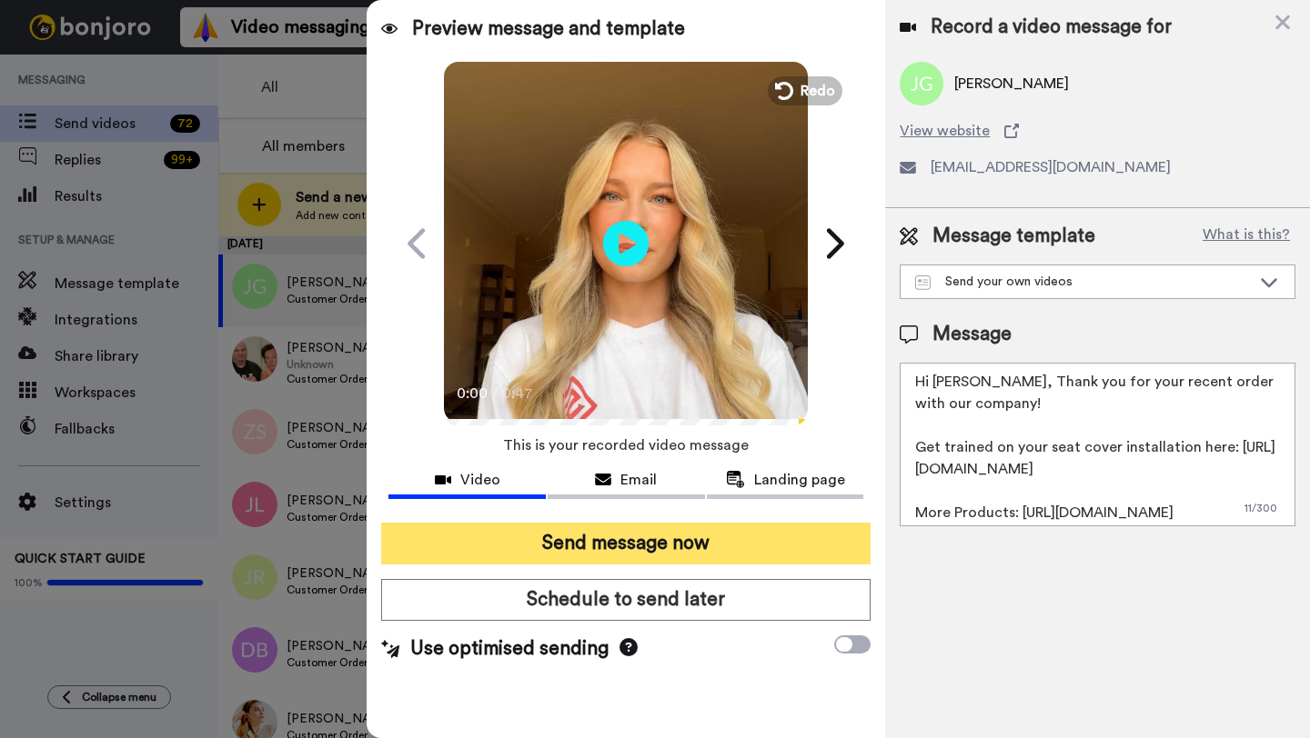
click at [729, 549] on button "Send message now" at bounding box center [625, 544] width 489 height 42
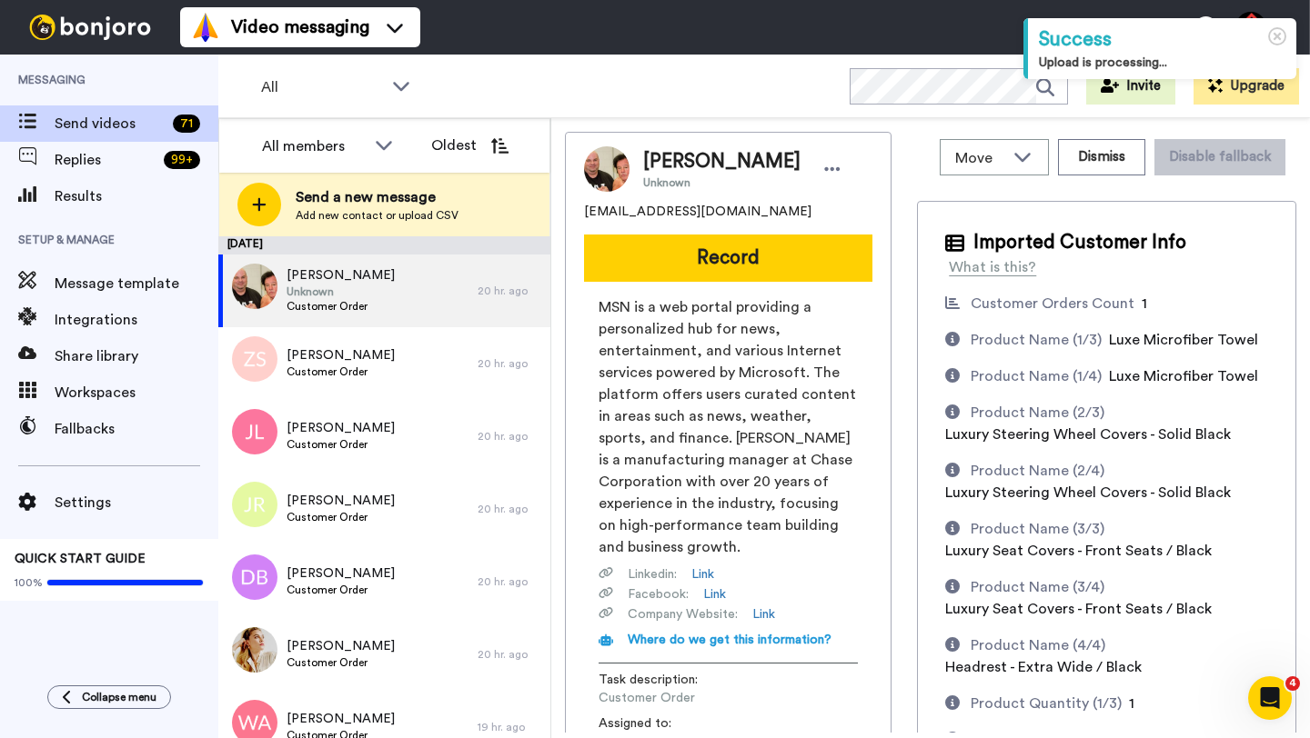
click at [666, 164] on span "[PERSON_NAME]" at bounding box center [721, 161] width 157 height 27
click at [666, 164] on span "Derrick O'Dell" at bounding box center [721, 161] width 157 height 27
copy span "Derrick"
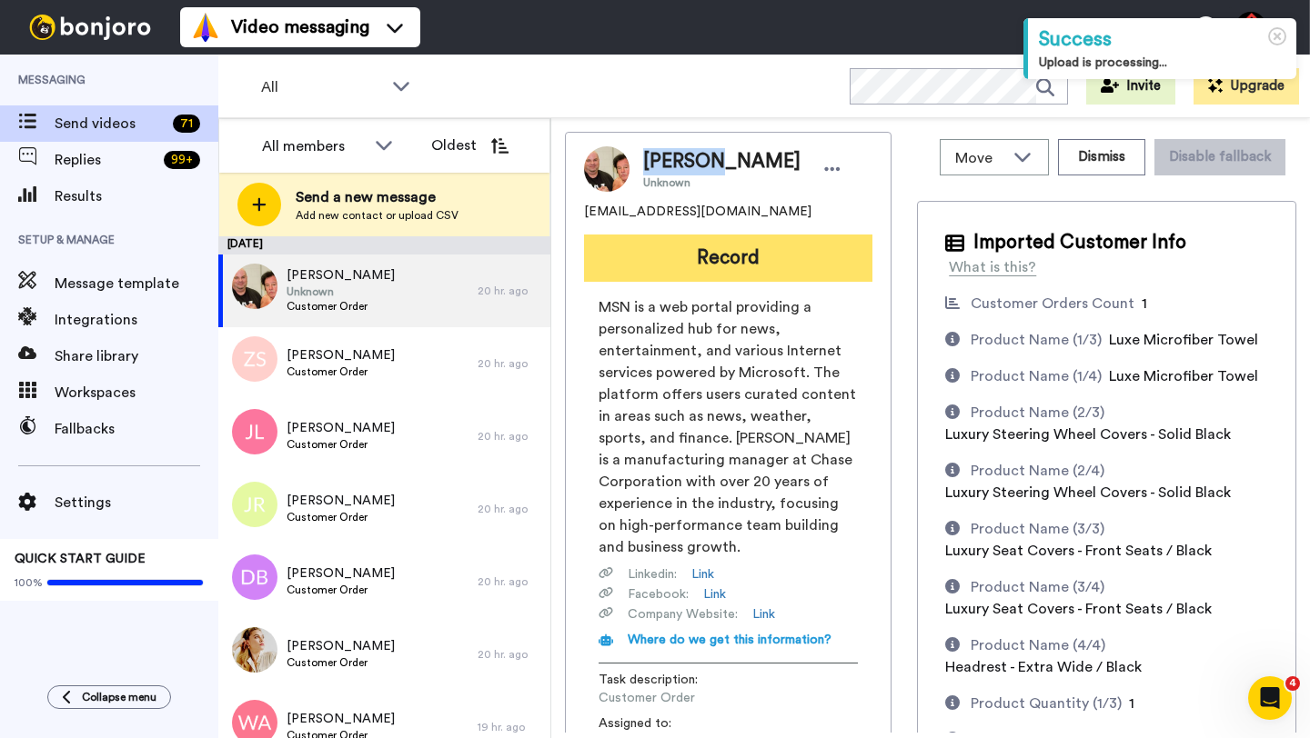
click at [694, 255] on button "Record" at bounding box center [728, 258] width 288 height 47
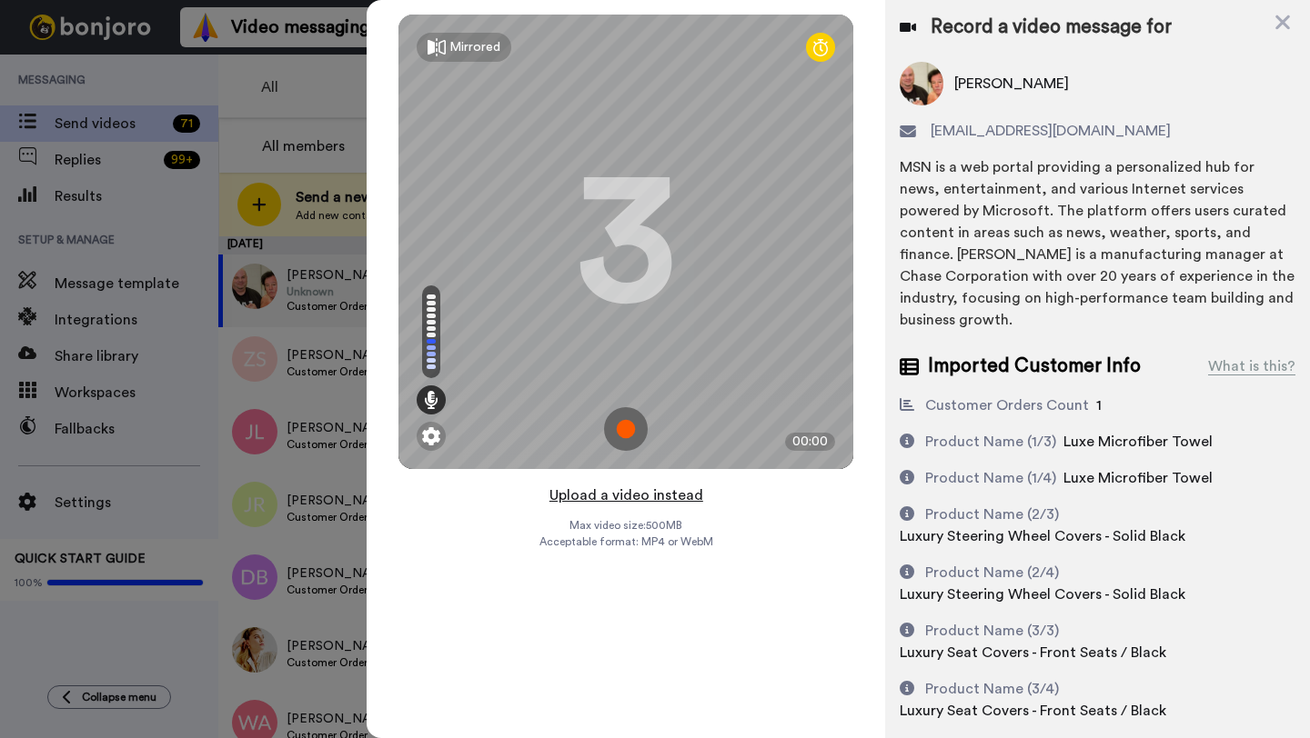
click at [621, 496] on button "Upload a video instead" at bounding box center [626, 496] width 165 height 24
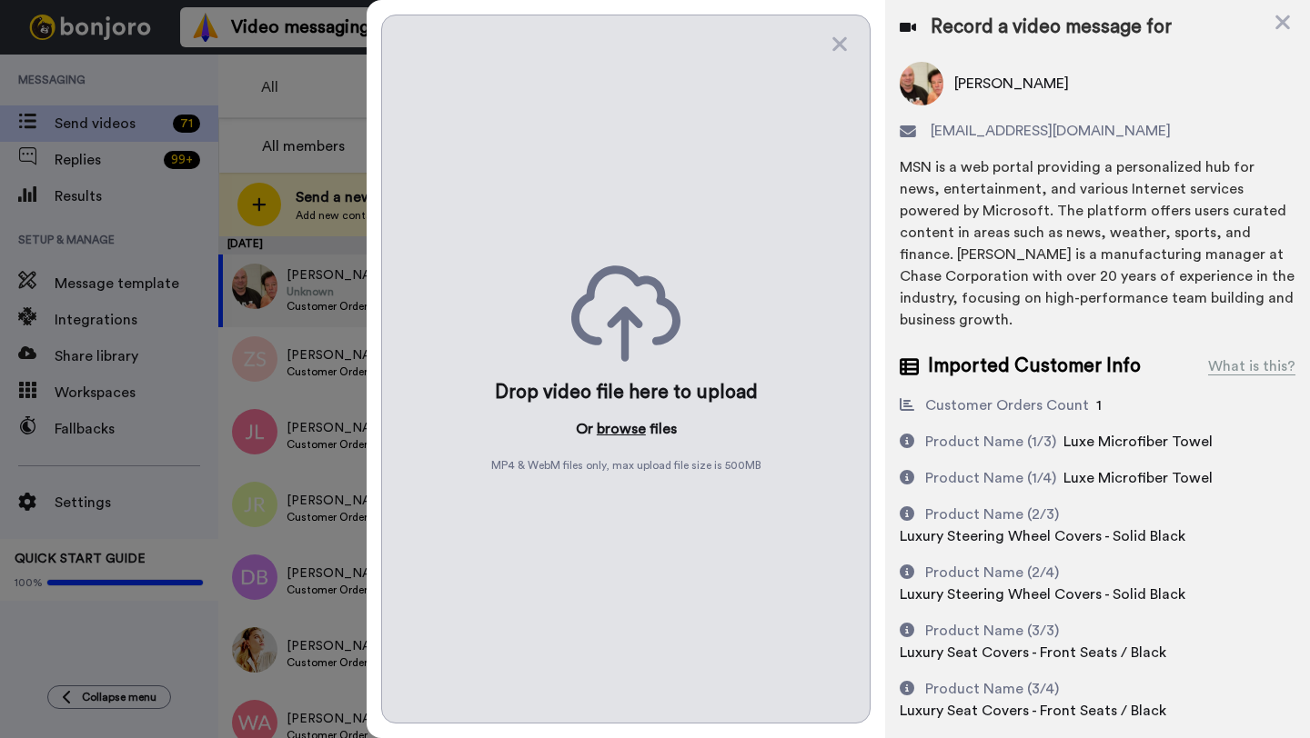
click at [615, 427] on button "browse" at bounding box center [621, 429] width 49 height 22
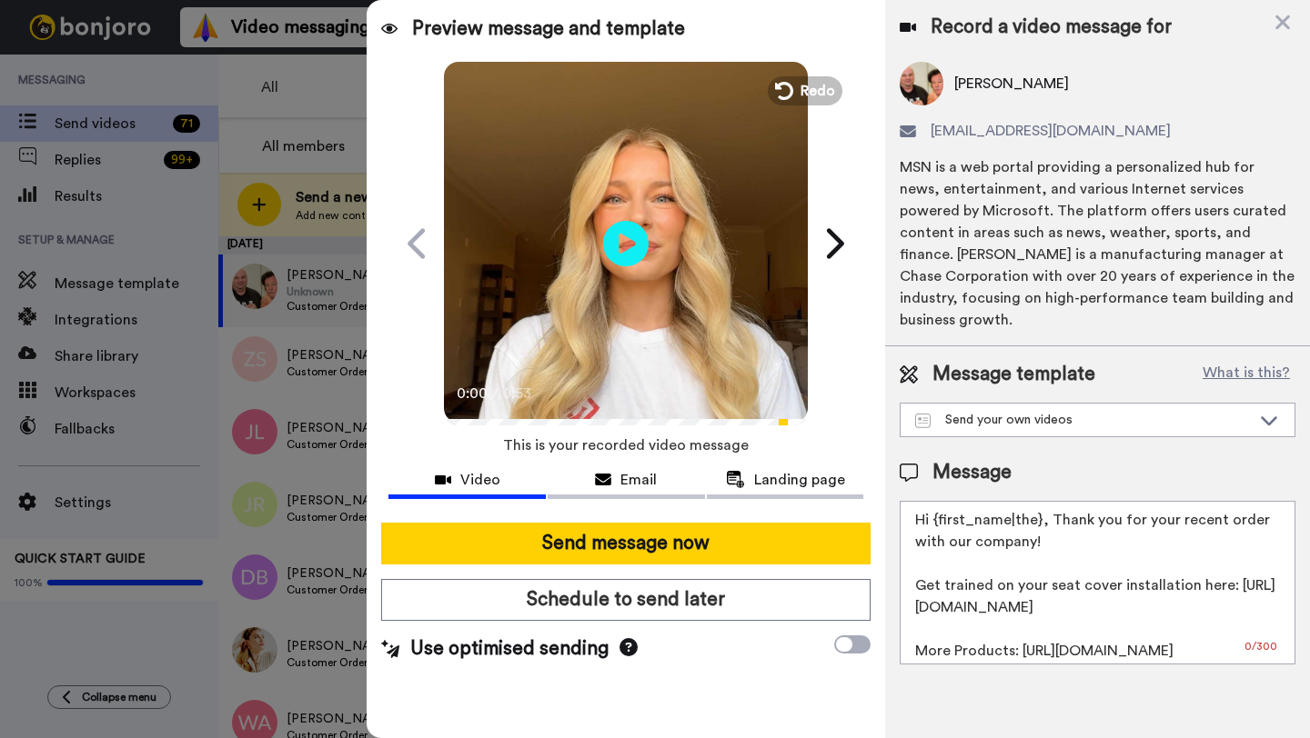
drag, startPoint x: 1039, startPoint y: 501, endPoint x: 932, endPoint y: 501, distance: 107.3
click at [932, 501] on textarea "Hi {first_name|the}, Thank you for your recent order with our company! Get trai…" at bounding box center [1097, 583] width 396 height 164
paste textarea "Derrick"
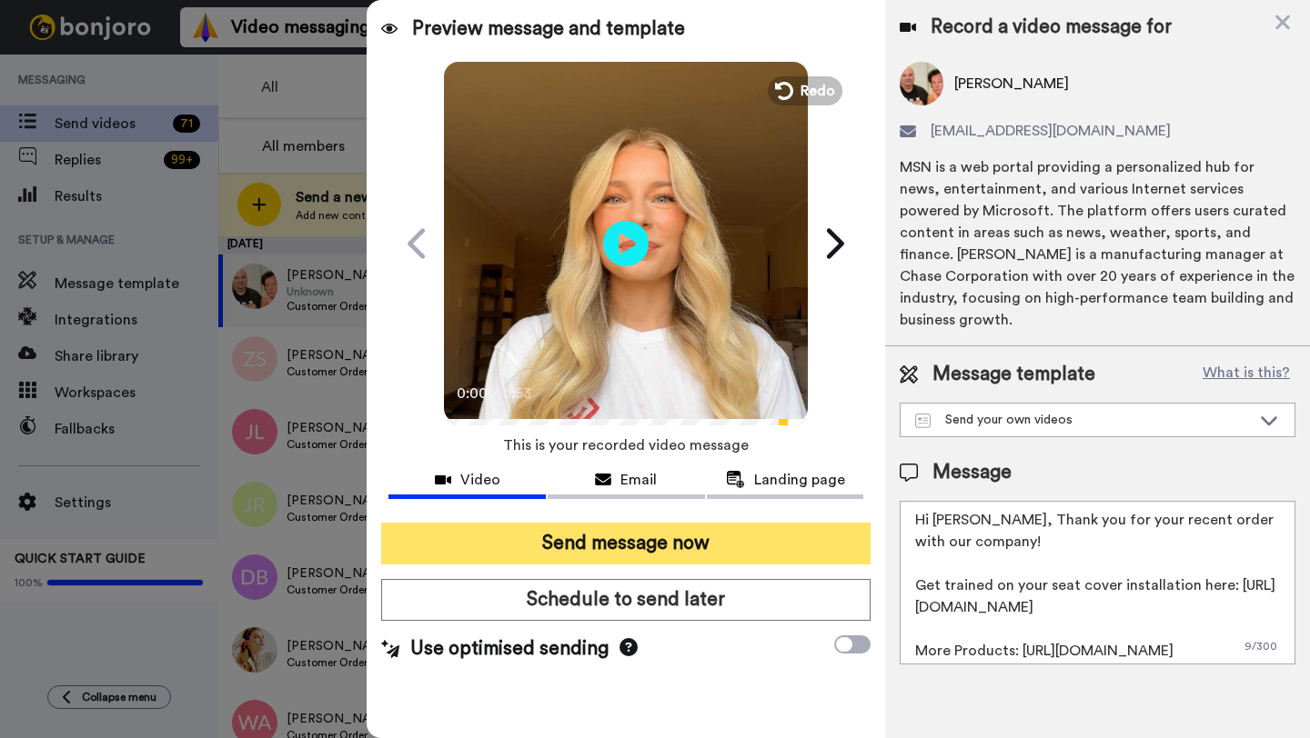
type textarea "Hi Derrick, Thank you for your recent order with our company! Get trained on yo…"
click at [780, 528] on button "Send message now" at bounding box center [625, 544] width 489 height 42
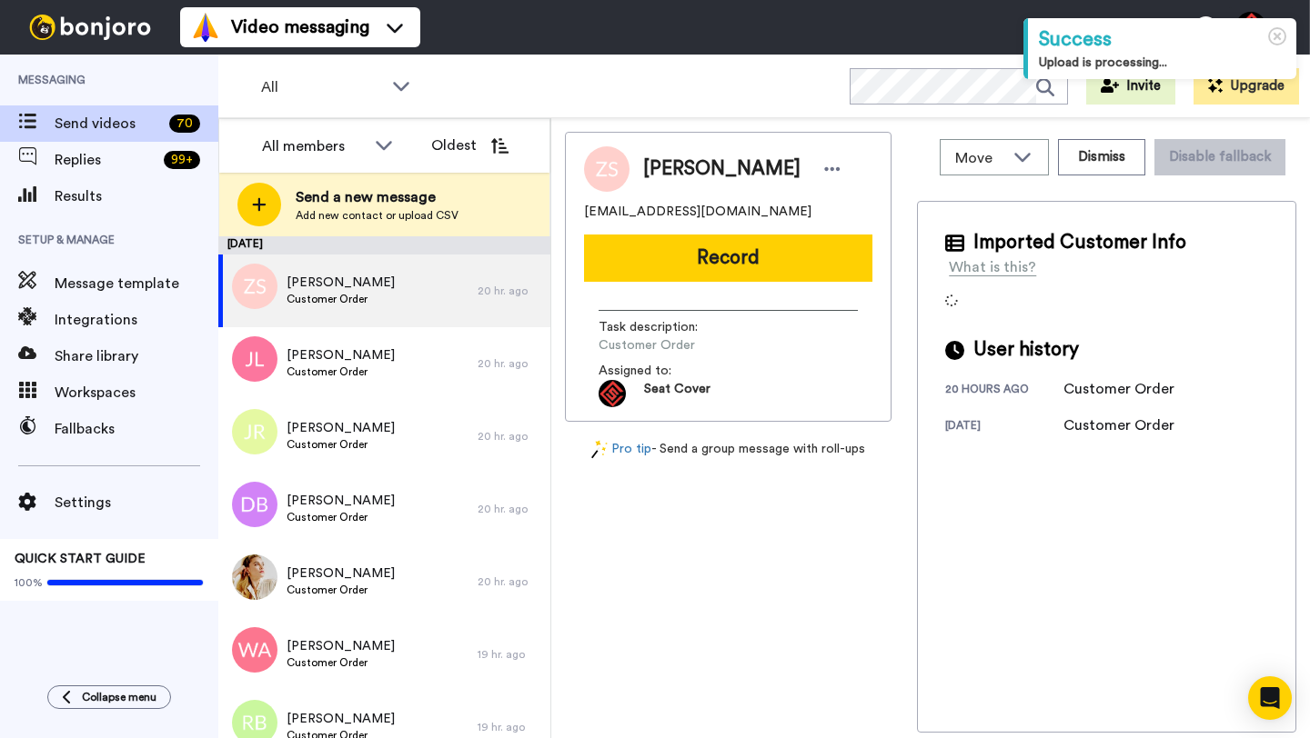
click at [673, 172] on span "[PERSON_NAME]" at bounding box center [721, 169] width 157 height 27
copy span "[PERSON_NAME]"
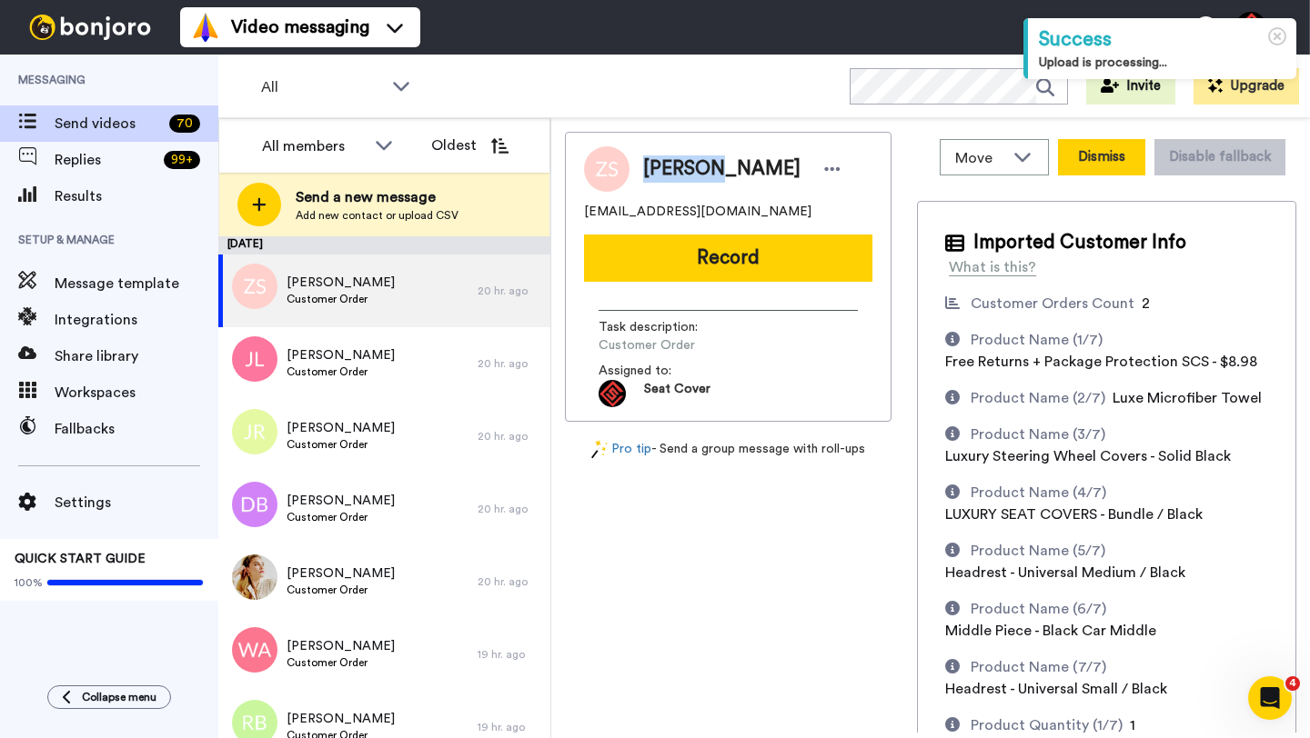
click at [1099, 167] on button "Dismiss" at bounding box center [1101, 157] width 87 height 36
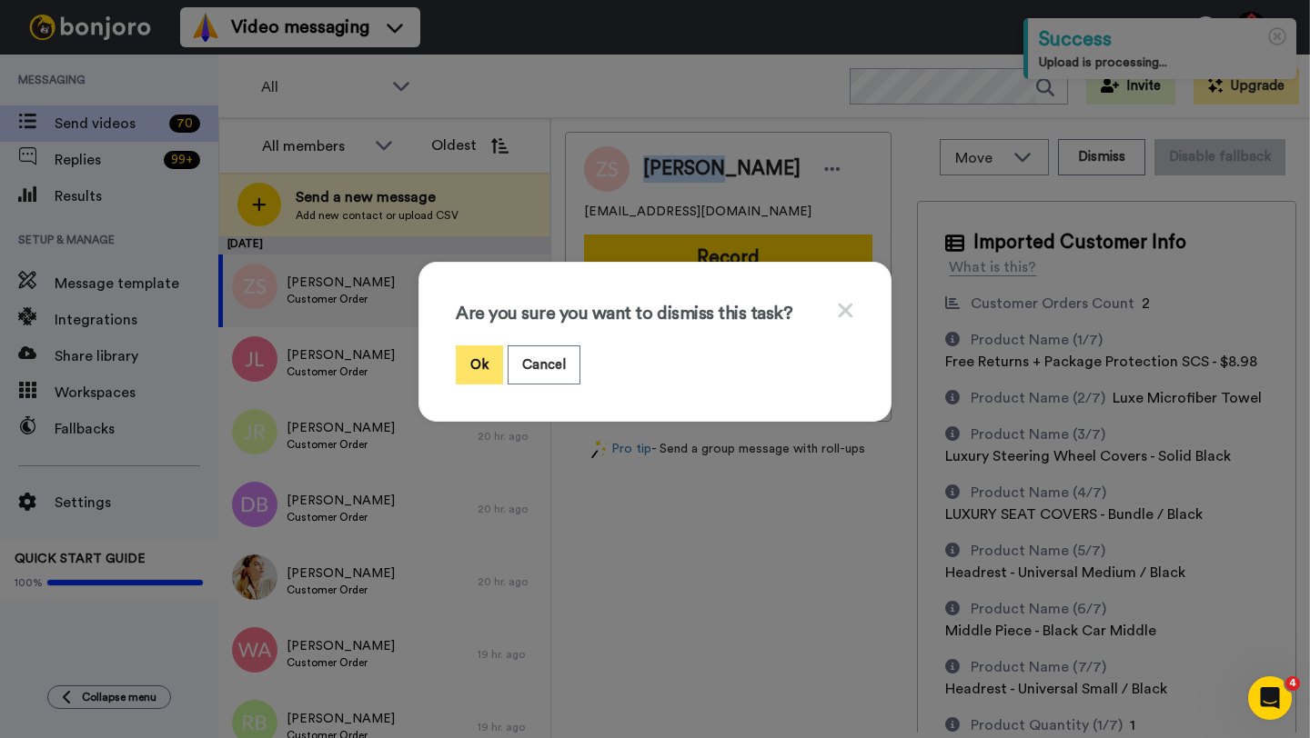
click at [481, 358] on button "Ok" at bounding box center [479, 365] width 47 height 39
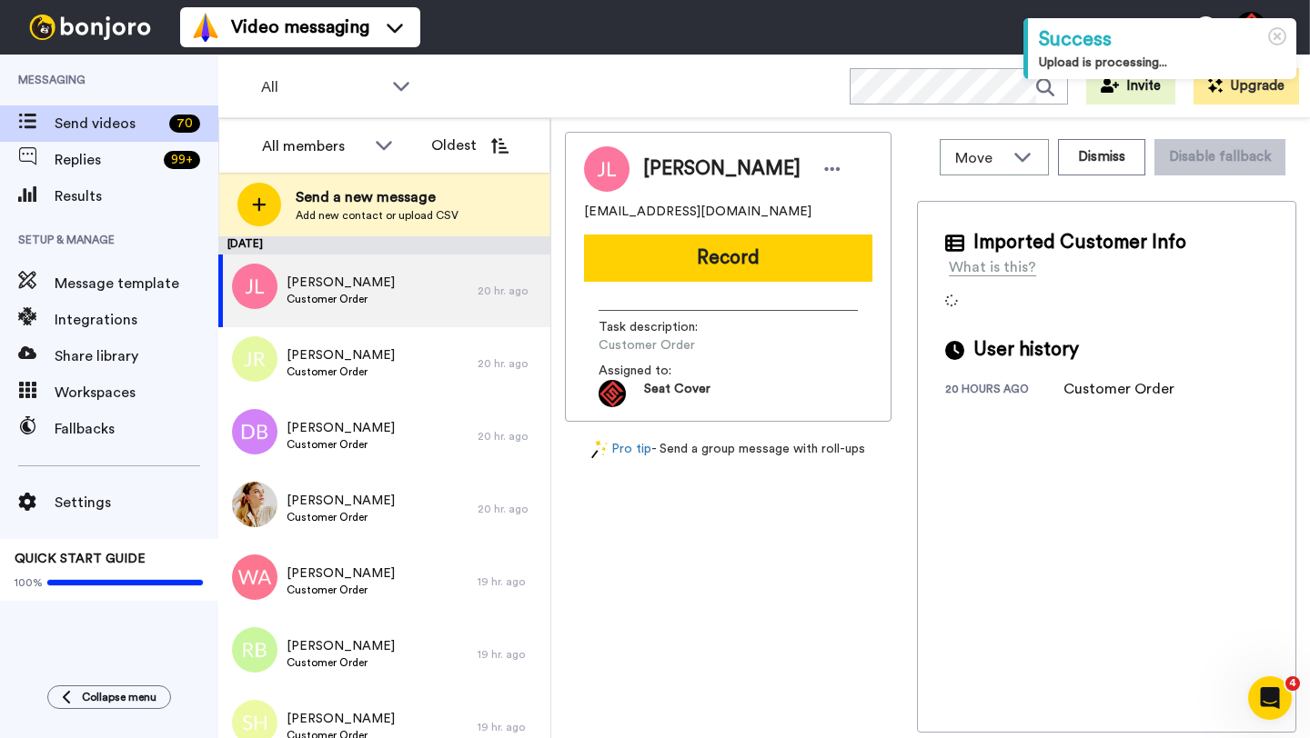
click at [670, 168] on span "[PERSON_NAME]" at bounding box center [721, 169] width 157 height 27
copy span "[PERSON_NAME]"
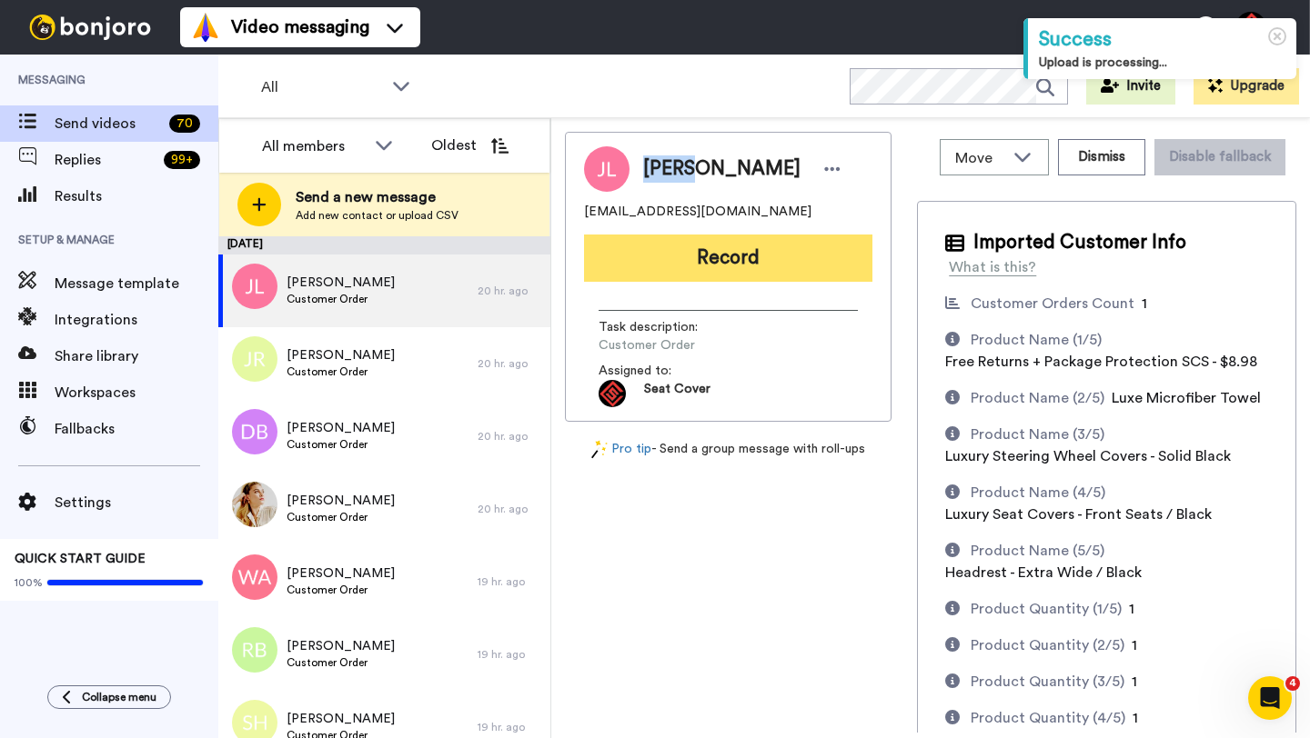
click at [741, 261] on button "Record" at bounding box center [728, 258] width 288 height 47
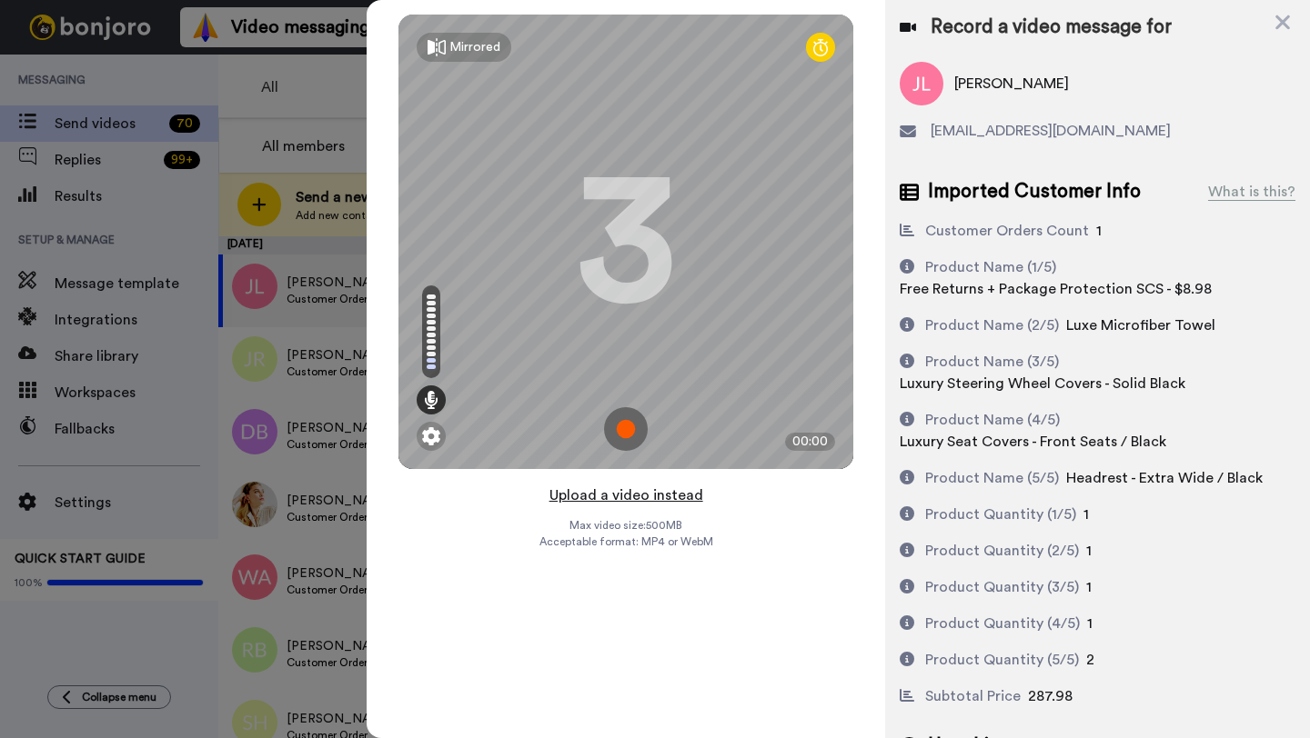
click at [618, 498] on button "Upload a video instead" at bounding box center [626, 496] width 165 height 24
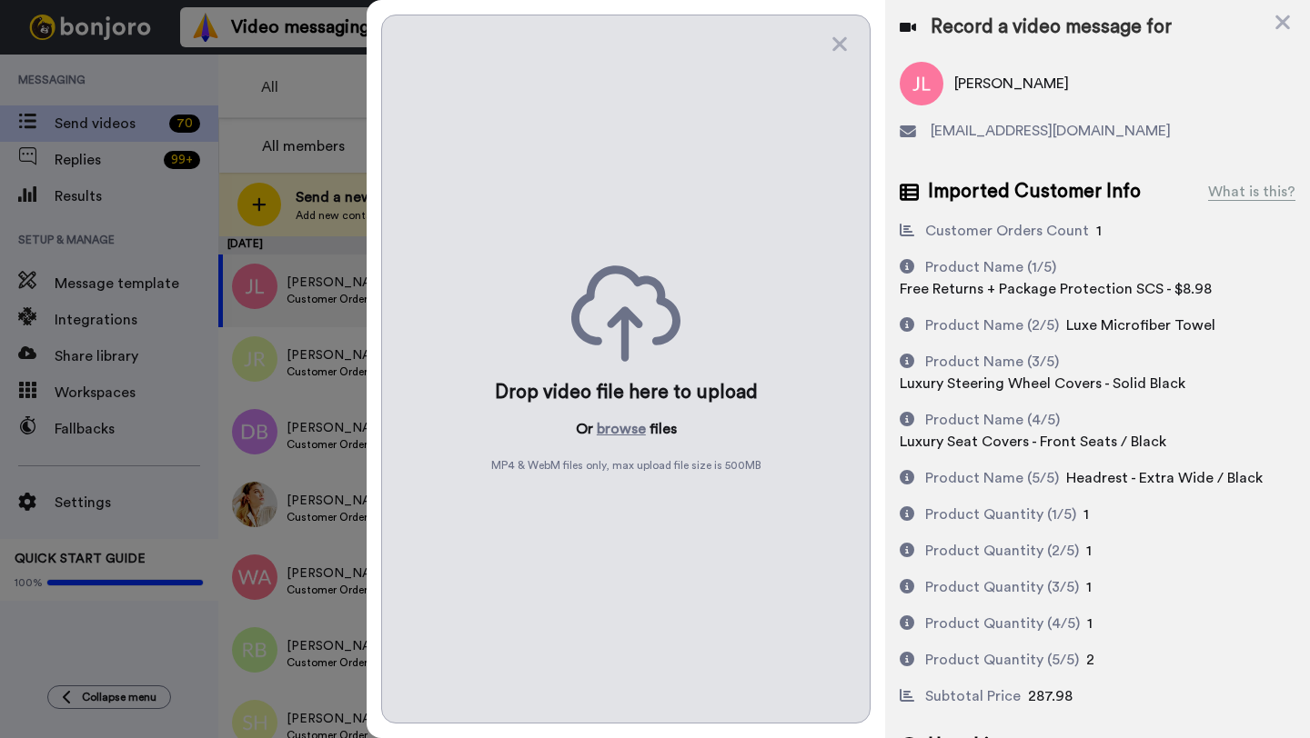
click at [616, 442] on div "Drop video file here to upload Or browse files MP4 & WebM files only, max uploa…" at bounding box center [625, 369] width 489 height 709
click at [614, 426] on button "browse" at bounding box center [621, 429] width 49 height 22
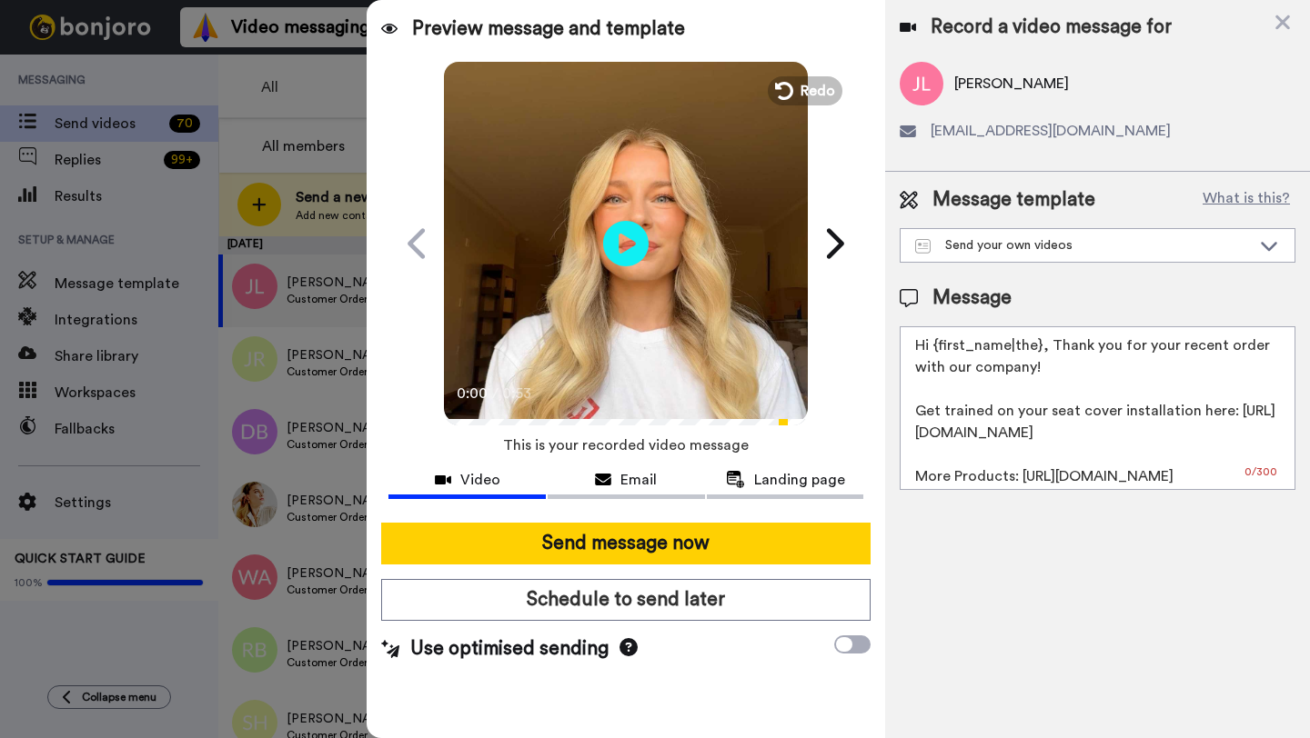
drag, startPoint x: 1039, startPoint y: 352, endPoint x: 931, endPoint y: 353, distance: 108.2
click at [931, 353] on textarea "Hi {first_name|the}, Thank you for your recent order with our company! Get trai…" at bounding box center [1097, 408] width 396 height 164
paste textarea "Jacob"
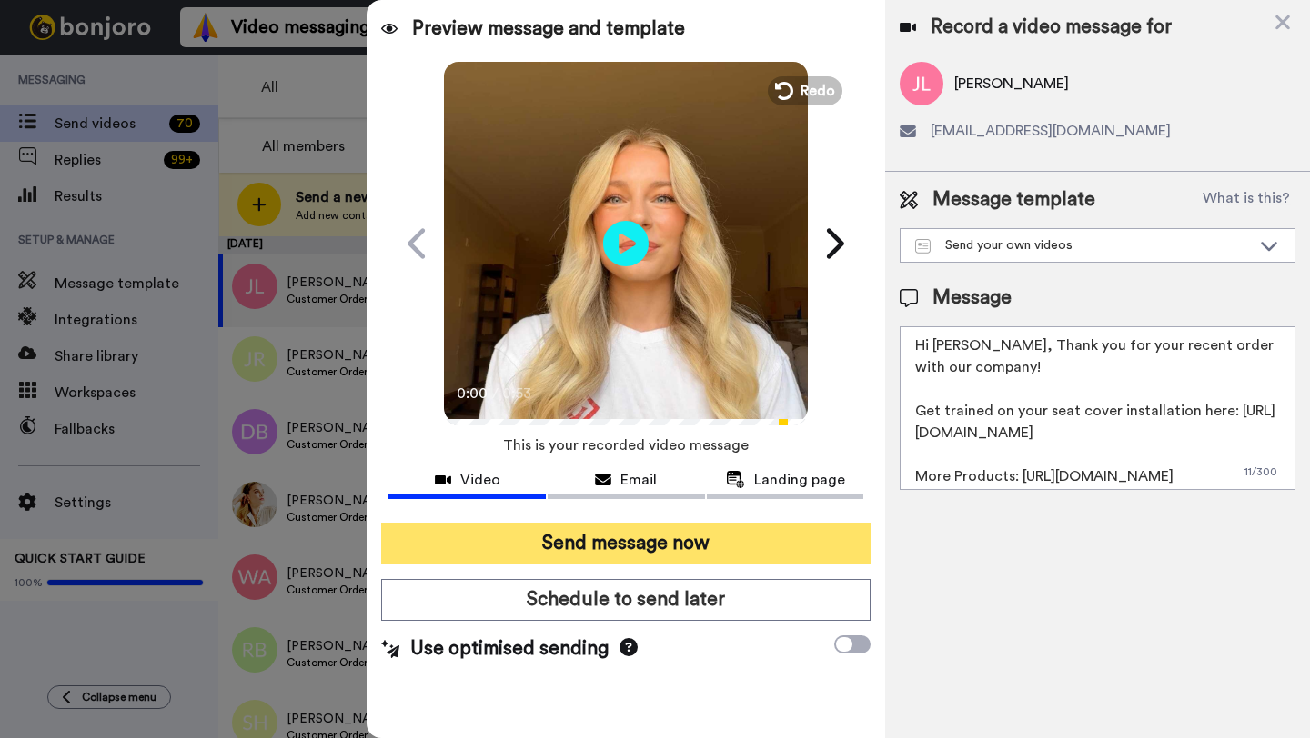
type textarea "Hi Jacob, Thank you for your recent order with our company! Get trained on your…"
click at [773, 533] on button "Send message now" at bounding box center [625, 544] width 489 height 42
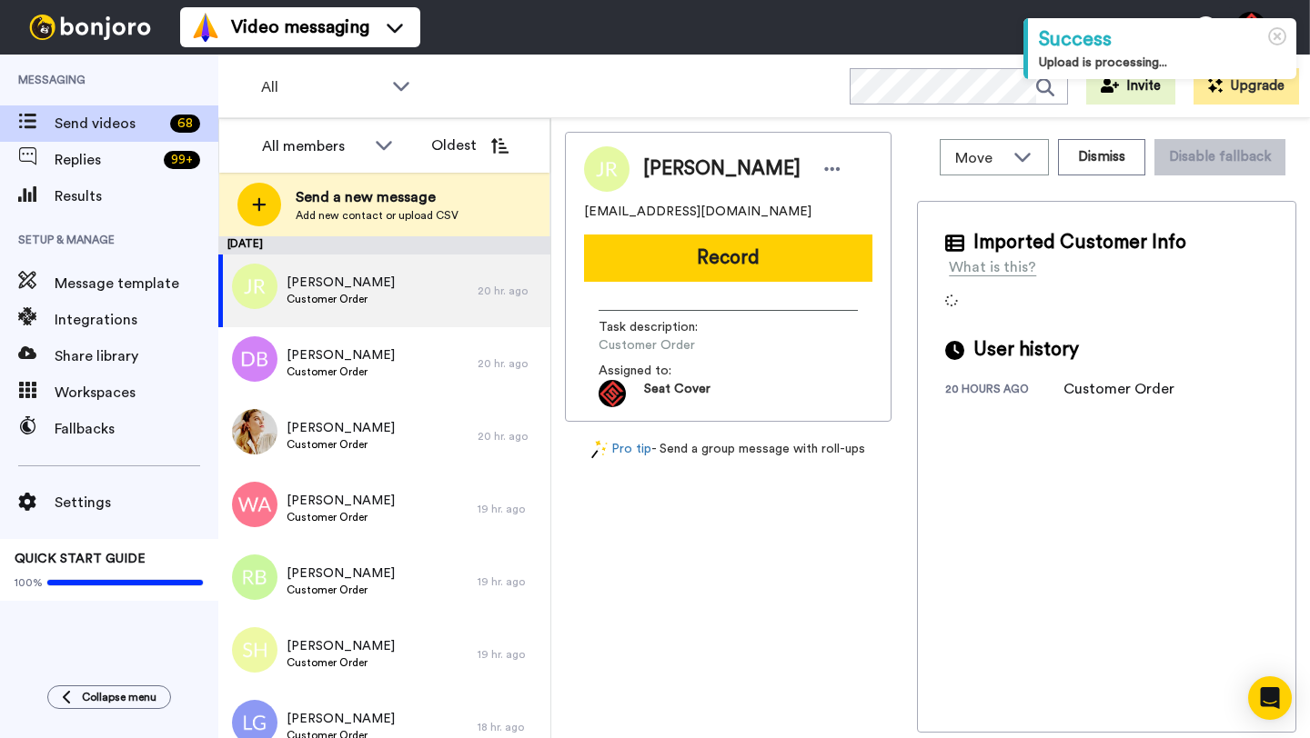
click at [657, 168] on span "[PERSON_NAME]" at bounding box center [721, 169] width 157 height 27
copy span "[PERSON_NAME]"
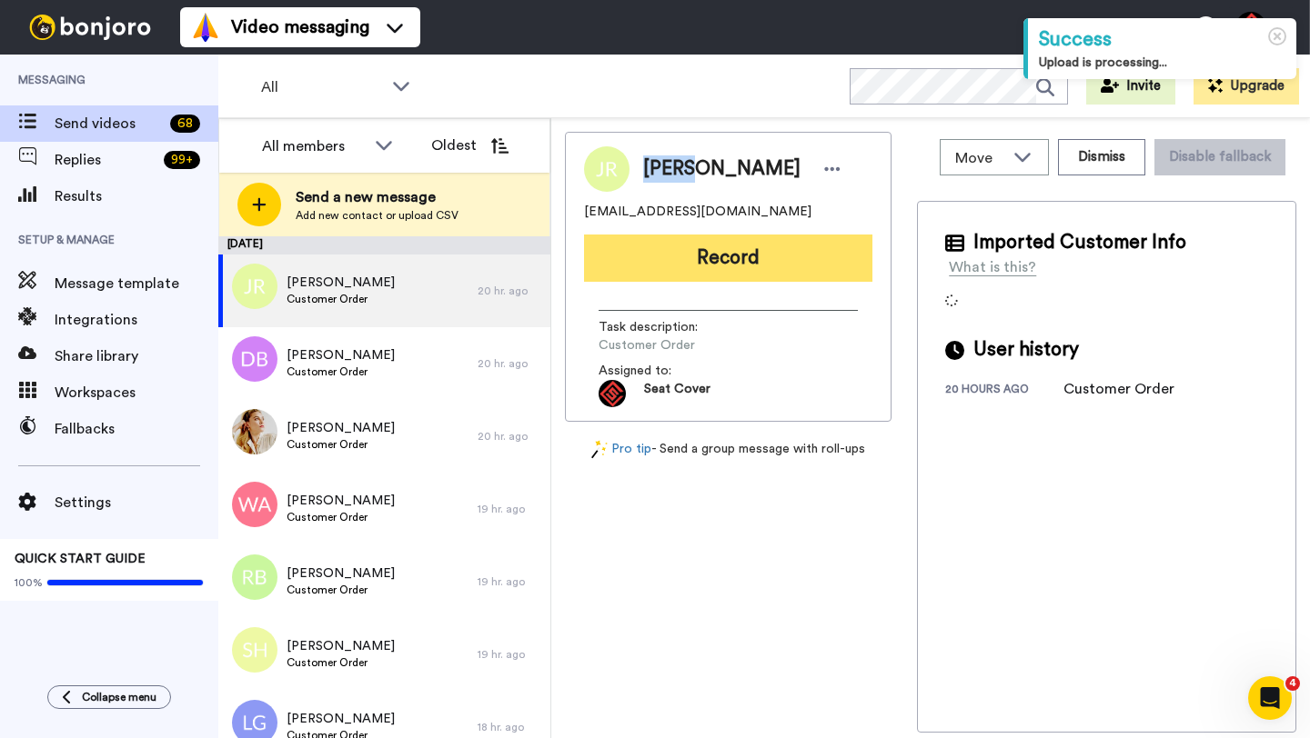
click at [709, 258] on button "Record" at bounding box center [728, 258] width 288 height 47
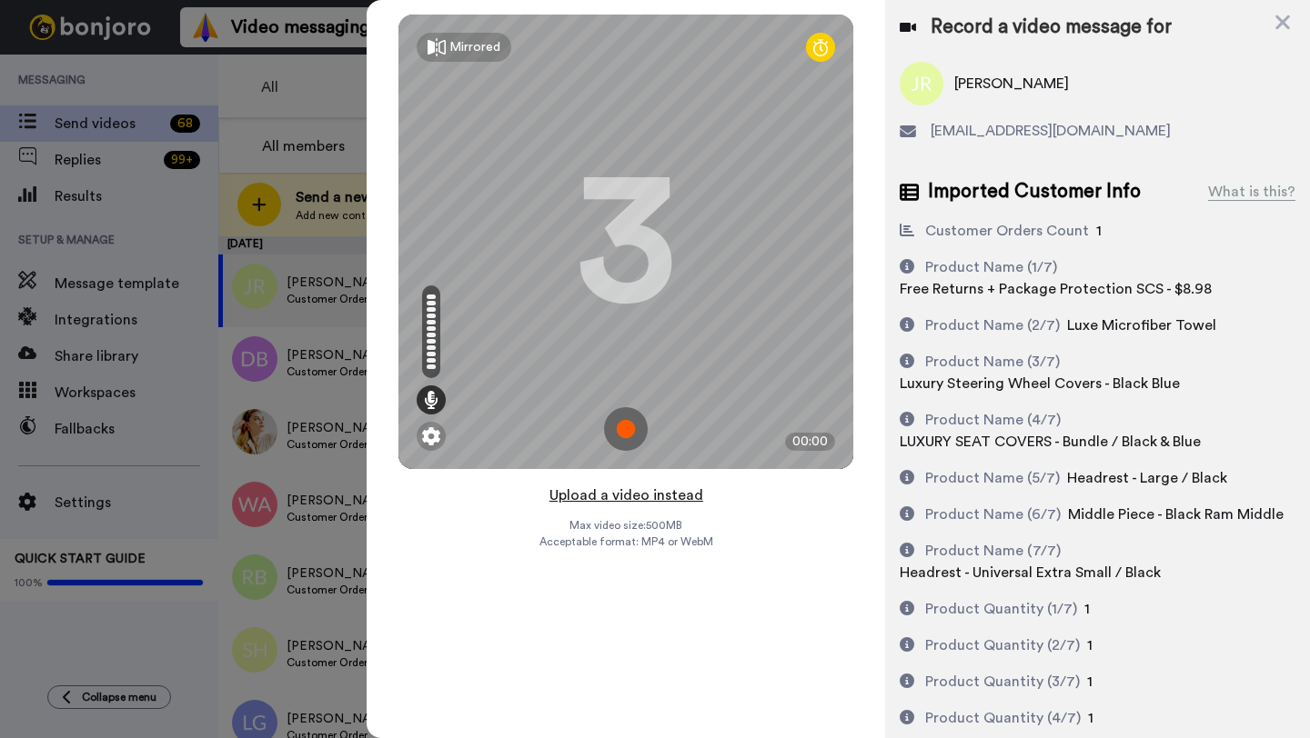
click at [636, 497] on button "Upload a video instead" at bounding box center [626, 496] width 165 height 24
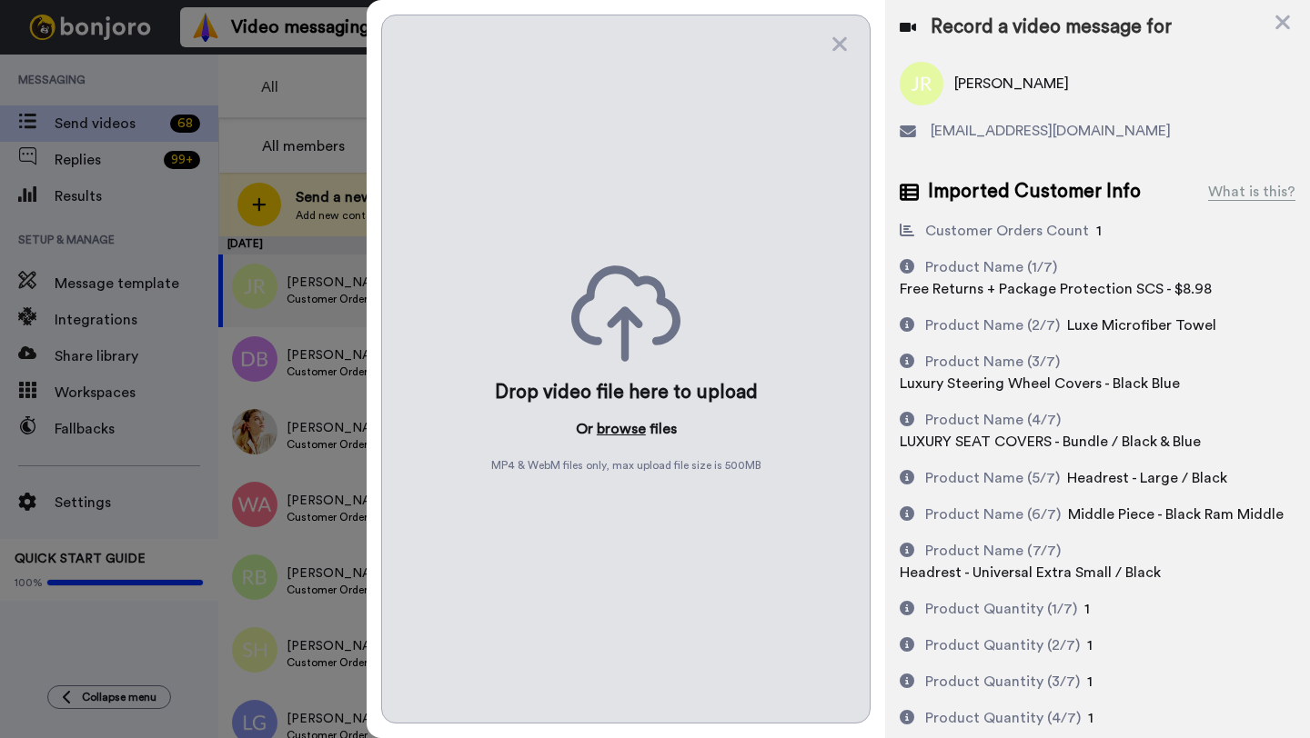
click at [626, 436] on button "browse" at bounding box center [621, 429] width 49 height 22
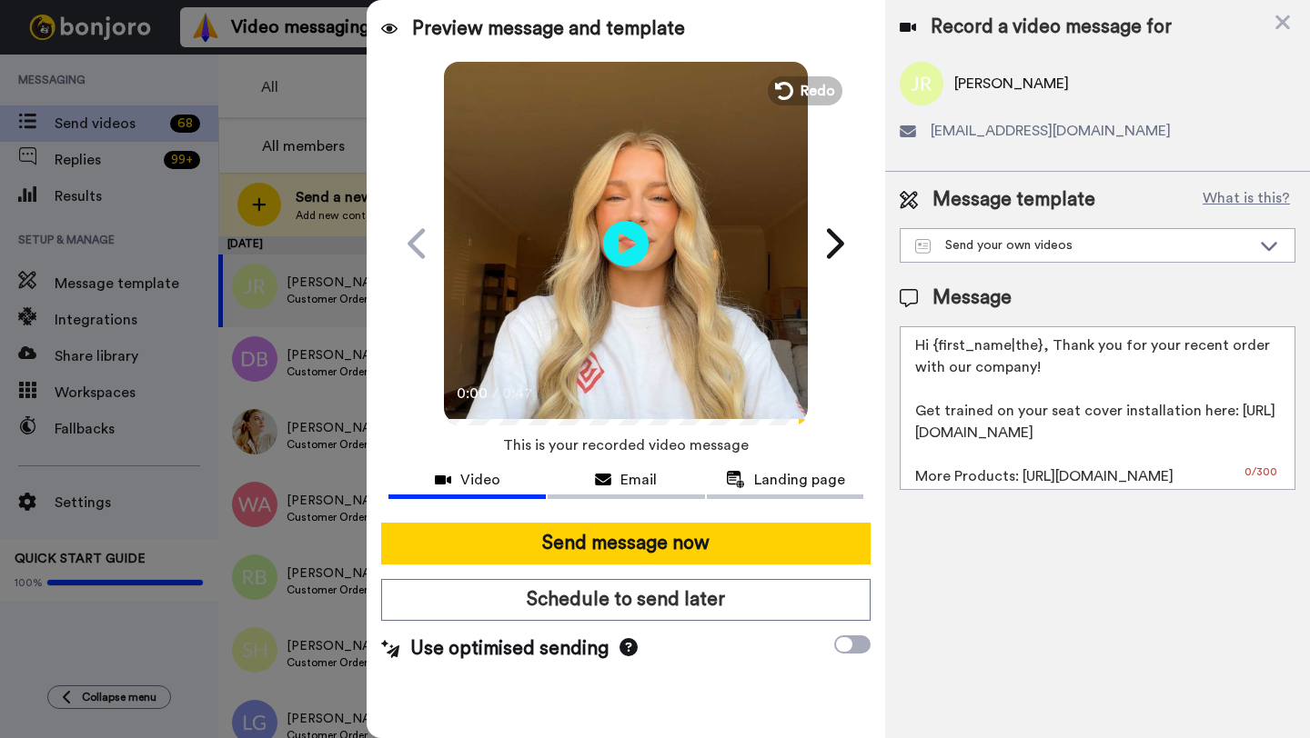
drag, startPoint x: 1038, startPoint y: 351, endPoint x: 934, endPoint y: 352, distance: 103.7
click at [934, 352] on textarea "Hi {first_name|the}, Thank you for your recent order with our company! Get trai…" at bounding box center [1097, 408] width 396 height 164
paste textarea "[PERSON_NAME]"
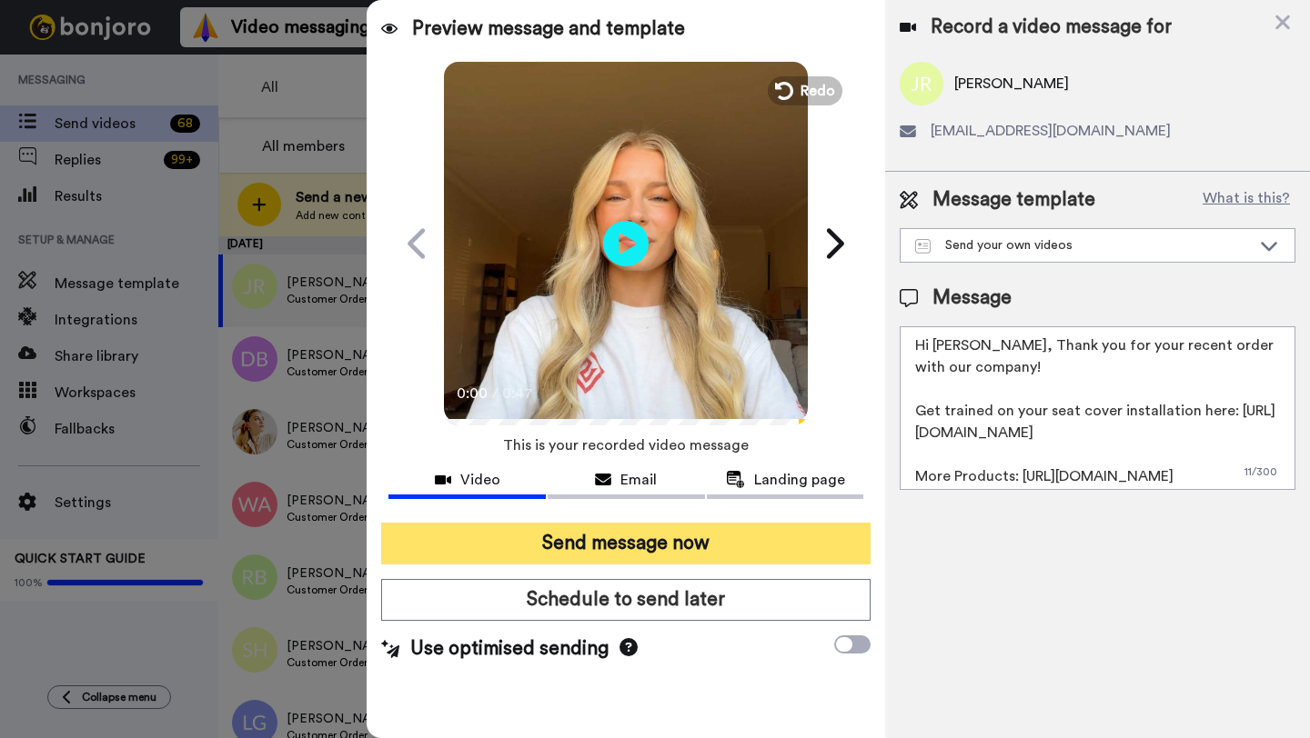
type textarea "Hi [PERSON_NAME], Thank you for your recent order with our company! Get trained…"
click at [738, 537] on button "Send message now" at bounding box center [625, 544] width 489 height 42
